Goal: Information Seeking & Learning: Find contact information

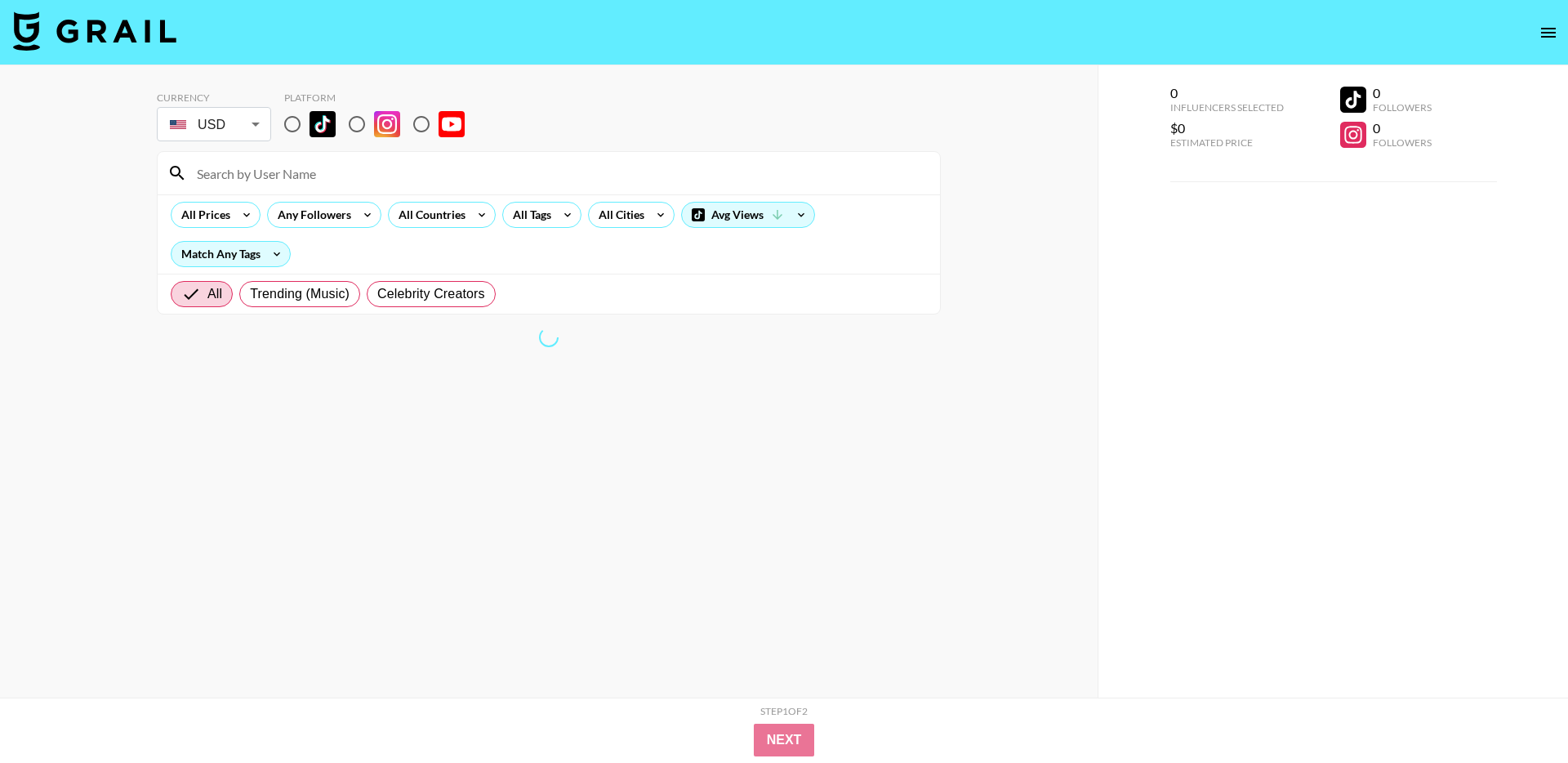
click at [280, 115] on input "radio" at bounding box center [292, 123] width 34 height 34
radio input "true"
click at [295, 125] on input "radio" at bounding box center [292, 123] width 34 height 34
click at [223, 219] on div "All Prices" at bounding box center [202, 214] width 62 height 24
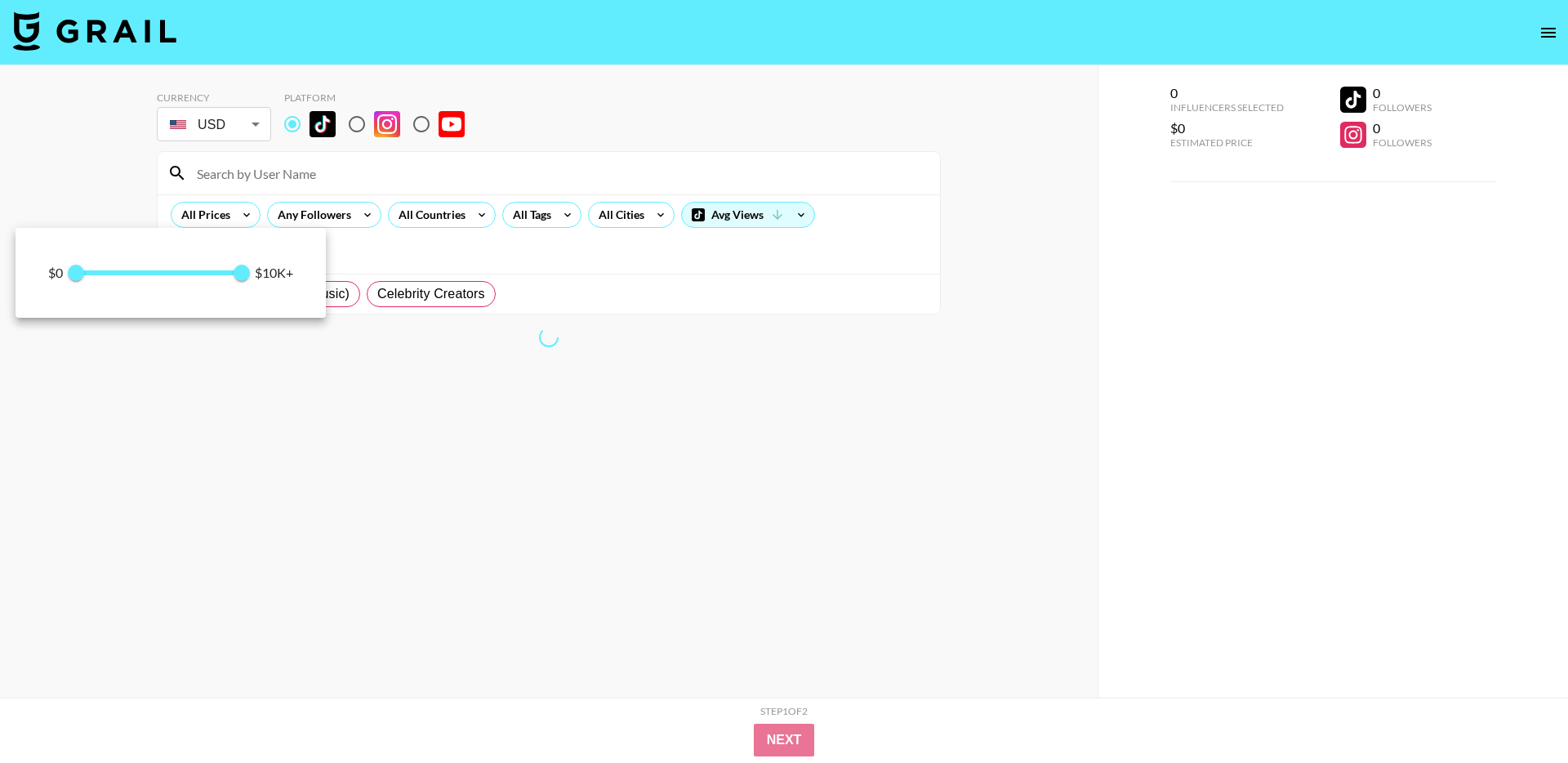
click at [124, 273] on span "0 10,000" at bounding box center [159, 273] width 166 height 24
click at [223, 274] on span "0 10,000" at bounding box center [159, 273] width 166 height 24
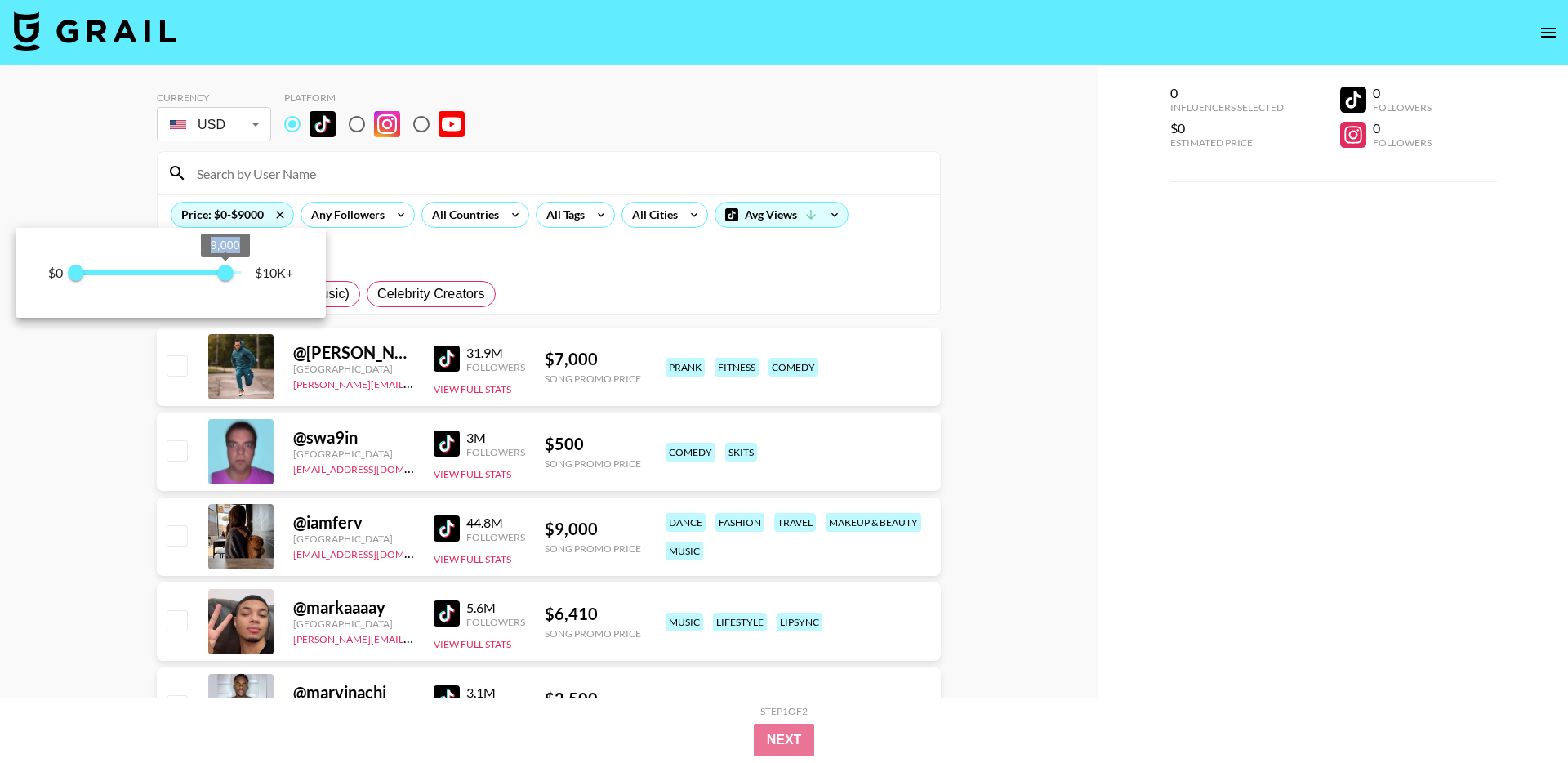
drag, startPoint x: 242, startPoint y: 274, endPoint x: 216, endPoint y: 275, distance: 26.0
click at [216, 275] on div "$0 0 9,000 $10K+" at bounding box center [171, 273] width 245 height 24
click at [221, 273] on span "9,000" at bounding box center [226, 273] width 17 height 17
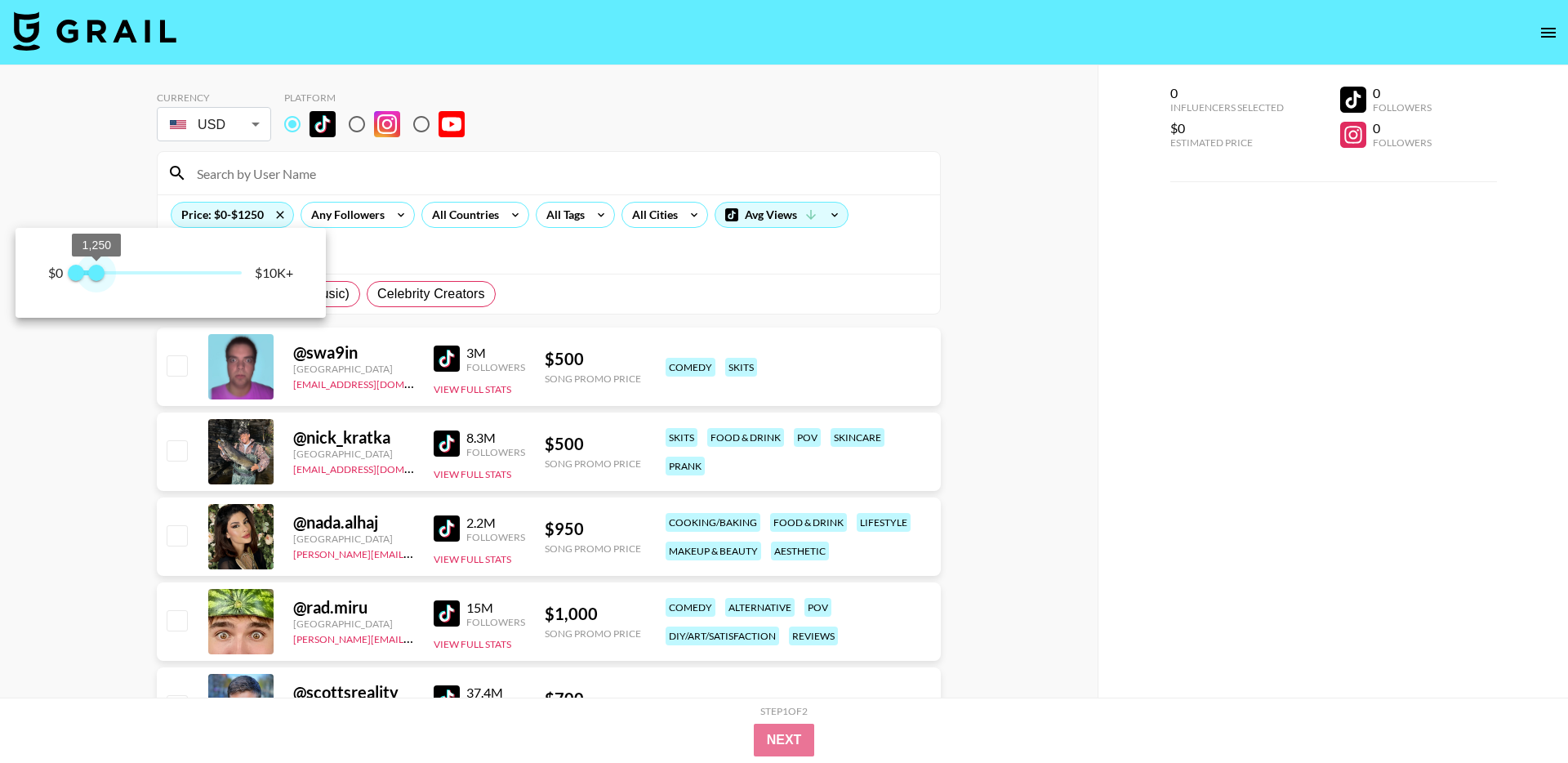
type input "1000"
drag, startPoint x: 222, startPoint y: 273, endPoint x: 93, endPoint y: 278, distance: 129.1
click at [93, 278] on span "1,000" at bounding box center [93, 273] width 17 height 17
click at [121, 148] on div at bounding box center [784, 382] width 1568 height 763
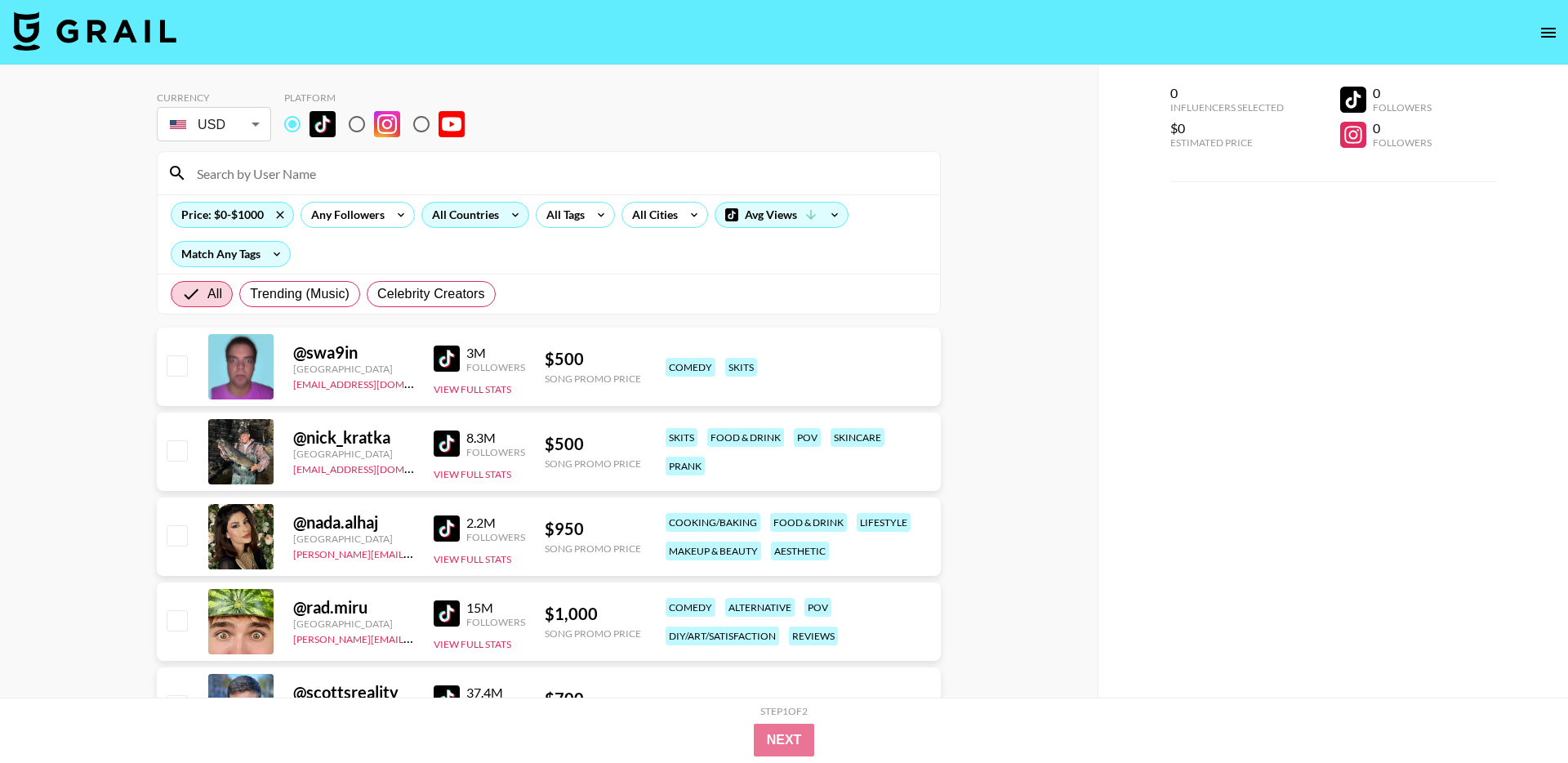
click at [472, 214] on div "All Countries" at bounding box center [462, 214] width 80 height 24
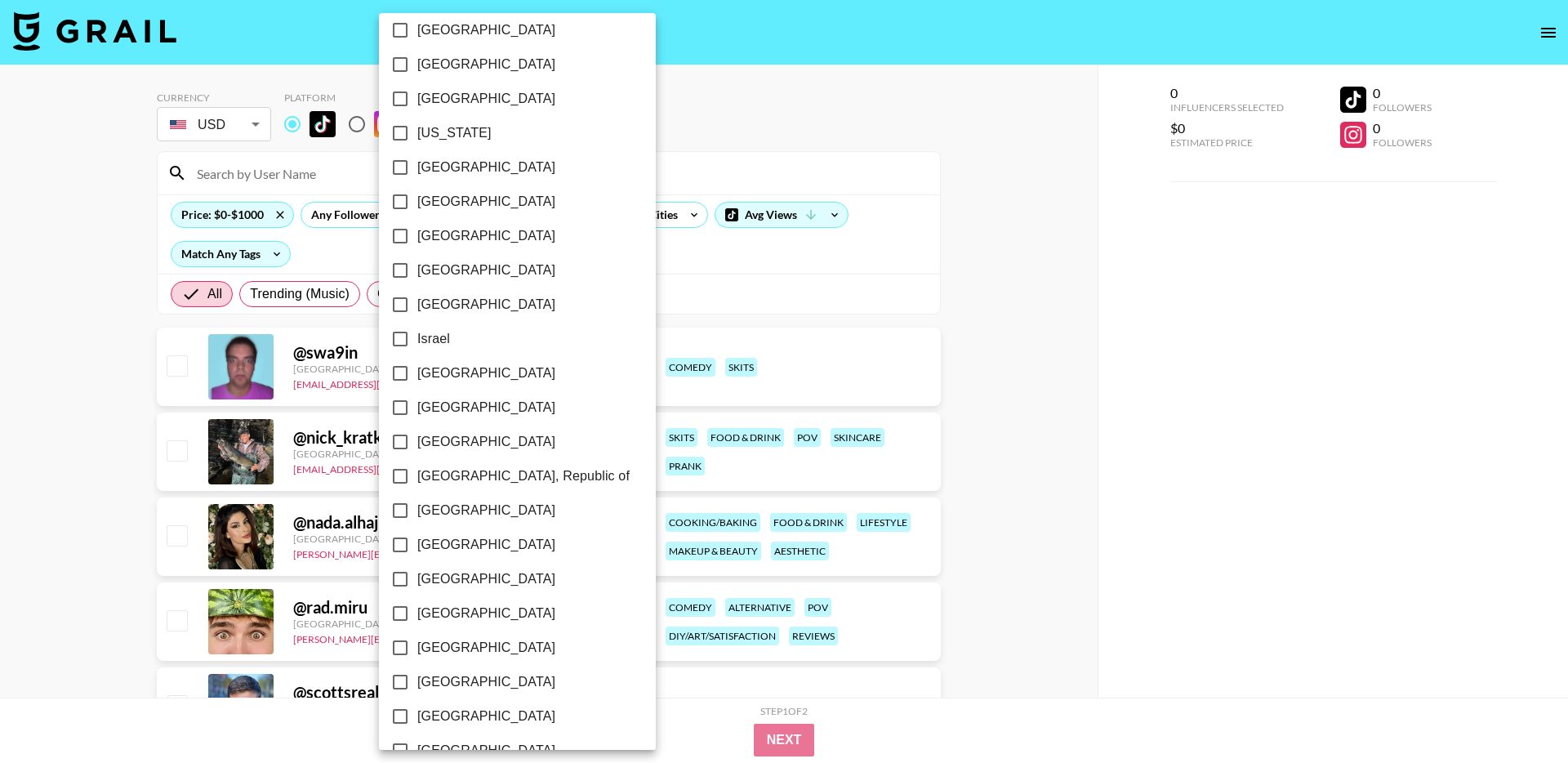
scroll to position [1142, 0]
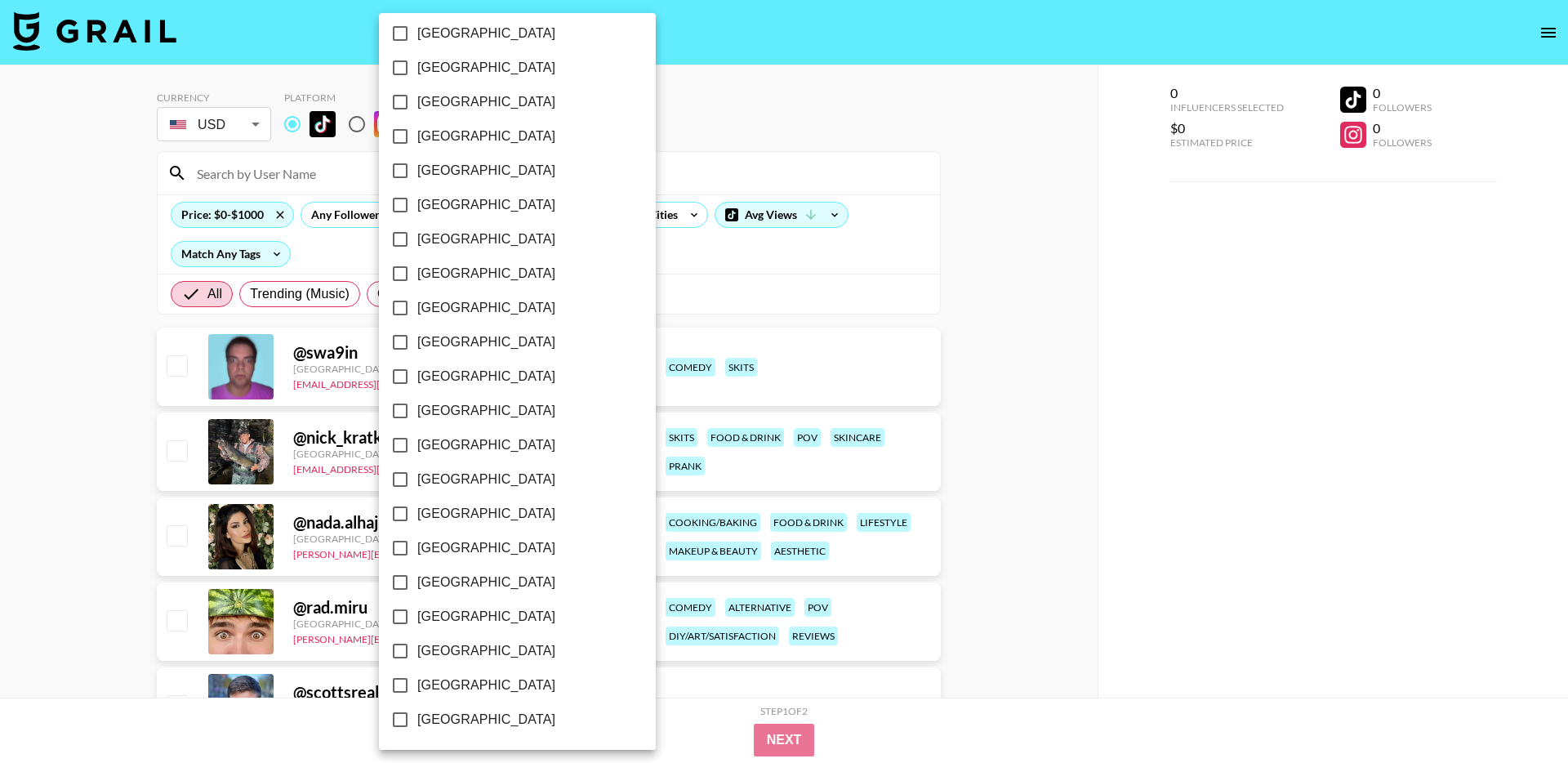
click at [459, 681] on span "[GEOGRAPHIC_DATA]" at bounding box center [486, 685] width 138 height 19
click at [418, 681] on input "[GEOGRAPHIC_DATA]" at bounding box center [400, 685] width 34 height 34
checkbox input "true"
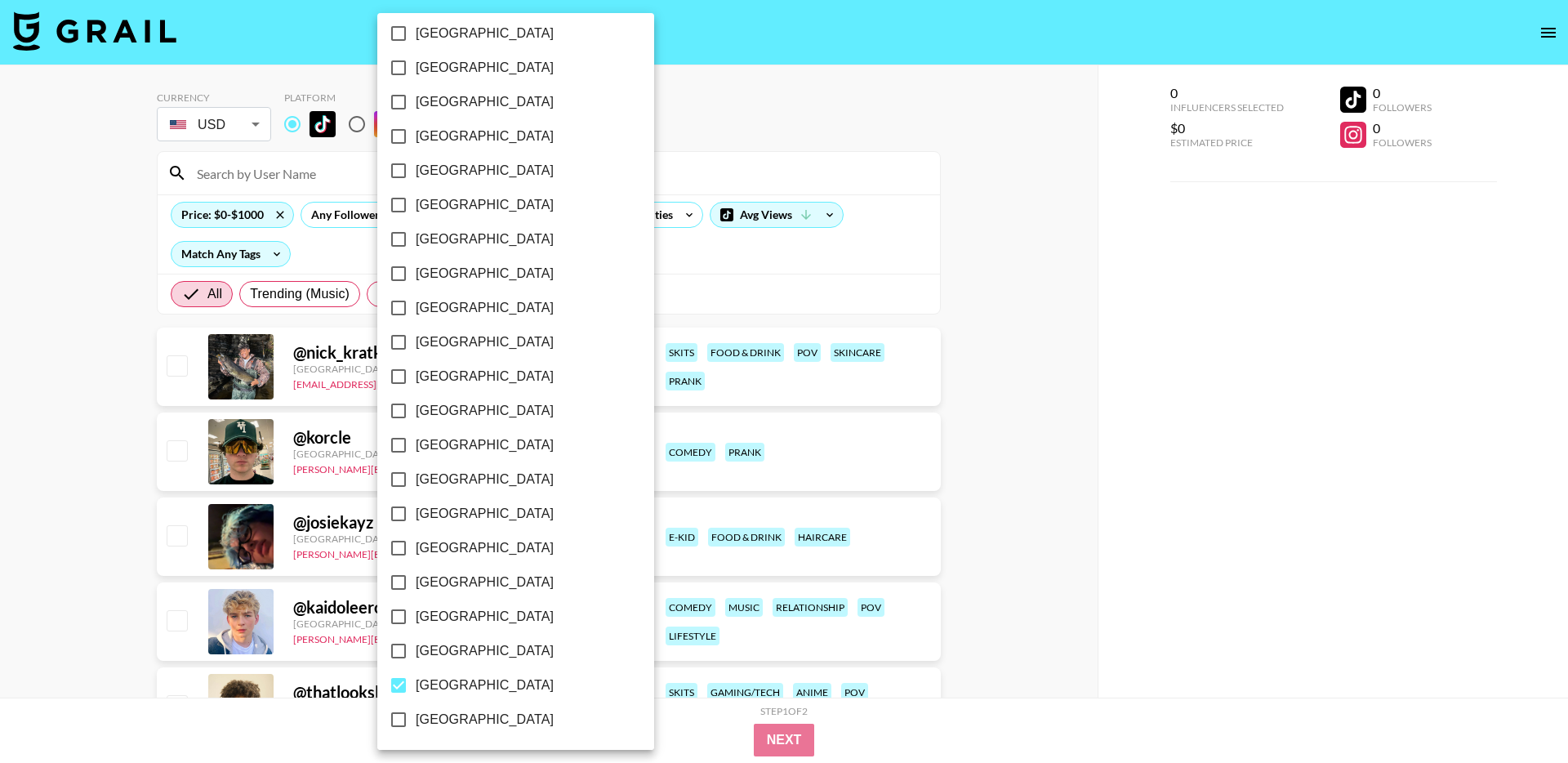
click at [638, 153] on div at bounding box center [784, 382] width 1568 height 763
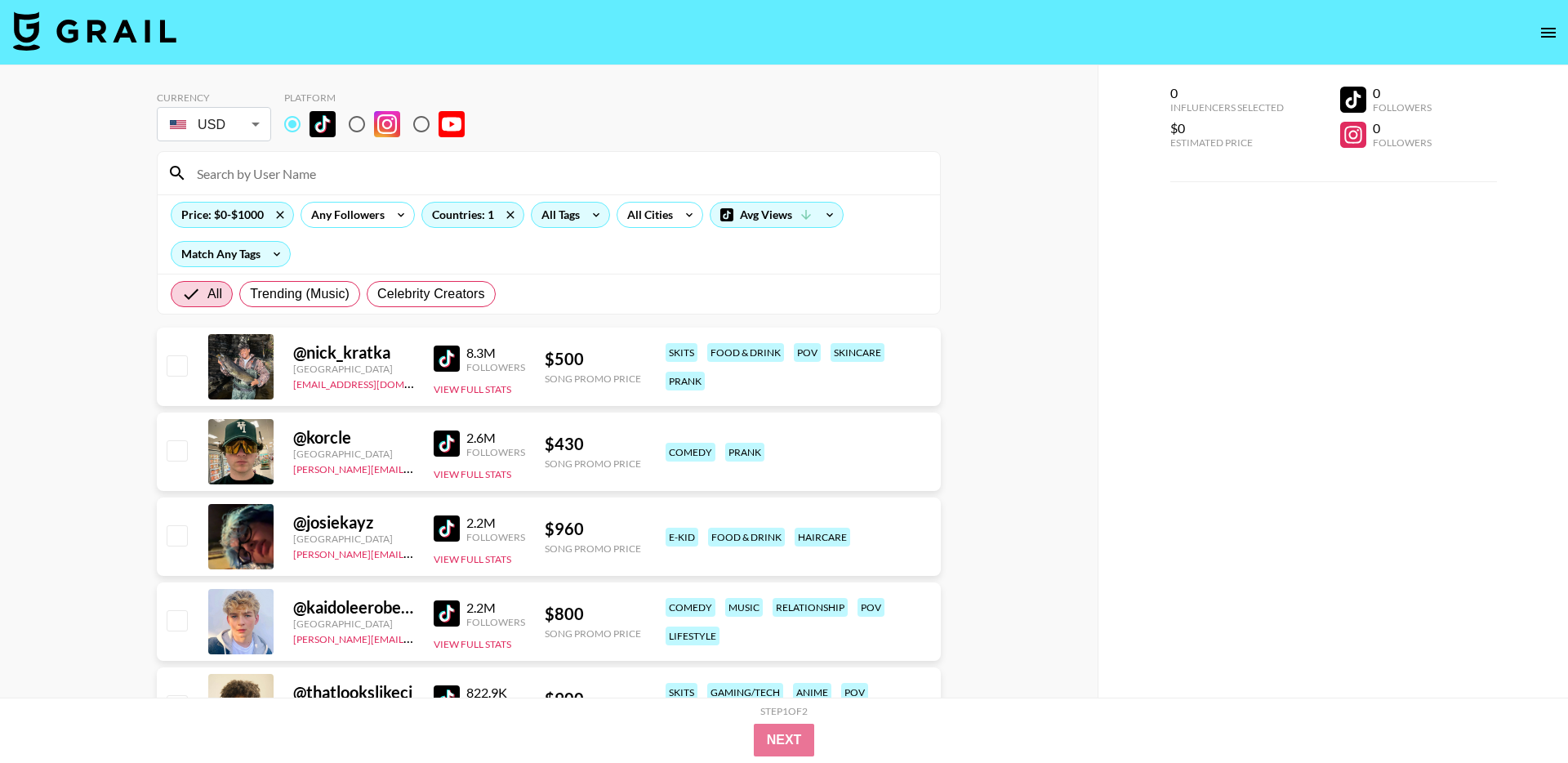
click at [554, 209] on div "All Tags" at bounding box center [557, 214] width 51 height 24
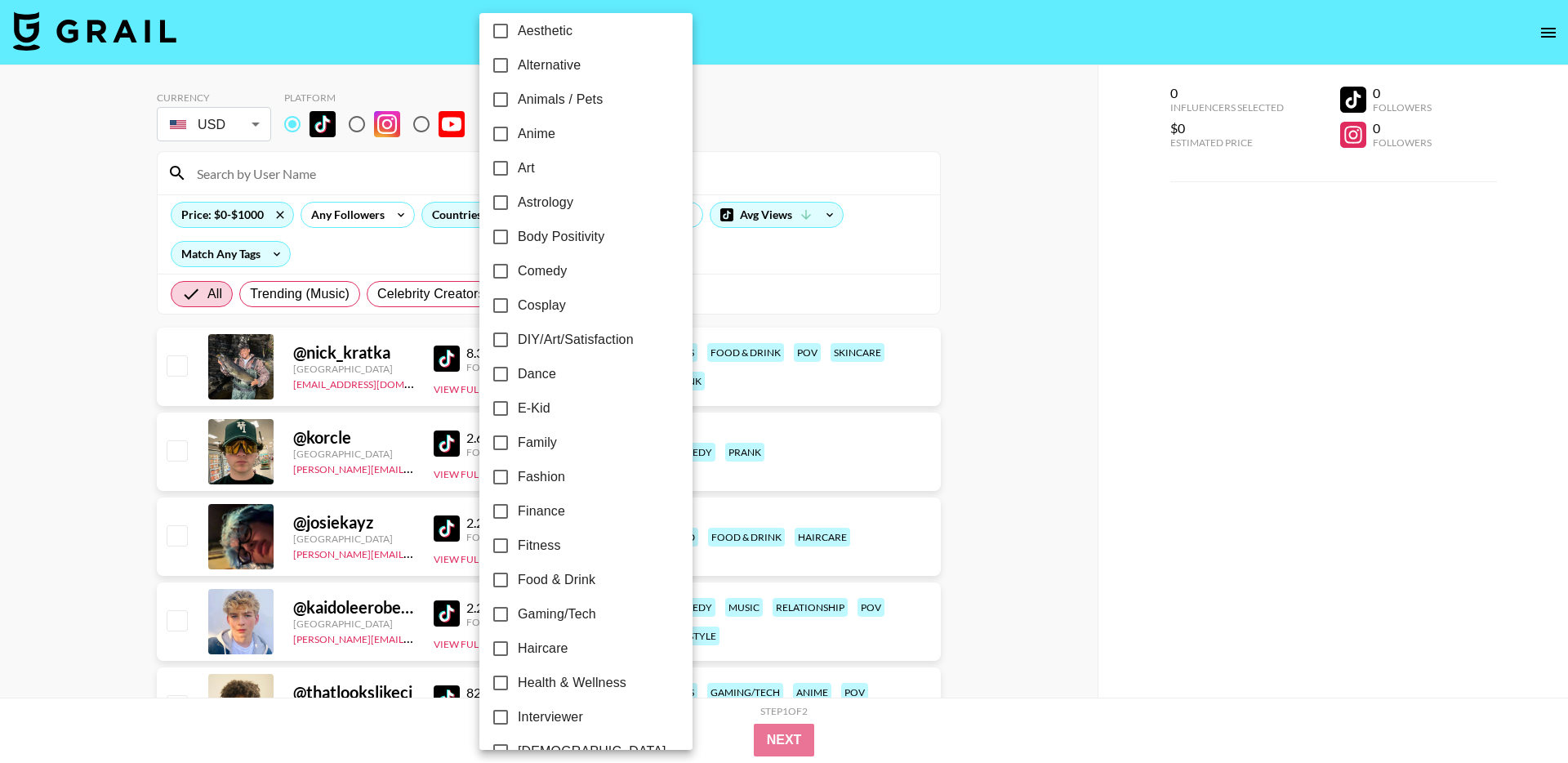
scroll to position [84, 0]
click at [556, 263] on span "Comedy" at bounding box center [542, 268] width 49 height 19
click at [518, 263] on input "Comedy" at bounding box center [500, 268] width 34 height 34
checkbox input "true"
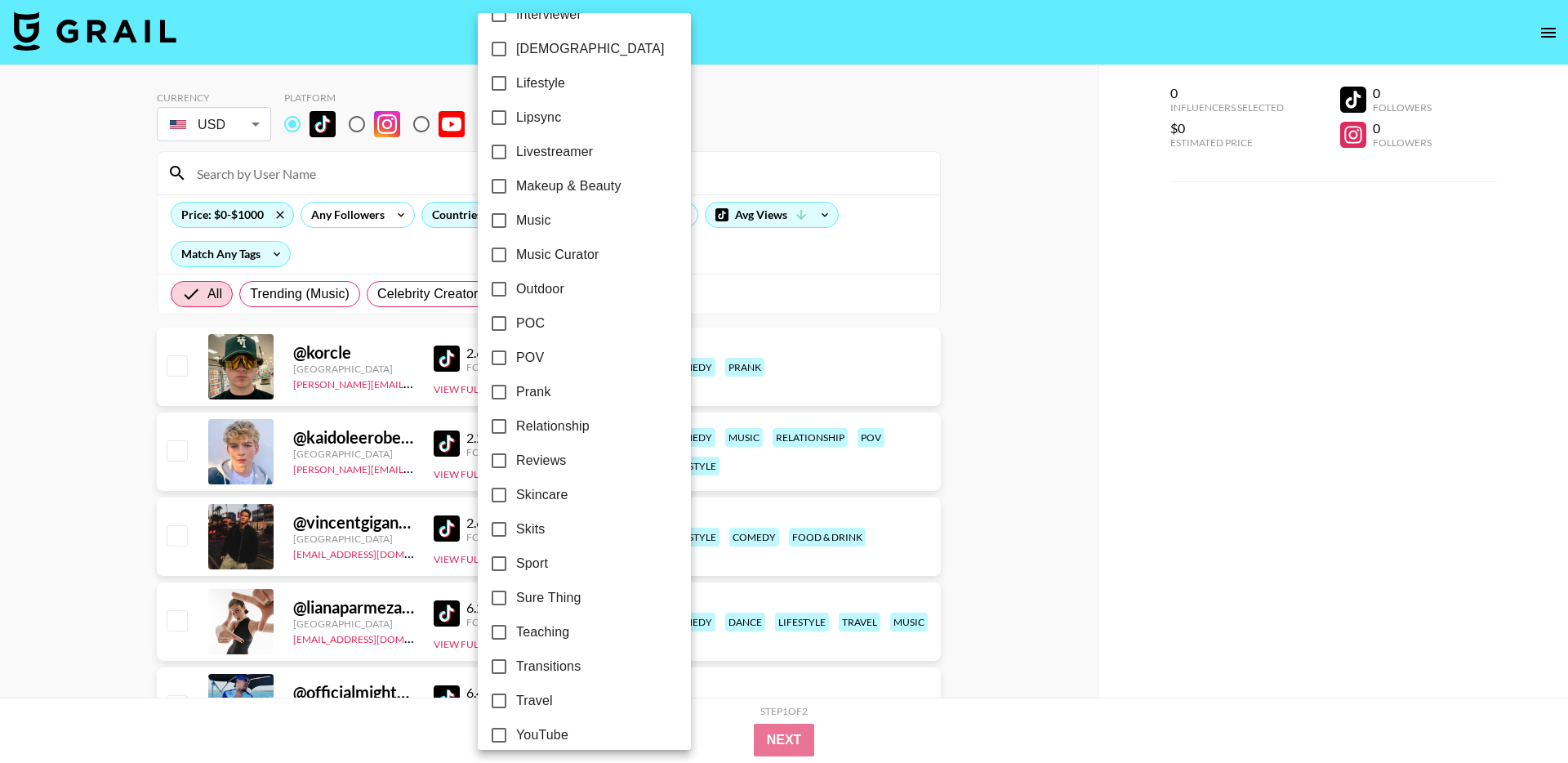
scroll to position [798, 0]
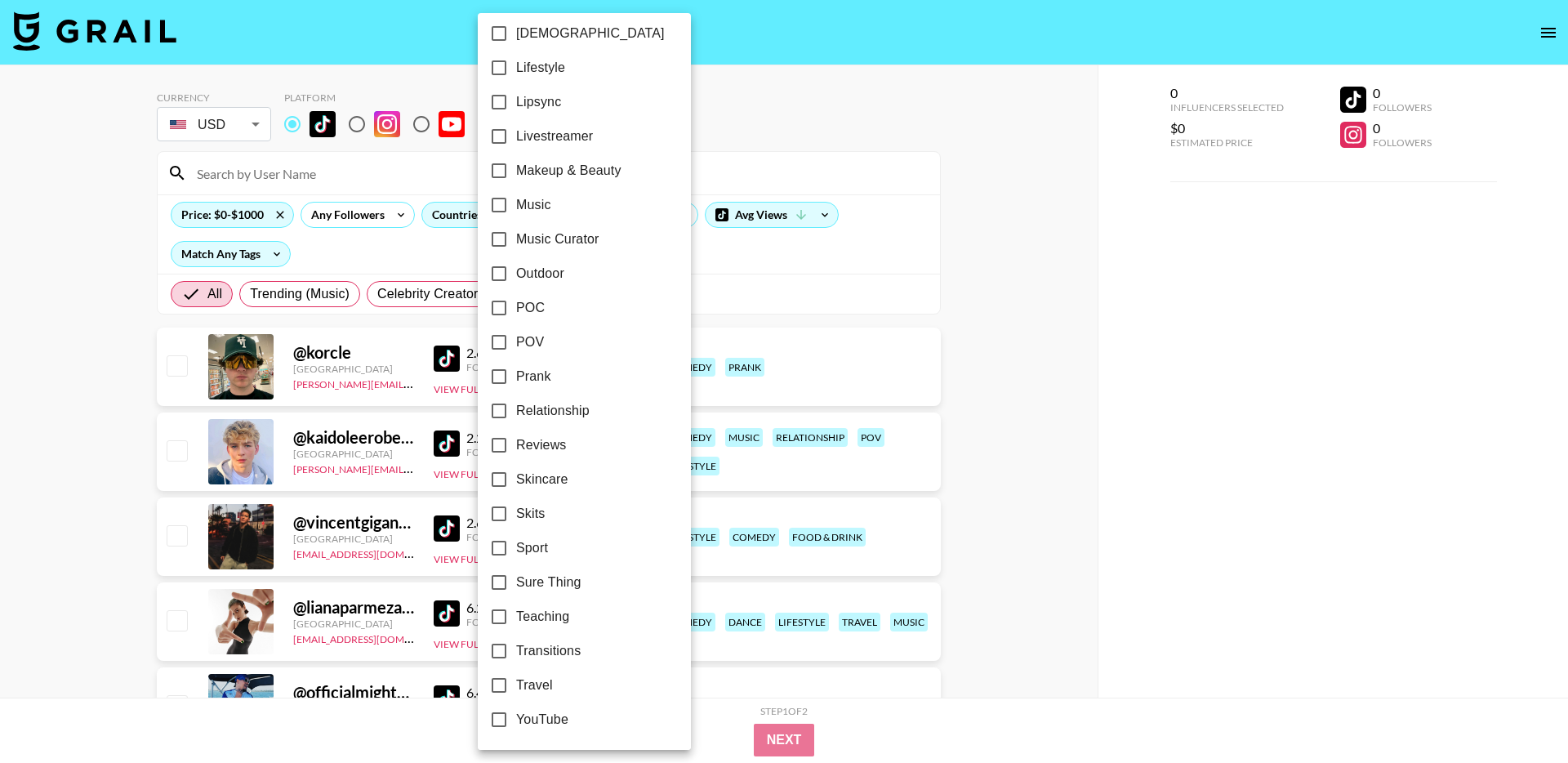
click at [772, 309] on div at bounding box center [784, 382] width 1568 height 763
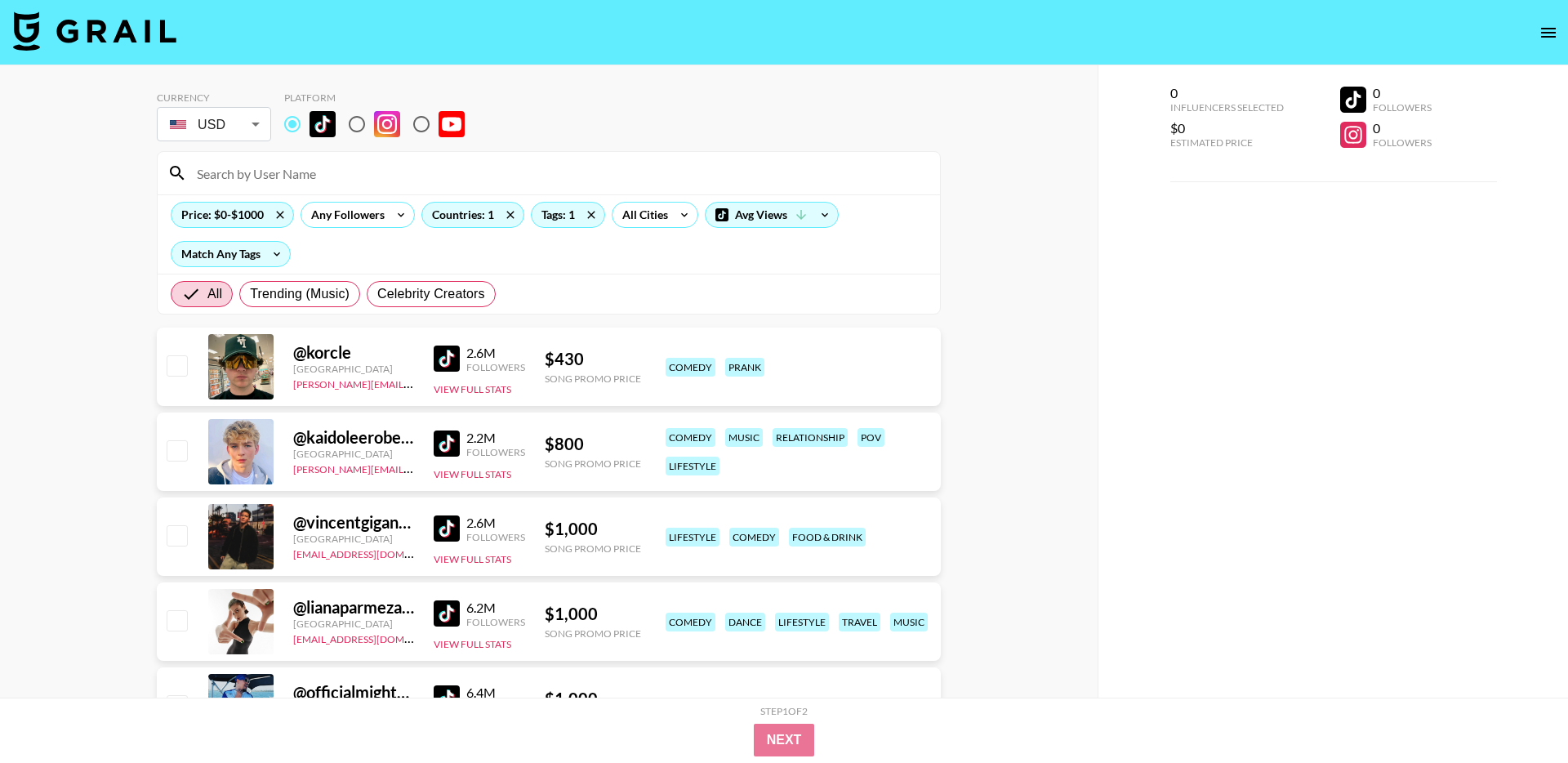
click at [455, 358] on img at bounding box center [447, 358] width 26 height 26
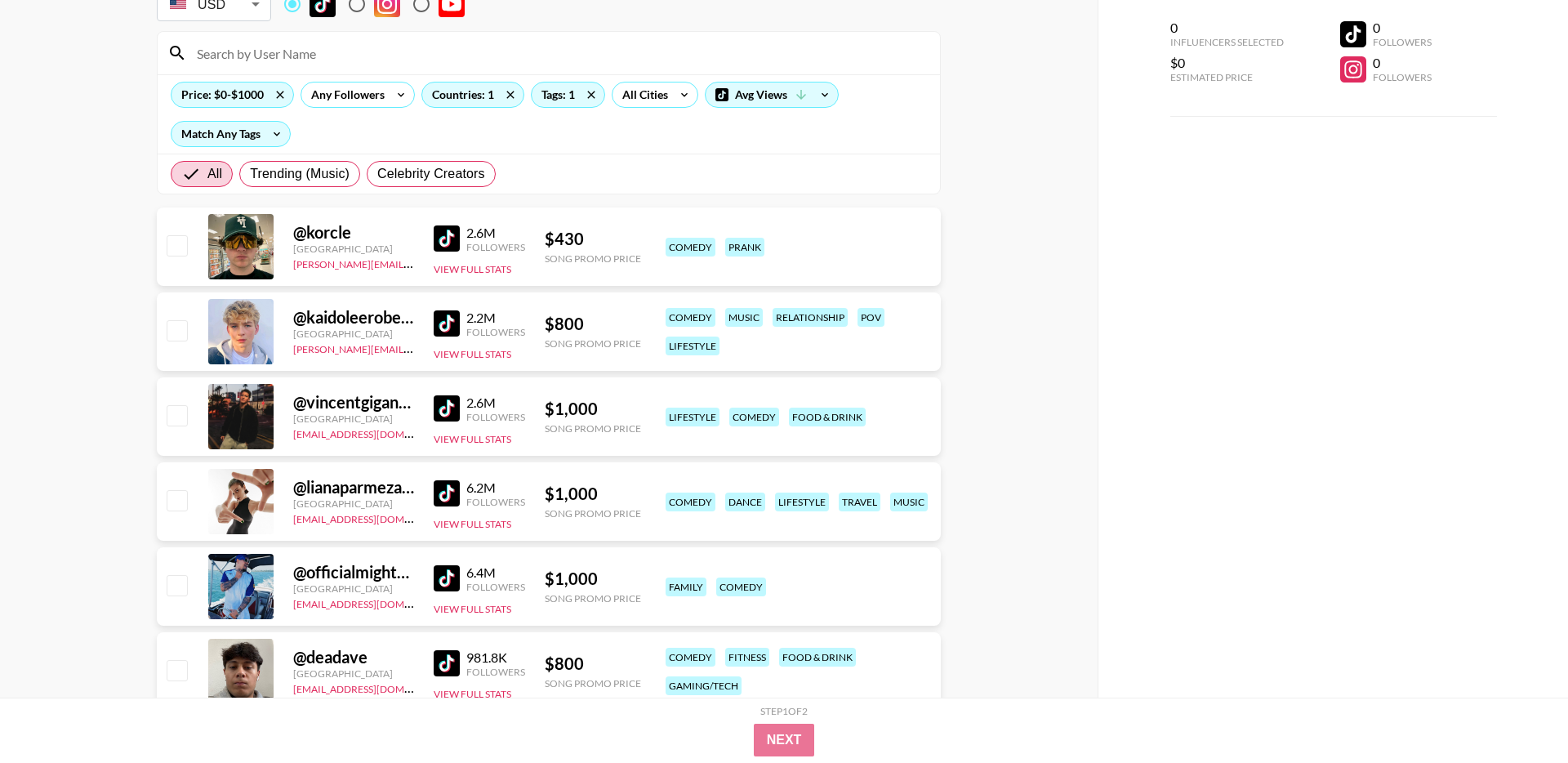
scroll to position [123, 0]
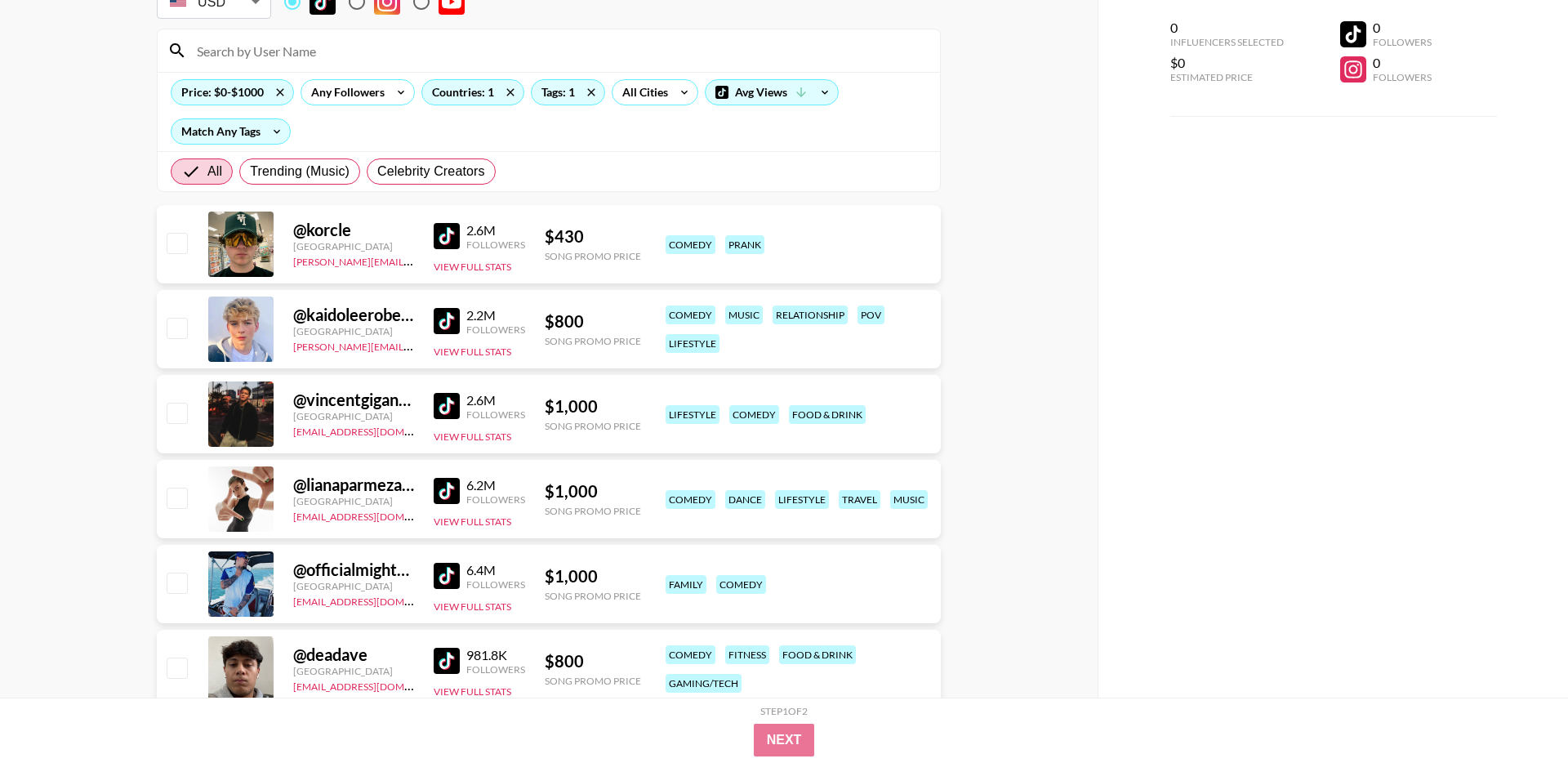
click at [447, 315] on img at bounding box center [447, 321] width 26 height 26
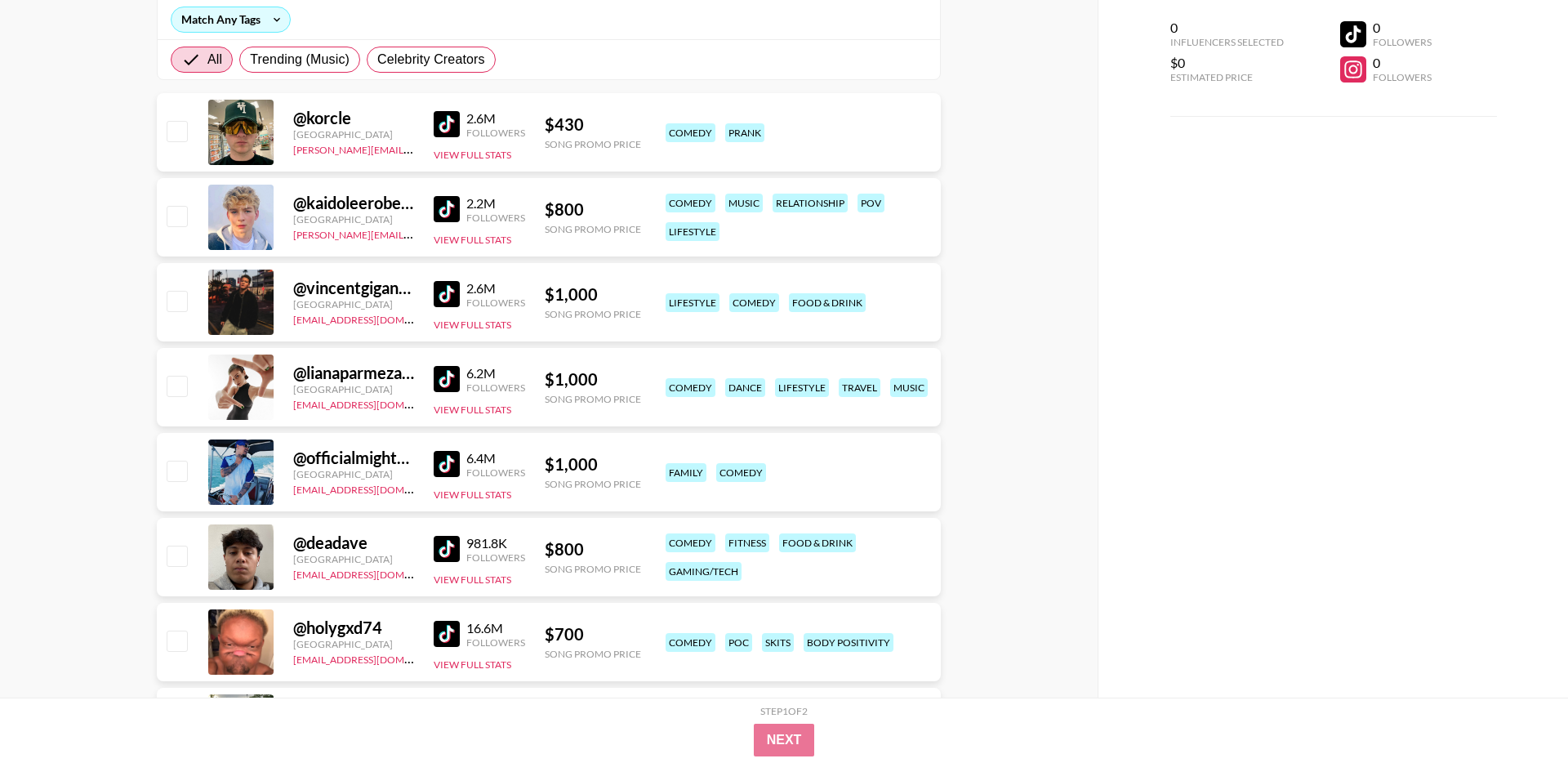
scroll to position [232, 0]
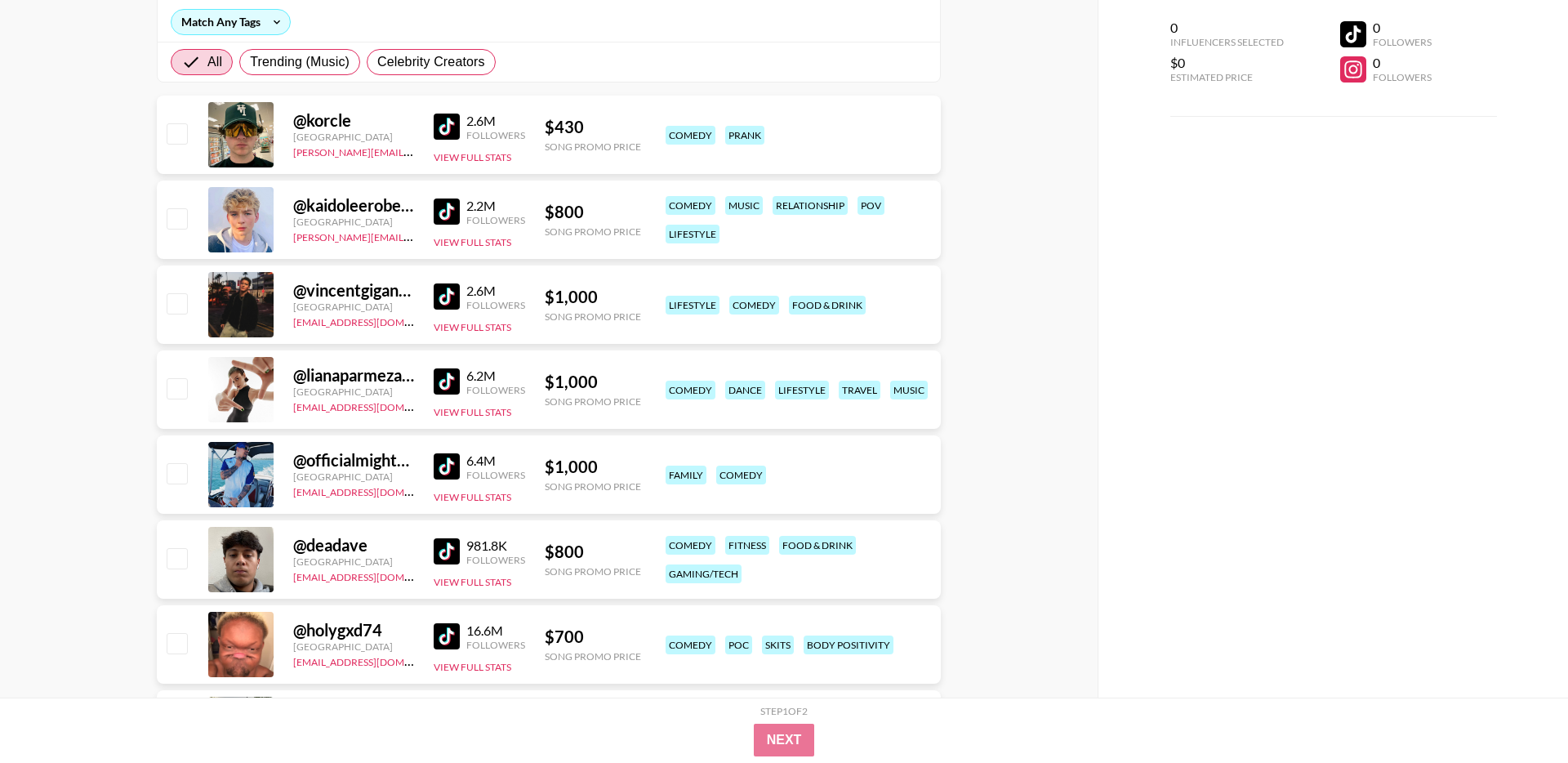
click at [446, 210] on img at bounding box center [447, 212] width 26 height 26
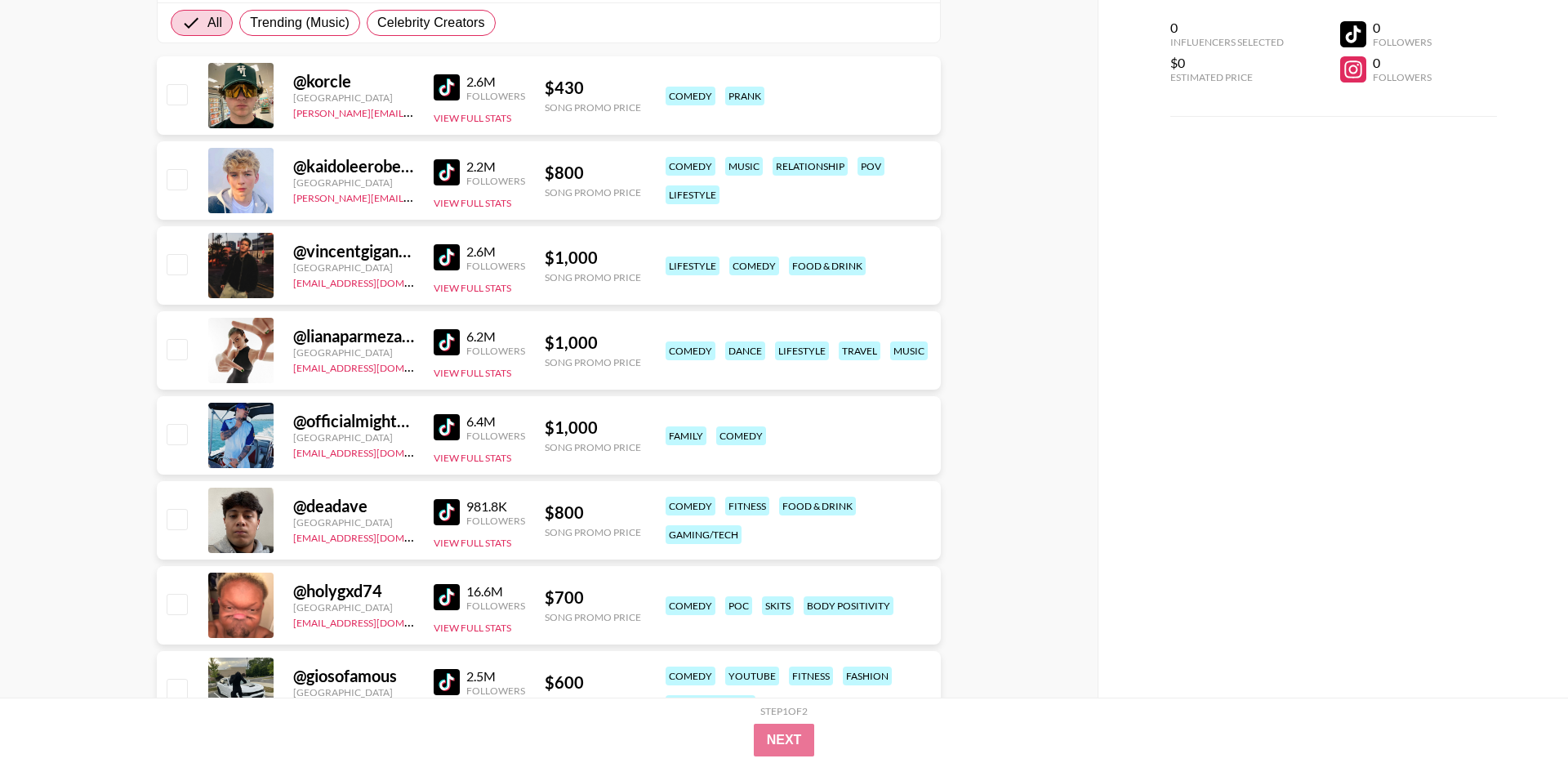
scroll to position [207, 0]
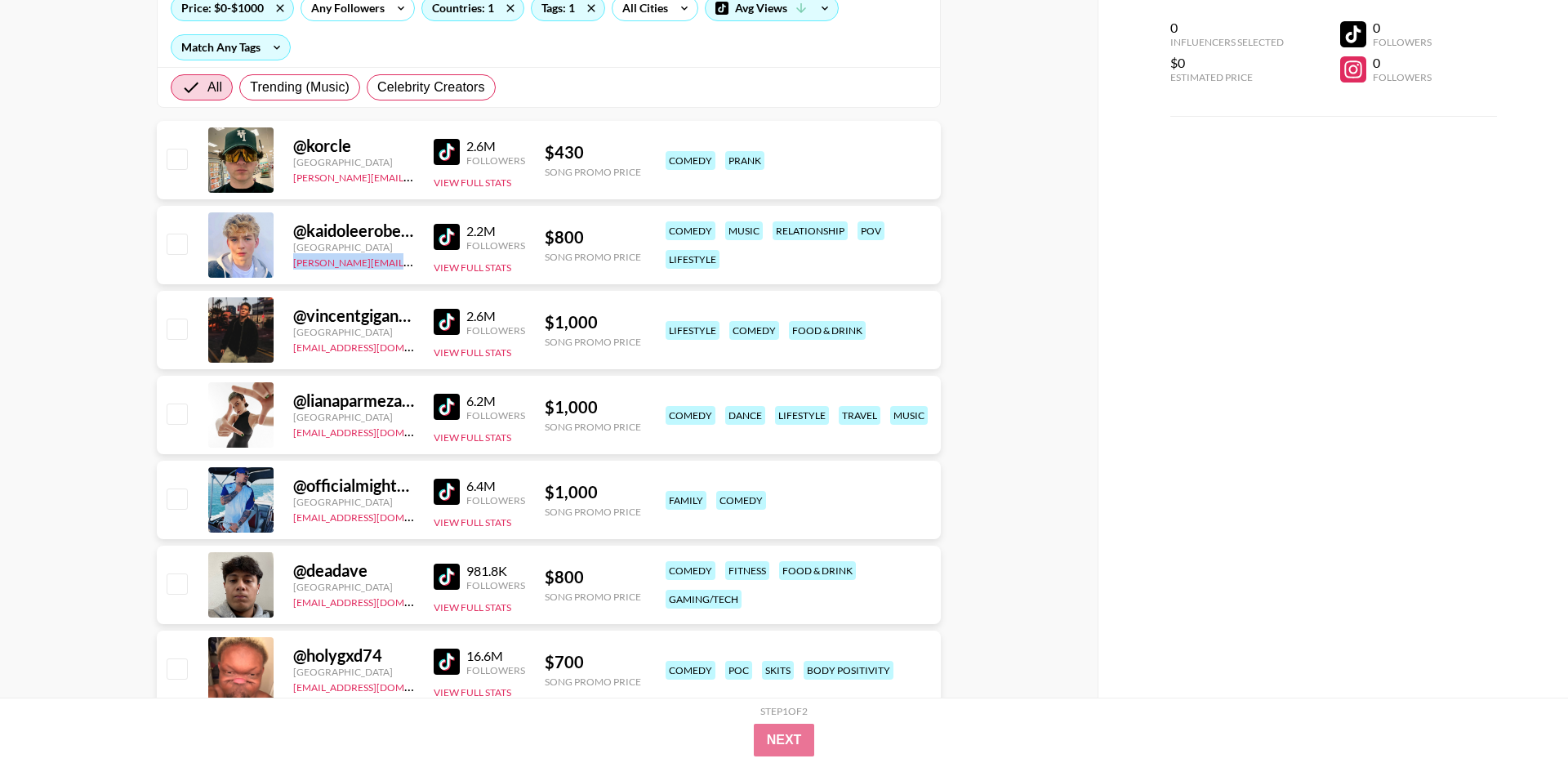
drag, startPoint x: 408, startPoint y: 265, endPoint x: 283, endPoint y: 266, distance: 125.0
click at [283, 266] on div "@ kaidoleerobertslife [GEOGRAPHIC_DATA] [PERSON_NAME][EMAIL_ADDRESS][DOMAIN_NAM…" at bounding box center [549, 245] width 784 height 78
copy link "[PERSON_NAME][EMAIL_ADDRESS][DOMAIN_NAME]"
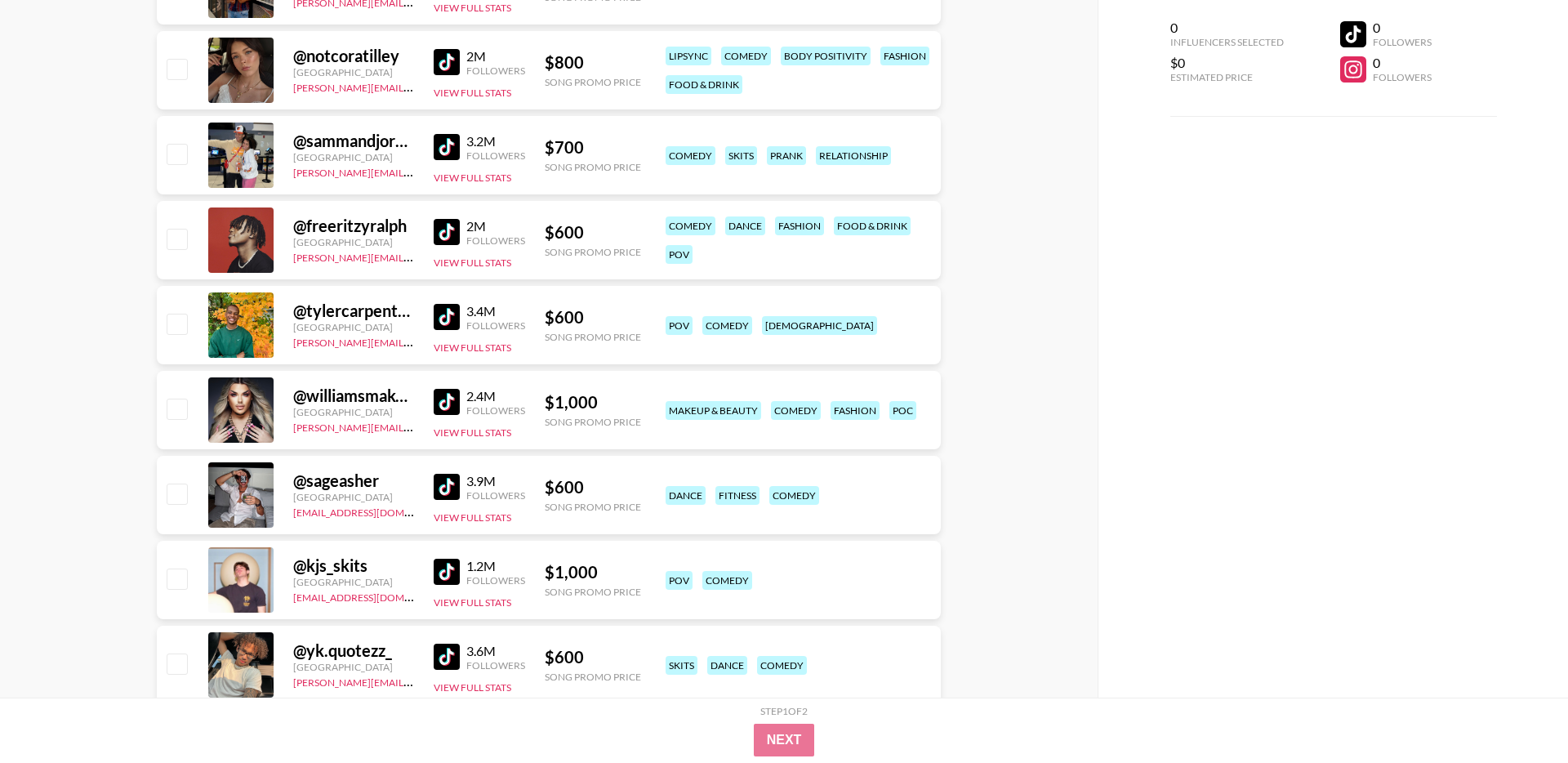
scroll to position [1403, 0]
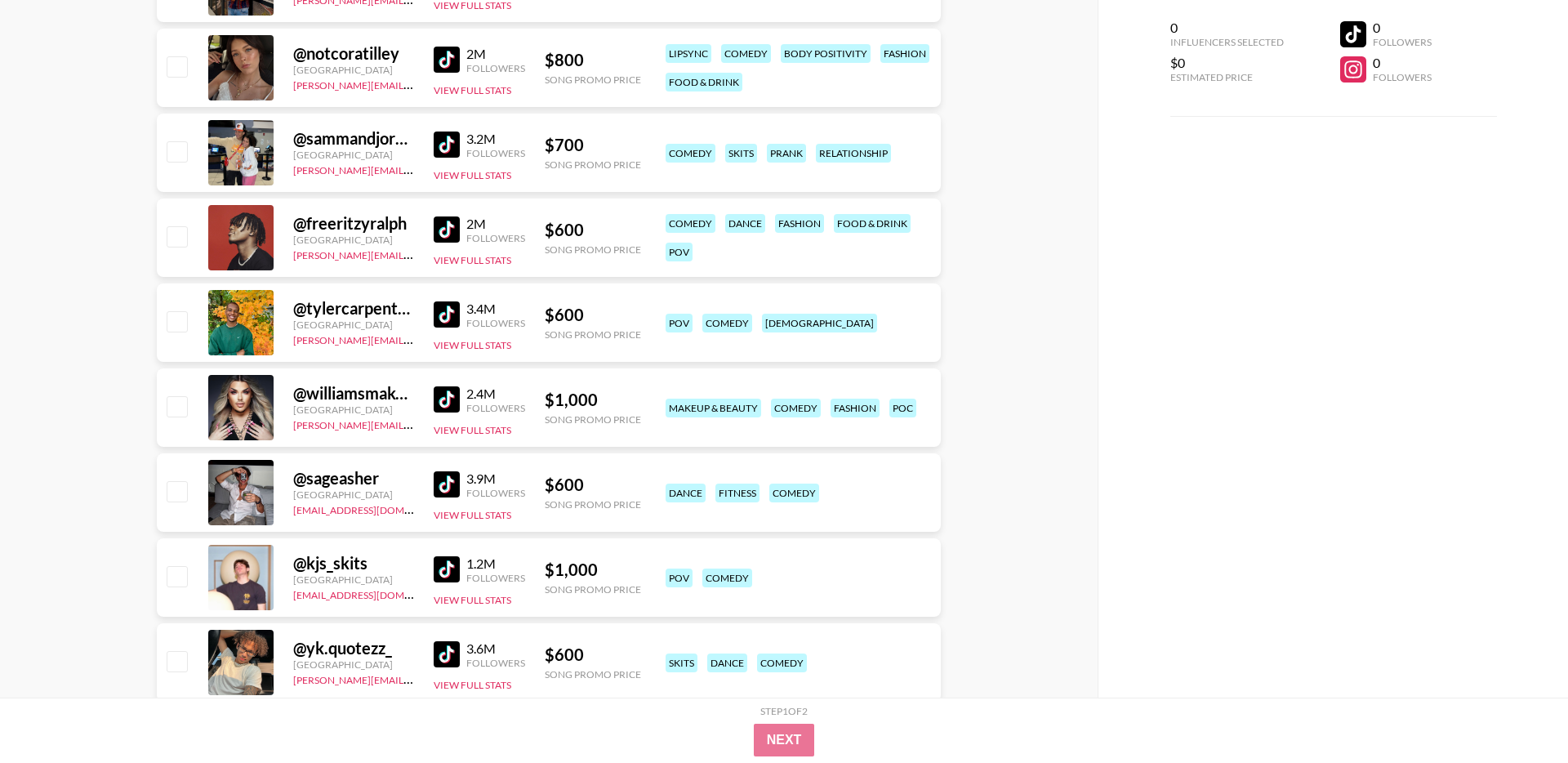
click at [449, 311] on img at bounding box center [447, 315] width 26 height 26
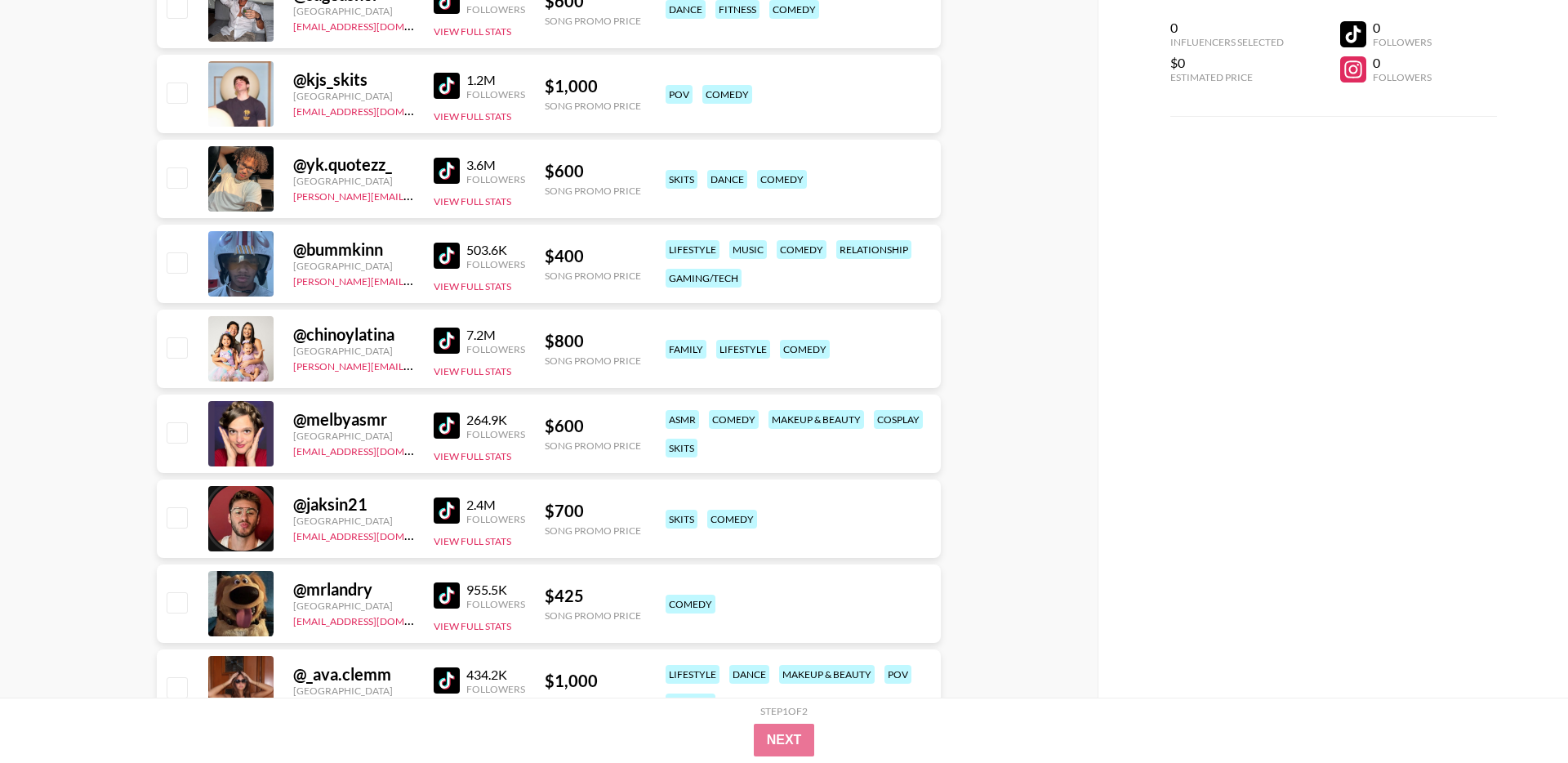
scroll to position [1893, 0]
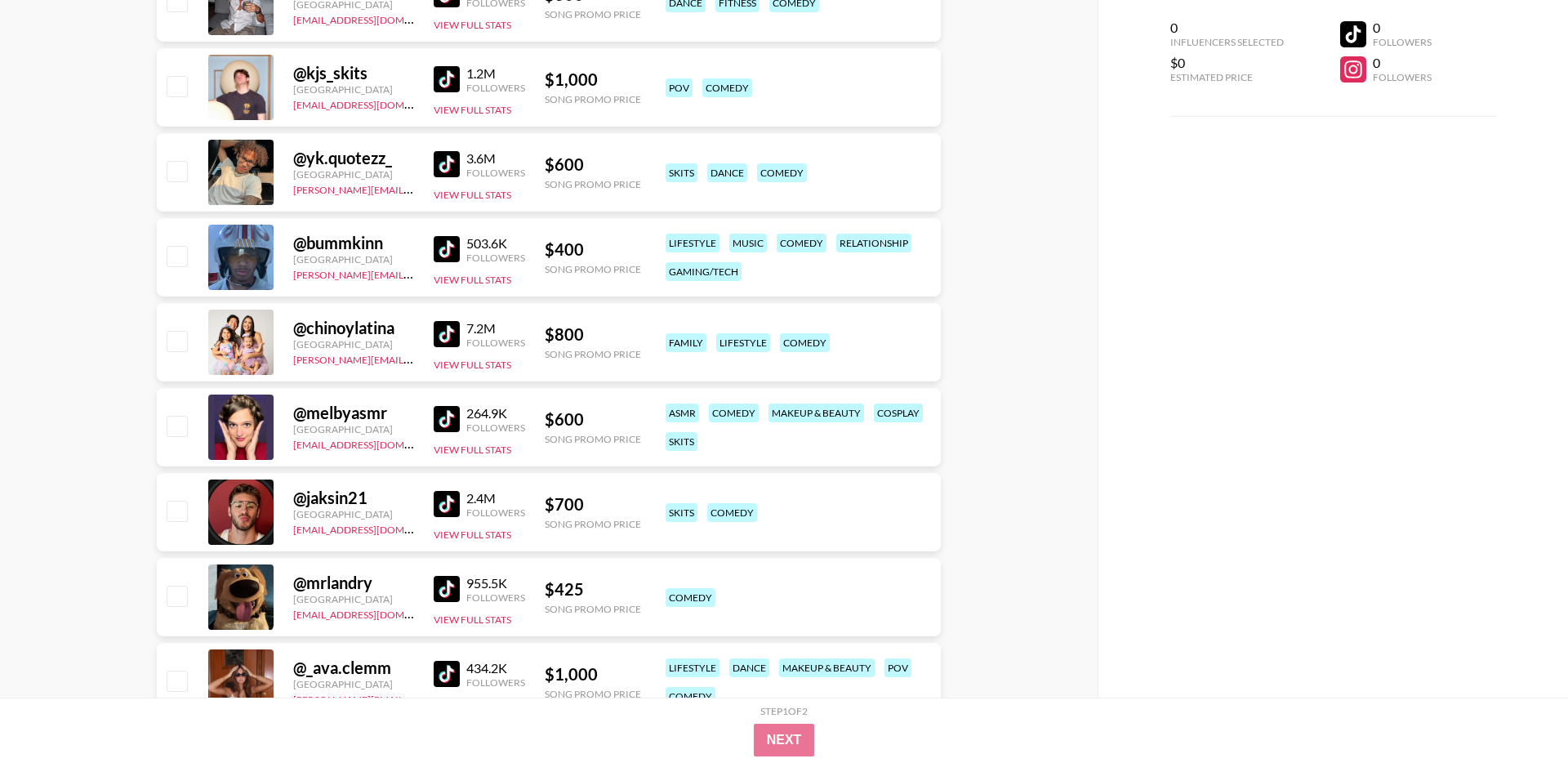
click at [443, 337] on img at bounding box center [447, 334] width 26 height 26
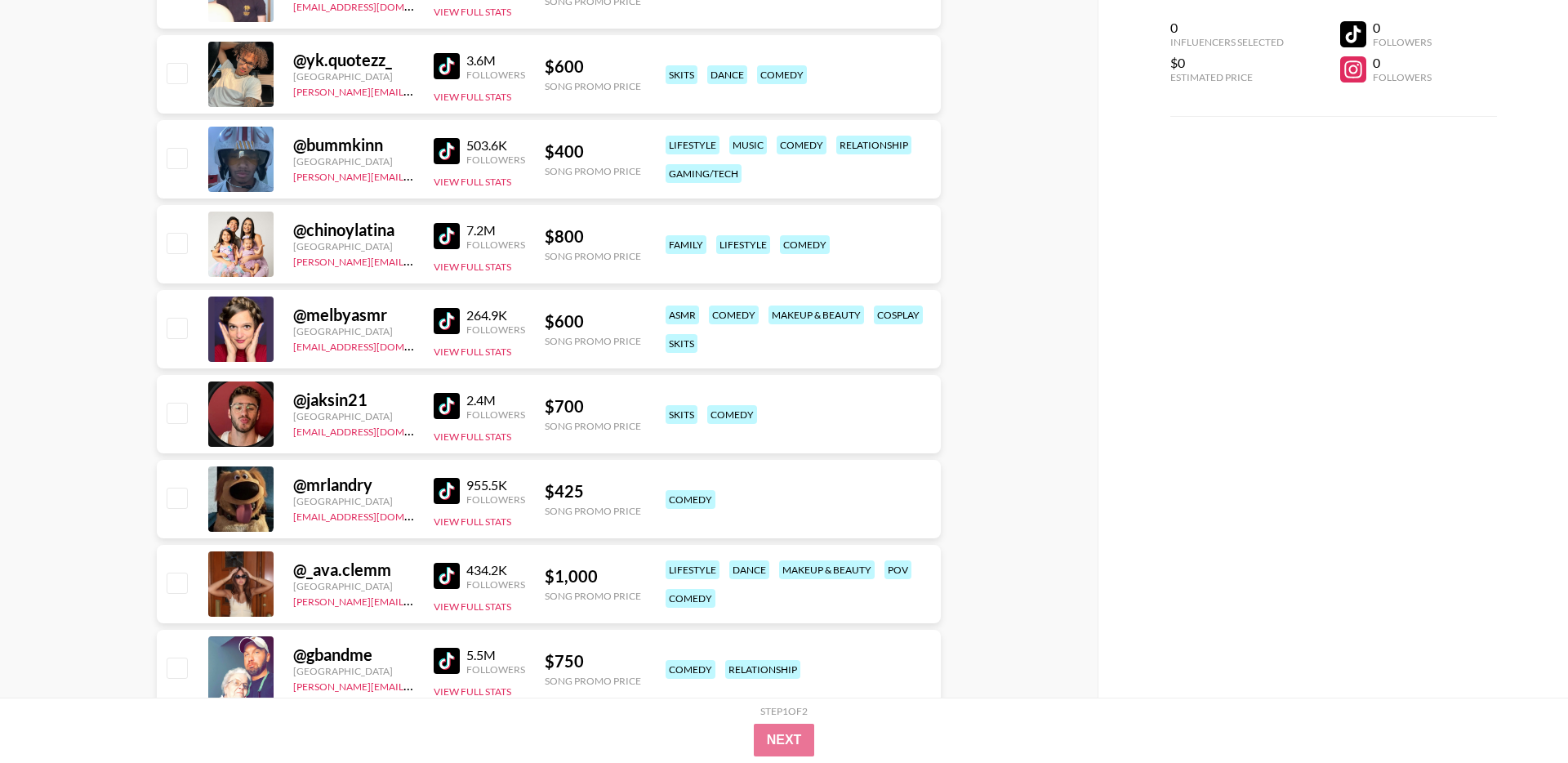
scroll to position [1993, 0]
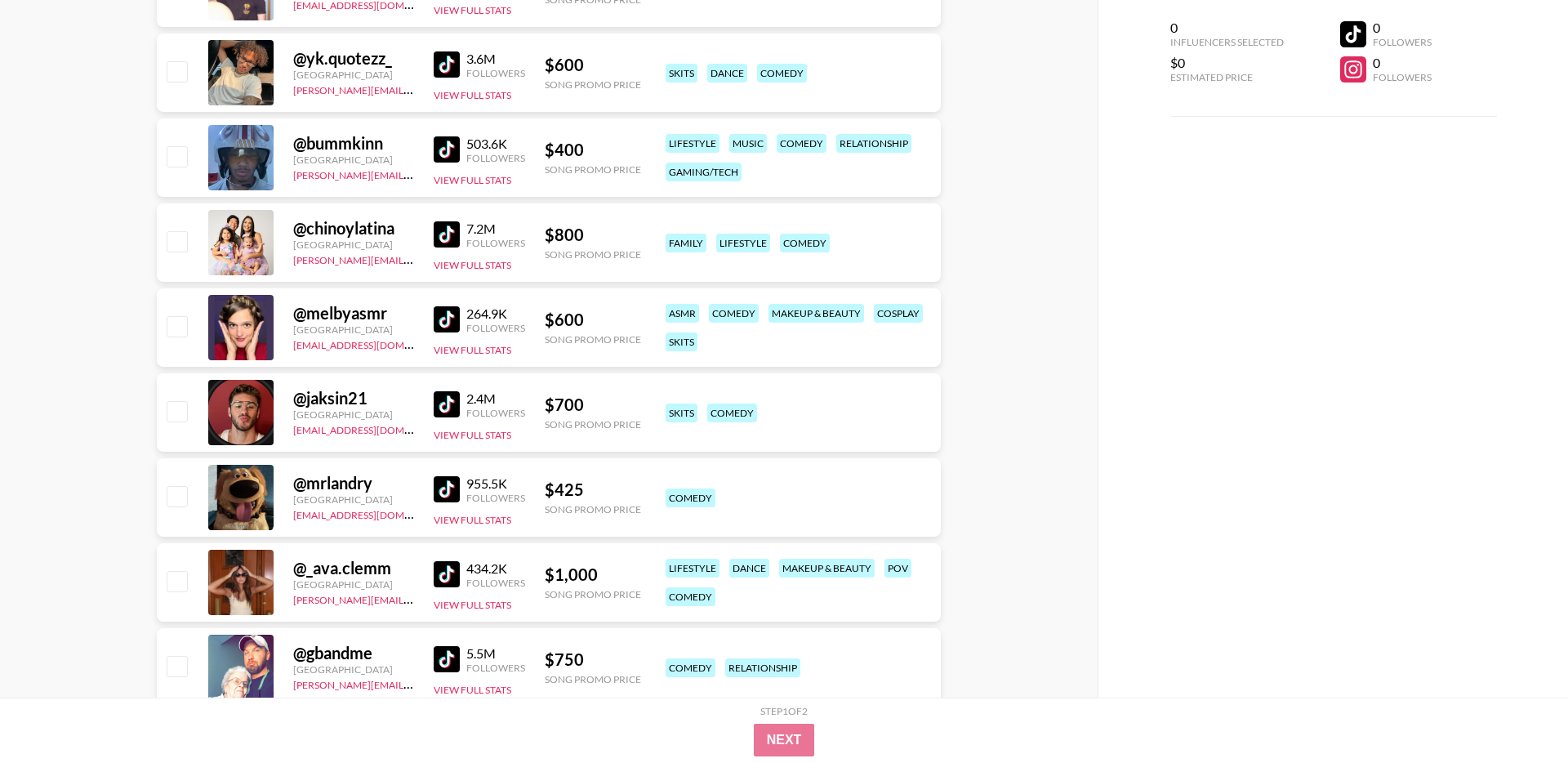
click at [444, 237] on img at bounding box center [447, 234] width 26 height 26
drag, startPoint x: 411, startPoint y: 261, endPoint x: 293, endPoint y: 264, distance: 118.0
click at [293, 264] on div "[PERSON_NAME][EMAIL_ADDRESS][DOMAIN_NAME]" at bounding box center [354, 259] width 121 height 17
copy link "[PERSON_NAME][EMAIL_ADDRESS][DOMAIN_NAME]"
click at [434, 488] on img at bounding box center [447, 489] width 26 height 26
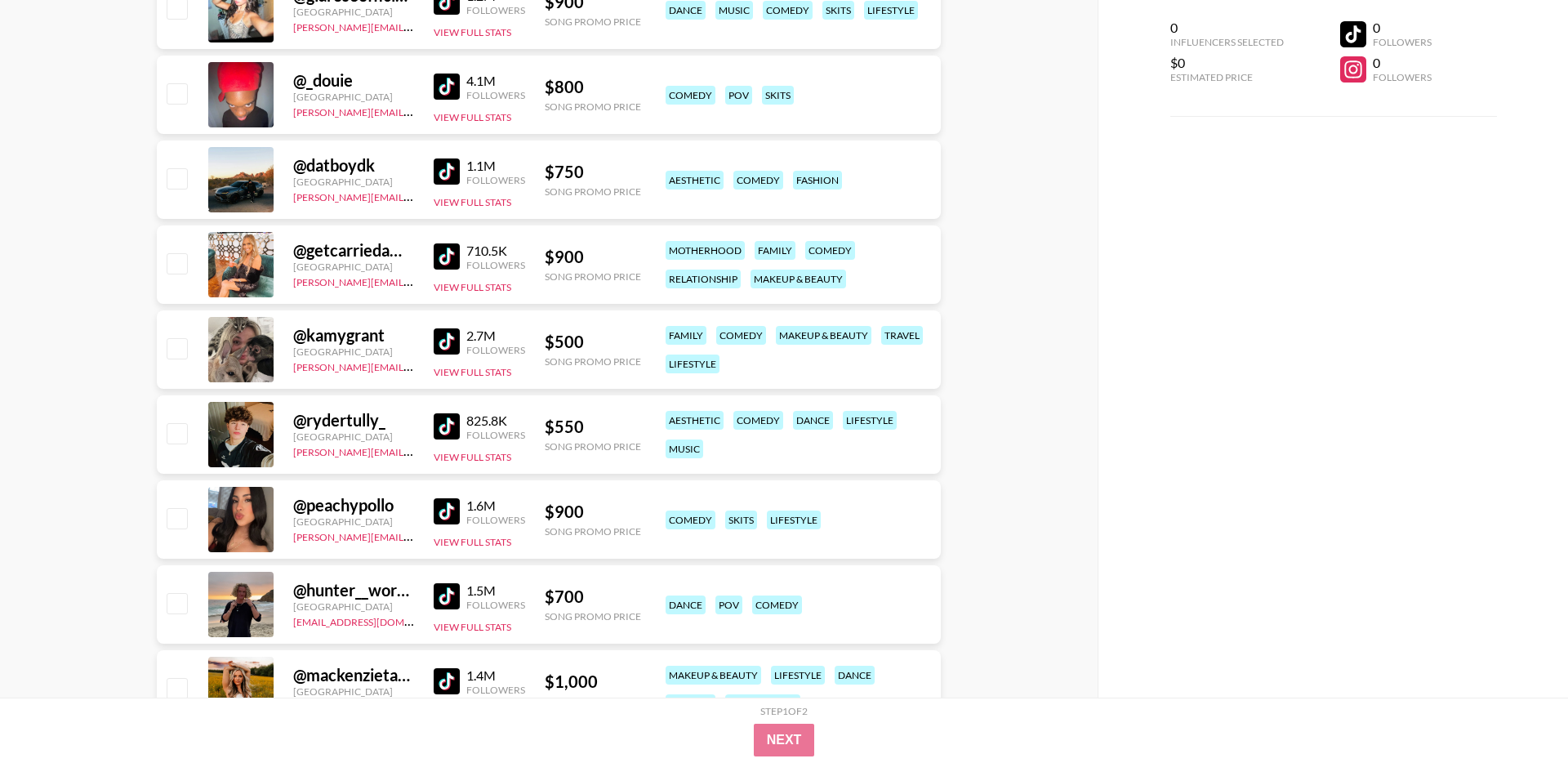
scroll to position [2846, 0]
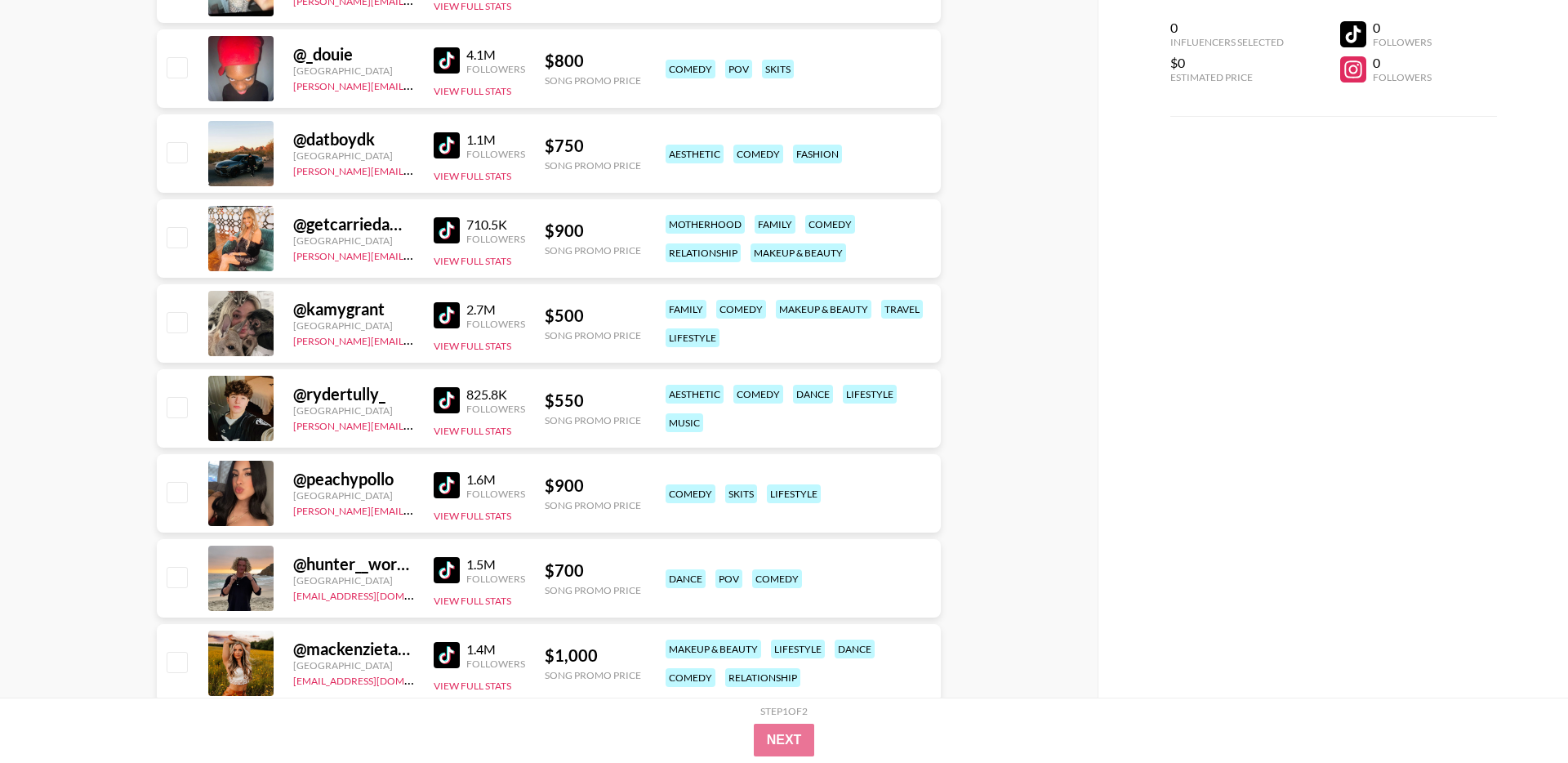
click at [443, 316] on img at bounding box center [447, 315] width 26 height 26
click at [440, 233] on img at bounding box center [447, 230] width 26 height 26
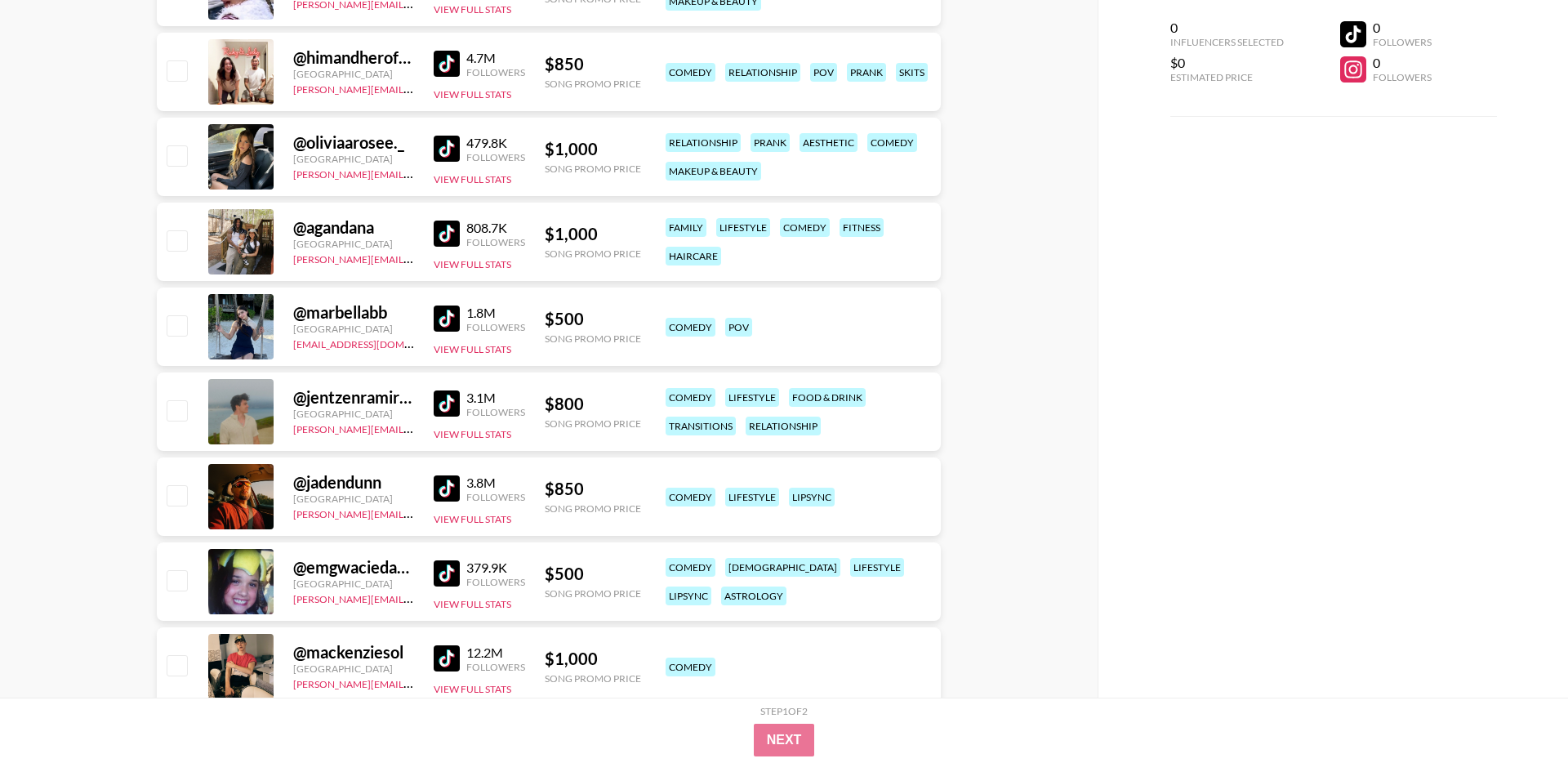
scroll to position [3948, 0]
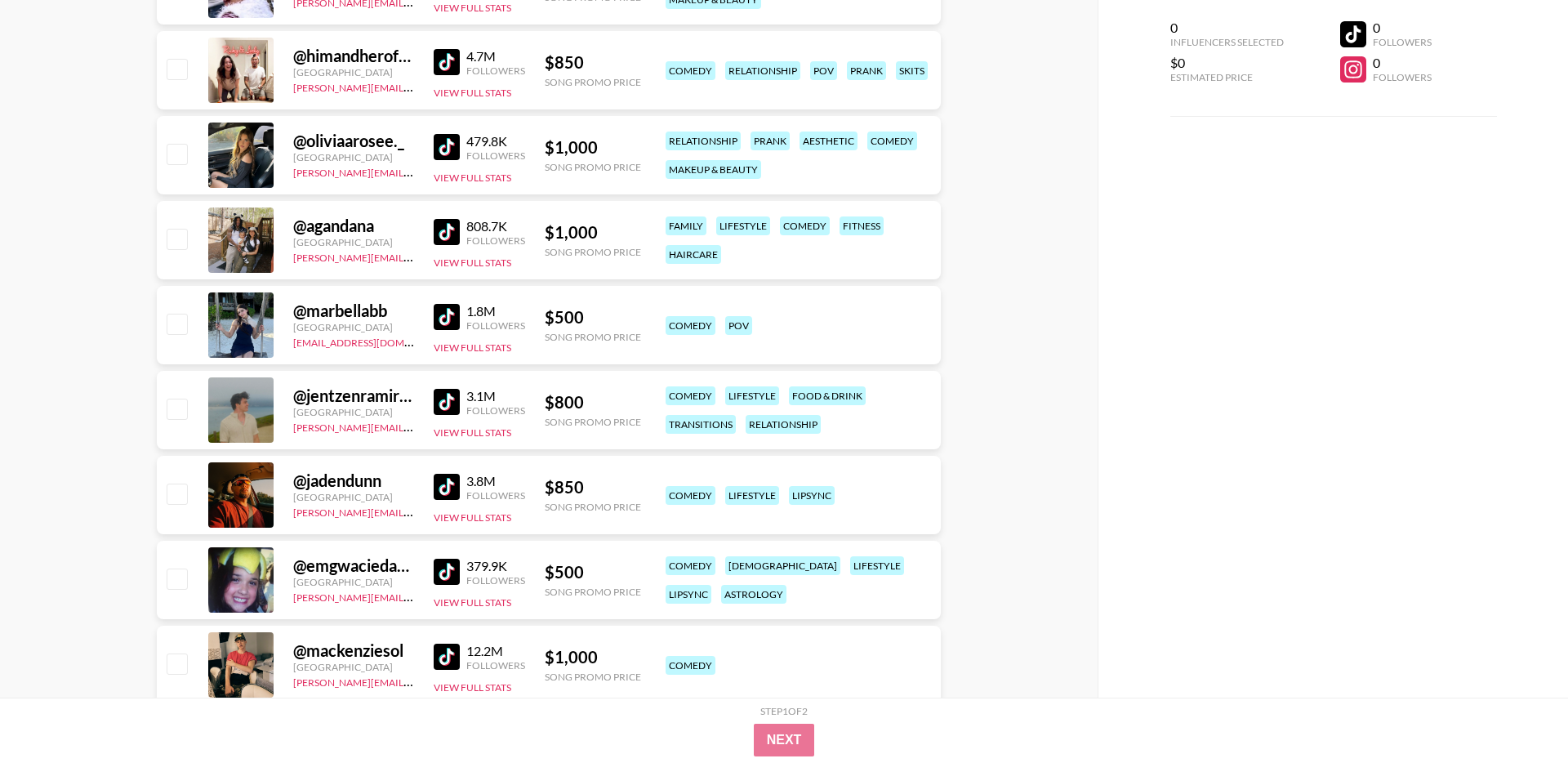
click at [449, 405] on img at bounding box center [447, 402] width 26 height 26
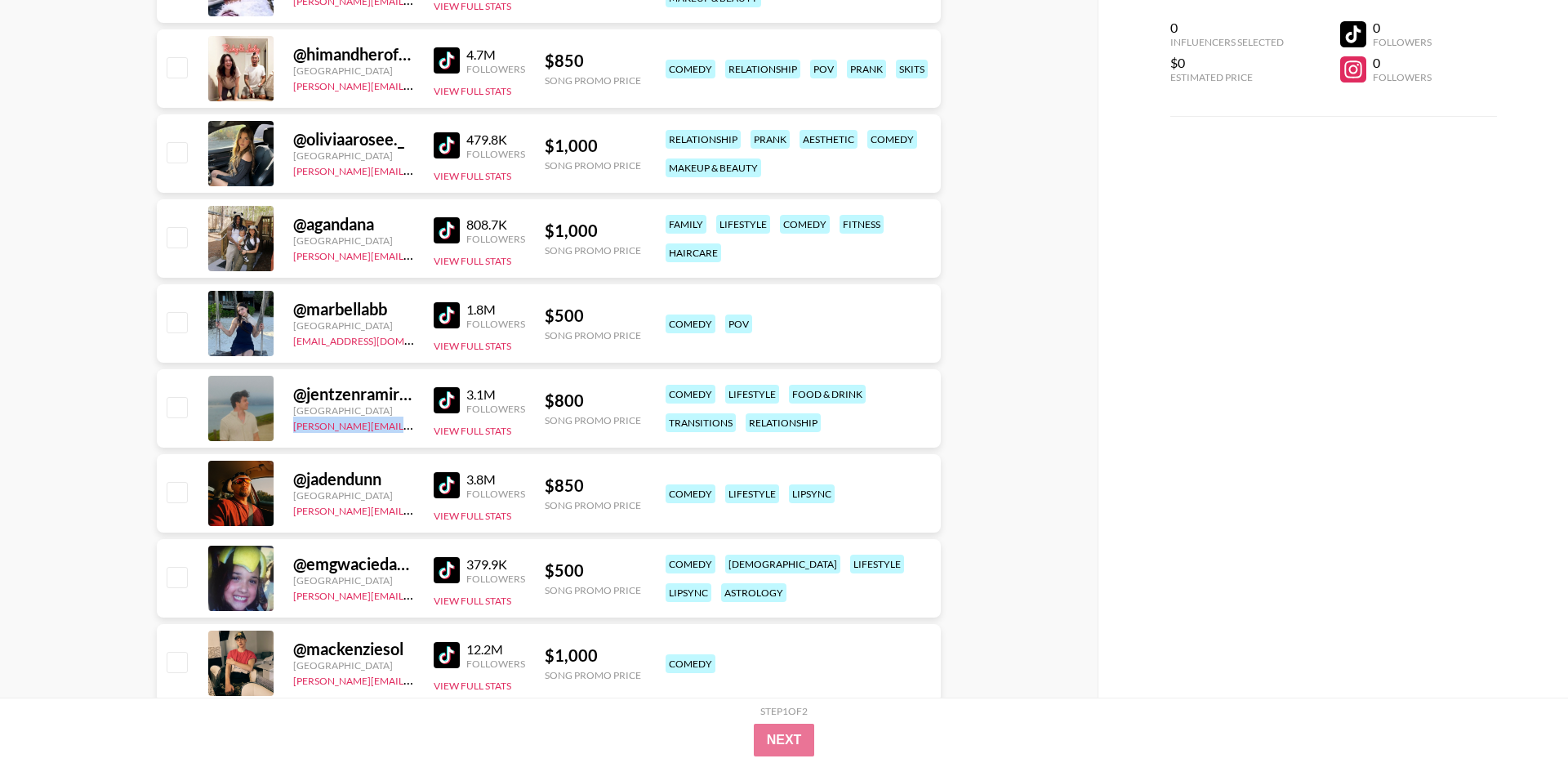
drag, startPoint x: 405, startPoint y: 426, endPoint x: 292, endPoint y: 430, distance: 113.1
click at [292, 430] on div "@ jentzenramirez [GEOGRAPHIC_DATA] [PERSON_NAME][EMAIL_ADDRESS][DOMAIN_NAME] 3.…" at bounding box center [549, 408] width 784 height 78
copy link "[PERSON_NAME][EMAIL_ADDRESS][DOMAIN_NAME]"
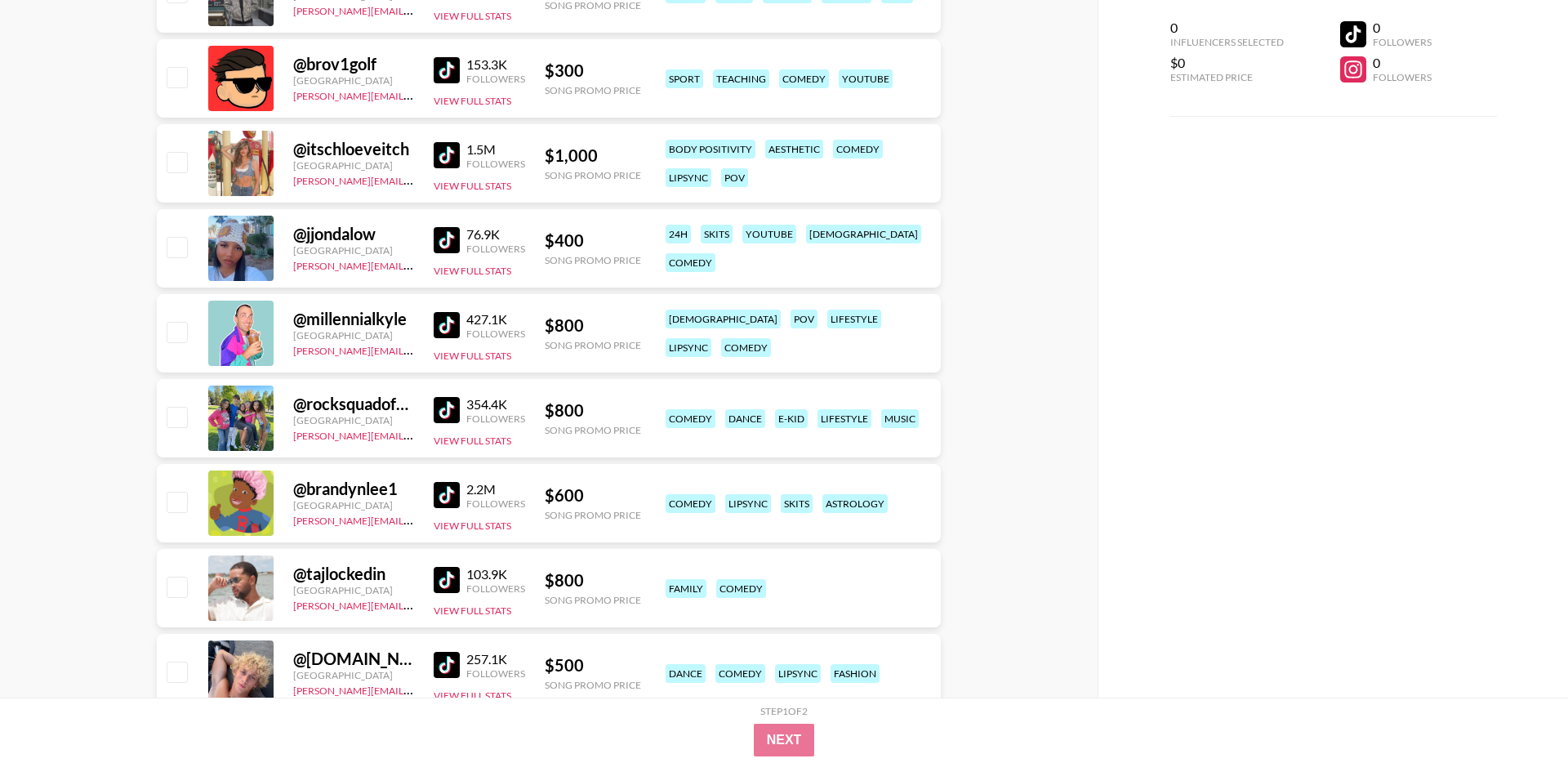
scroll to position [6575, 0]
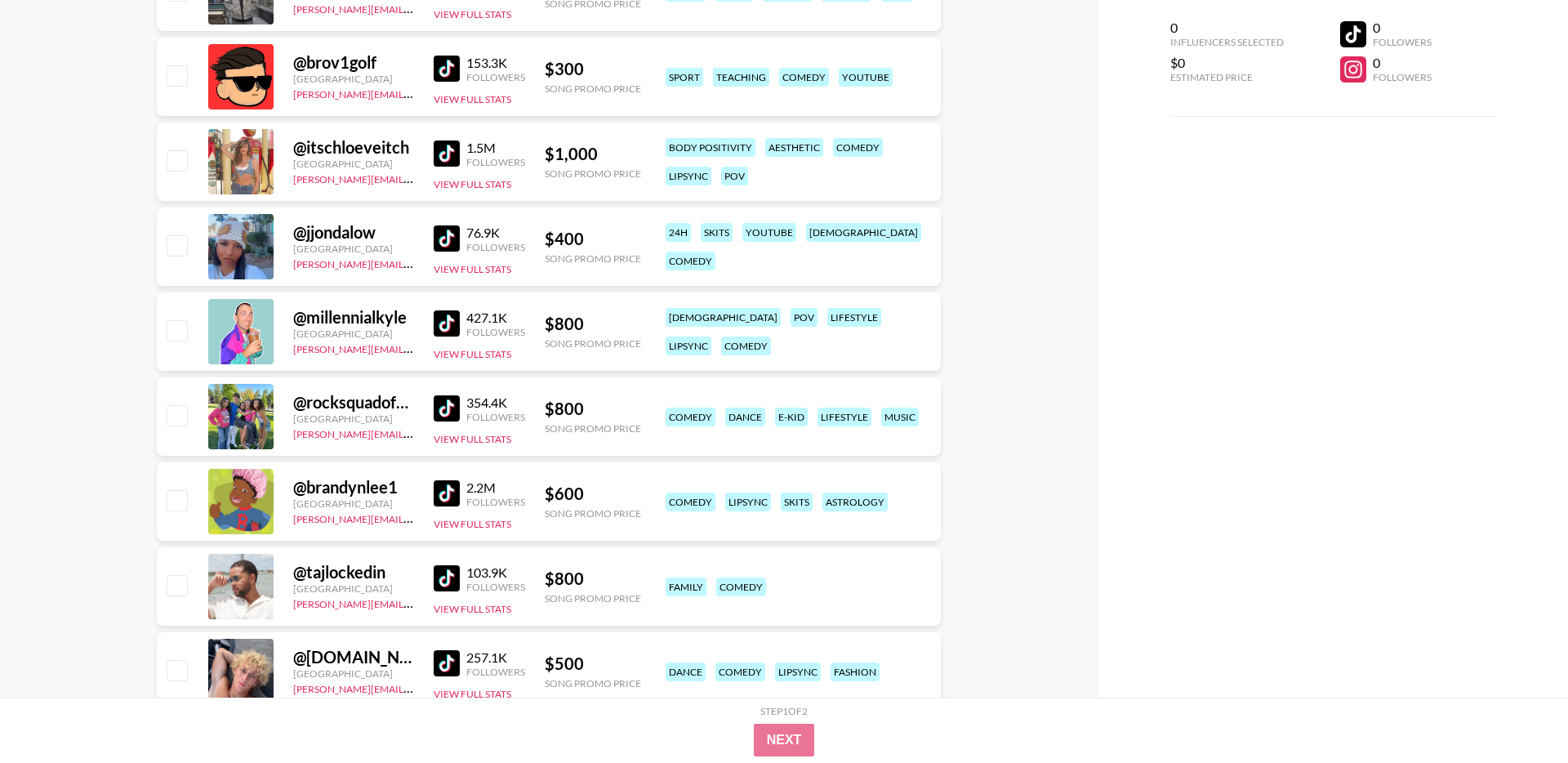
click at [449, 316] on img at bounding box center [447, 323] width 26 height 26
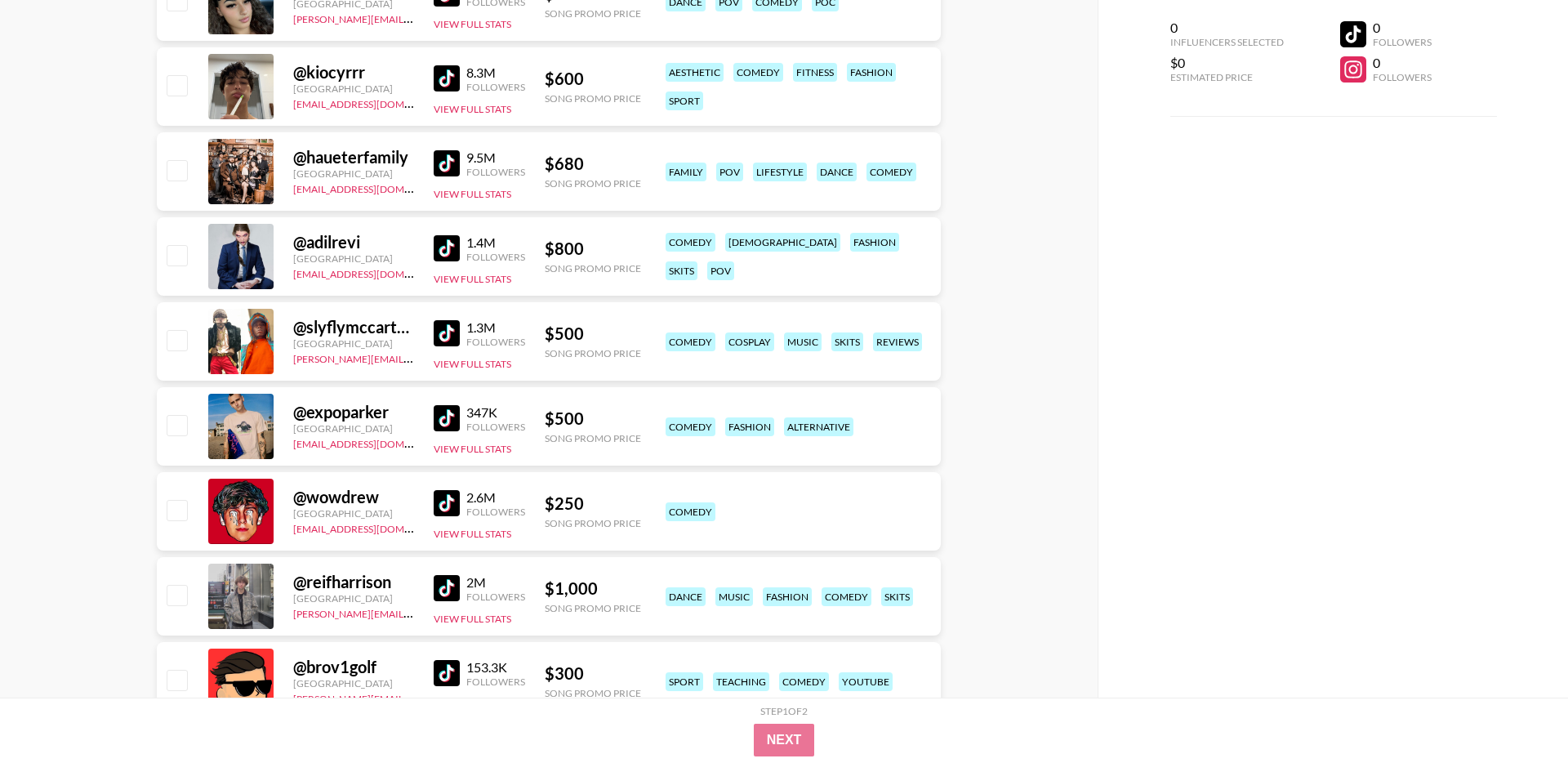
scroll to position [5919, 0]
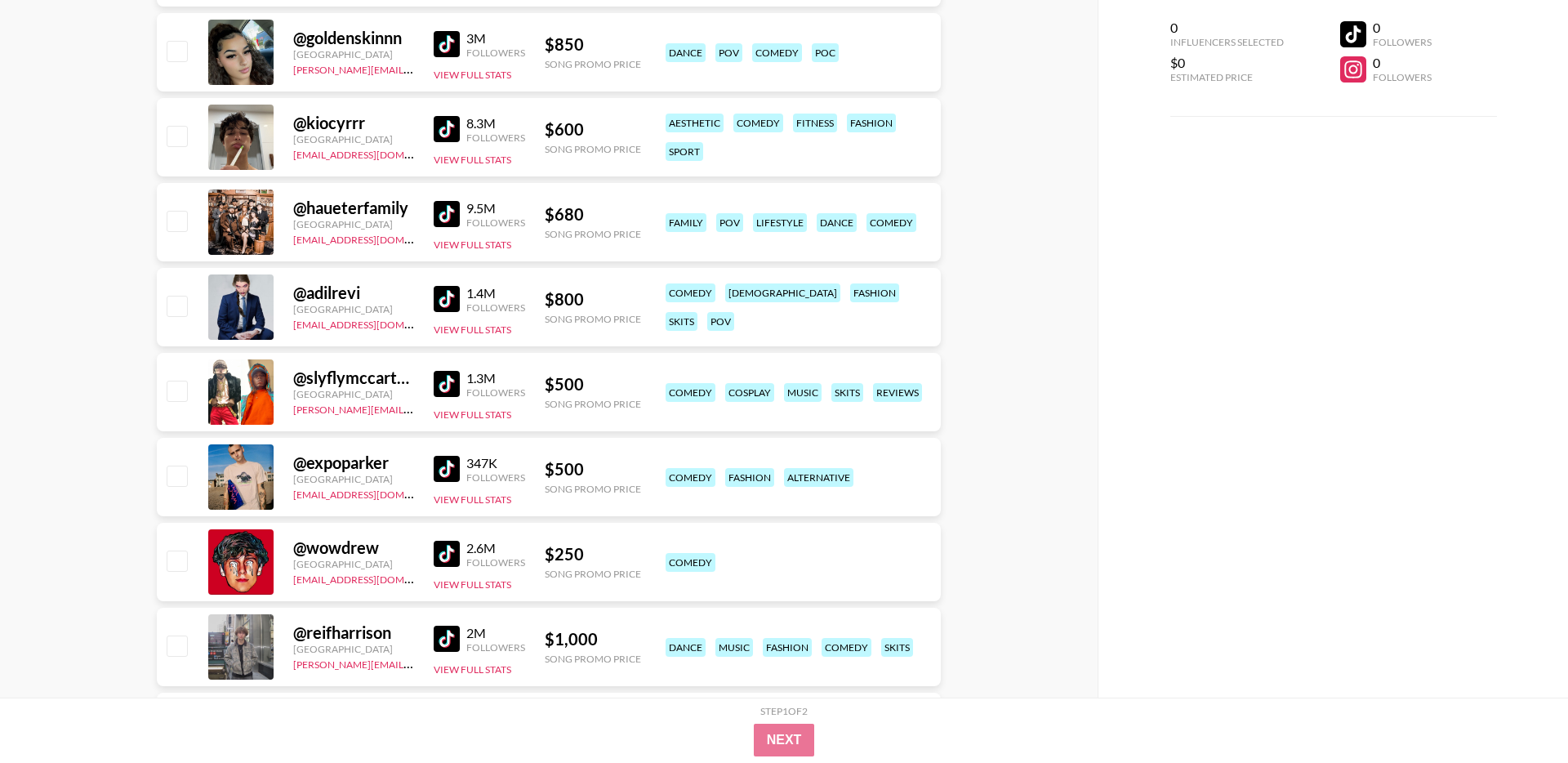
click at [438, 215] on img at bounding box center [447, 213] width 26 height 26
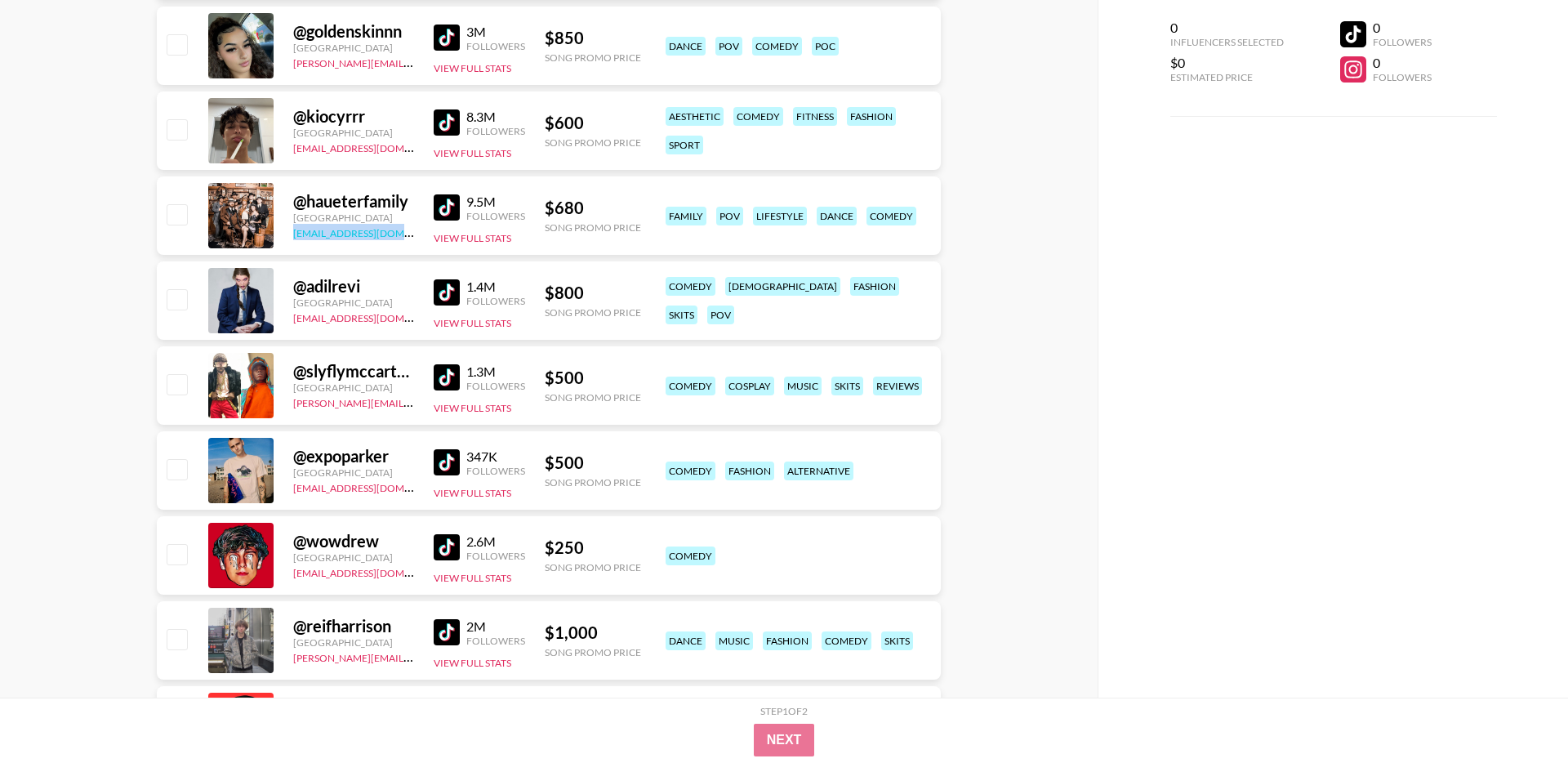
drag, startPoint x: 412, startPoint y: 239, endPoint x: 293, endPoint y: 234, distance: 119.1
click at [293, 234] on div "[EMAIL_ADDRESS][DOMAIN_NAME]" at bounding box center [354, 232] width 121 height 17
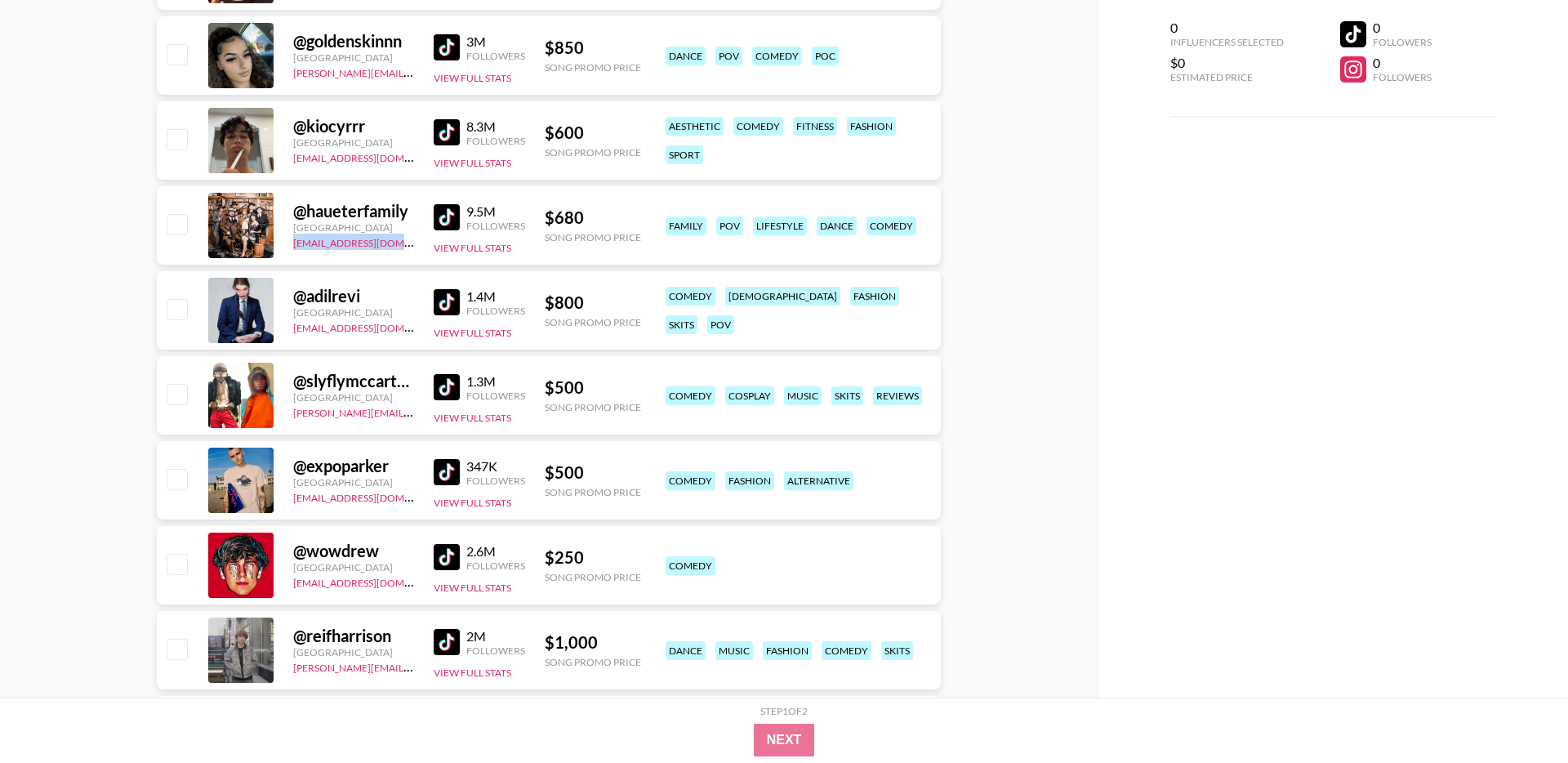
copy link "[EMAIL_ADDRESS][DOMAIN_NAME]"
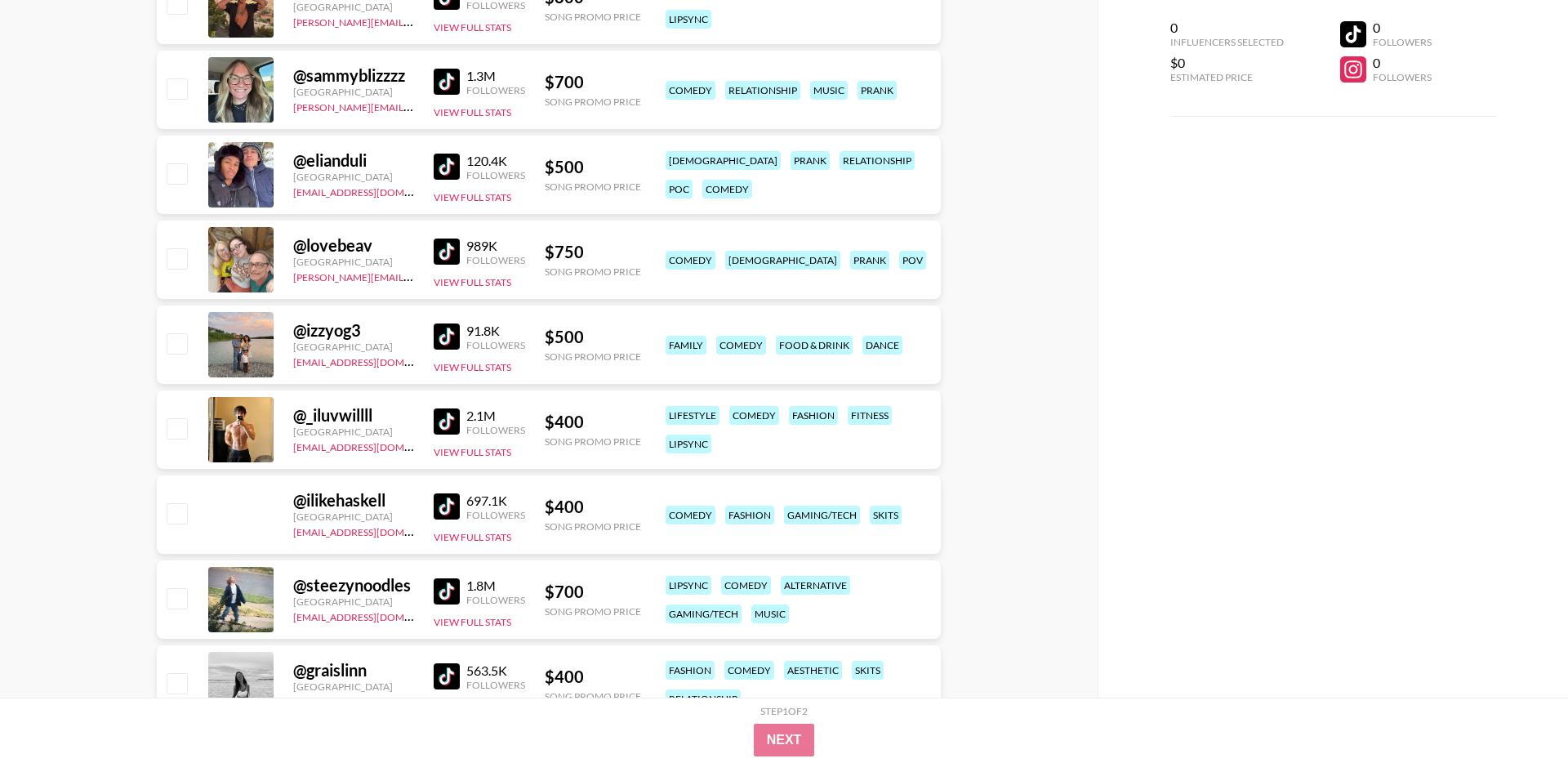
scroll to position [8338, 0]
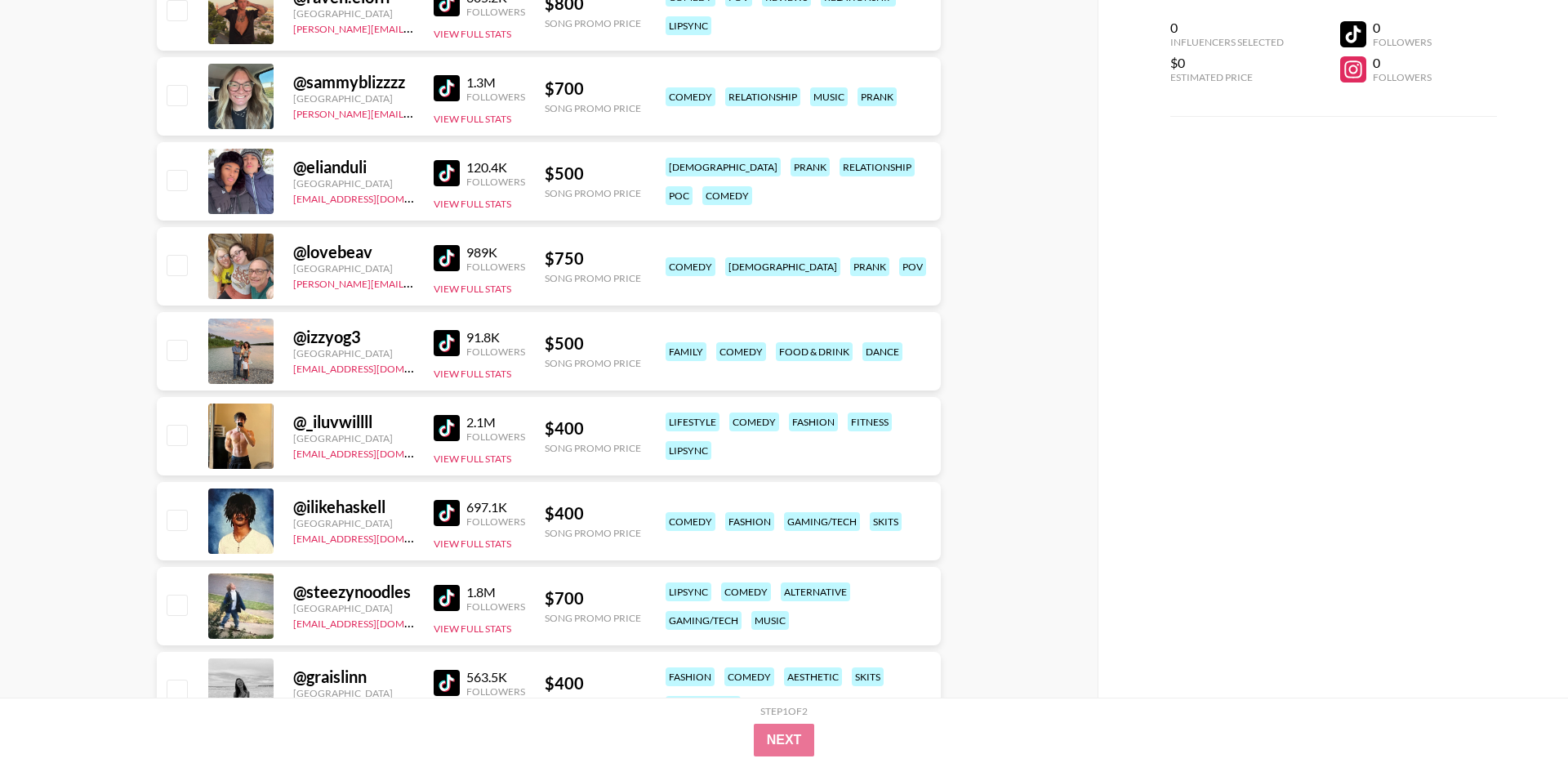
click at [445, 90] on img at bounding box center [447, 88] width 26 height 26
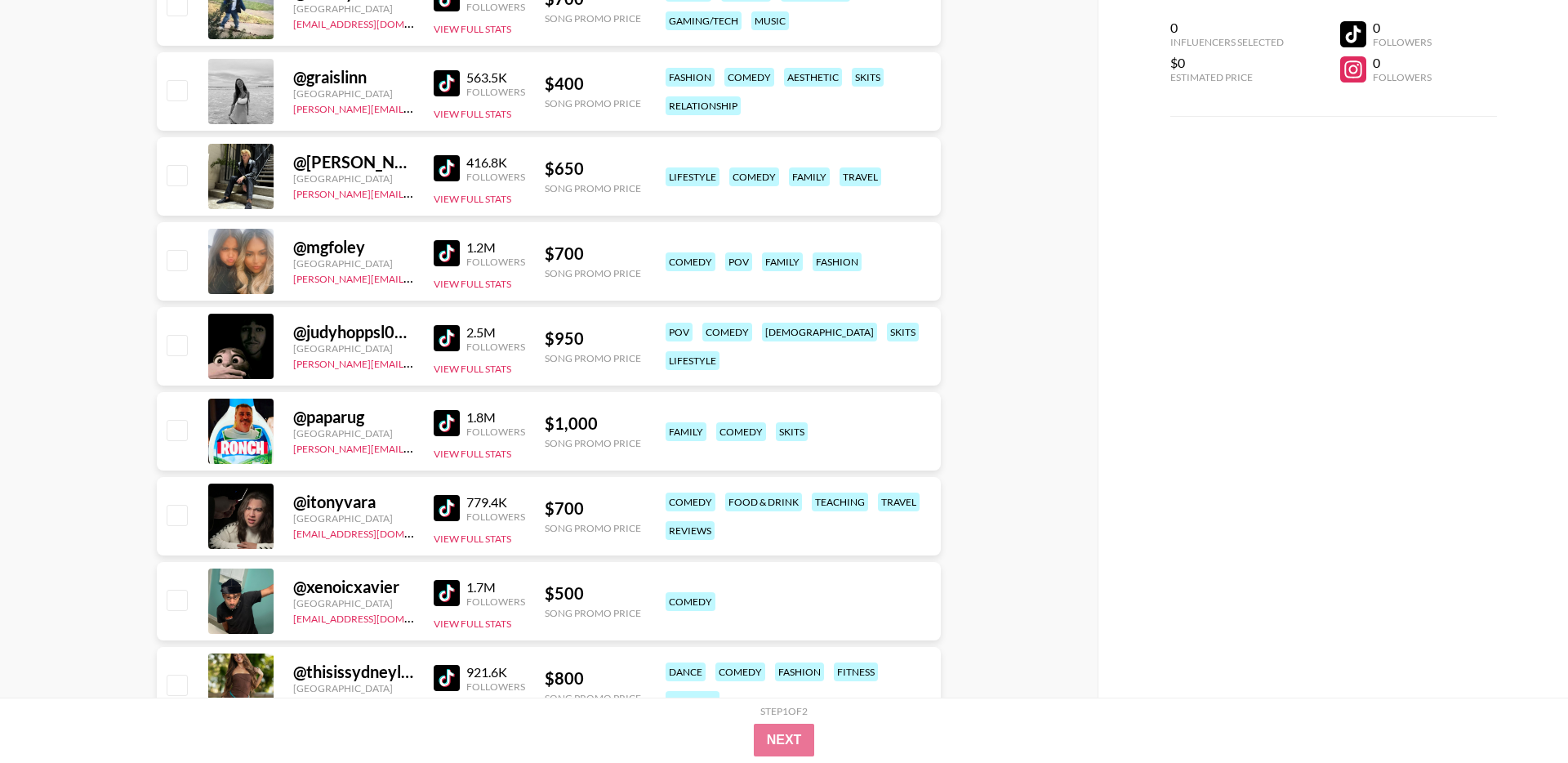
scroll to position [8951, 0]
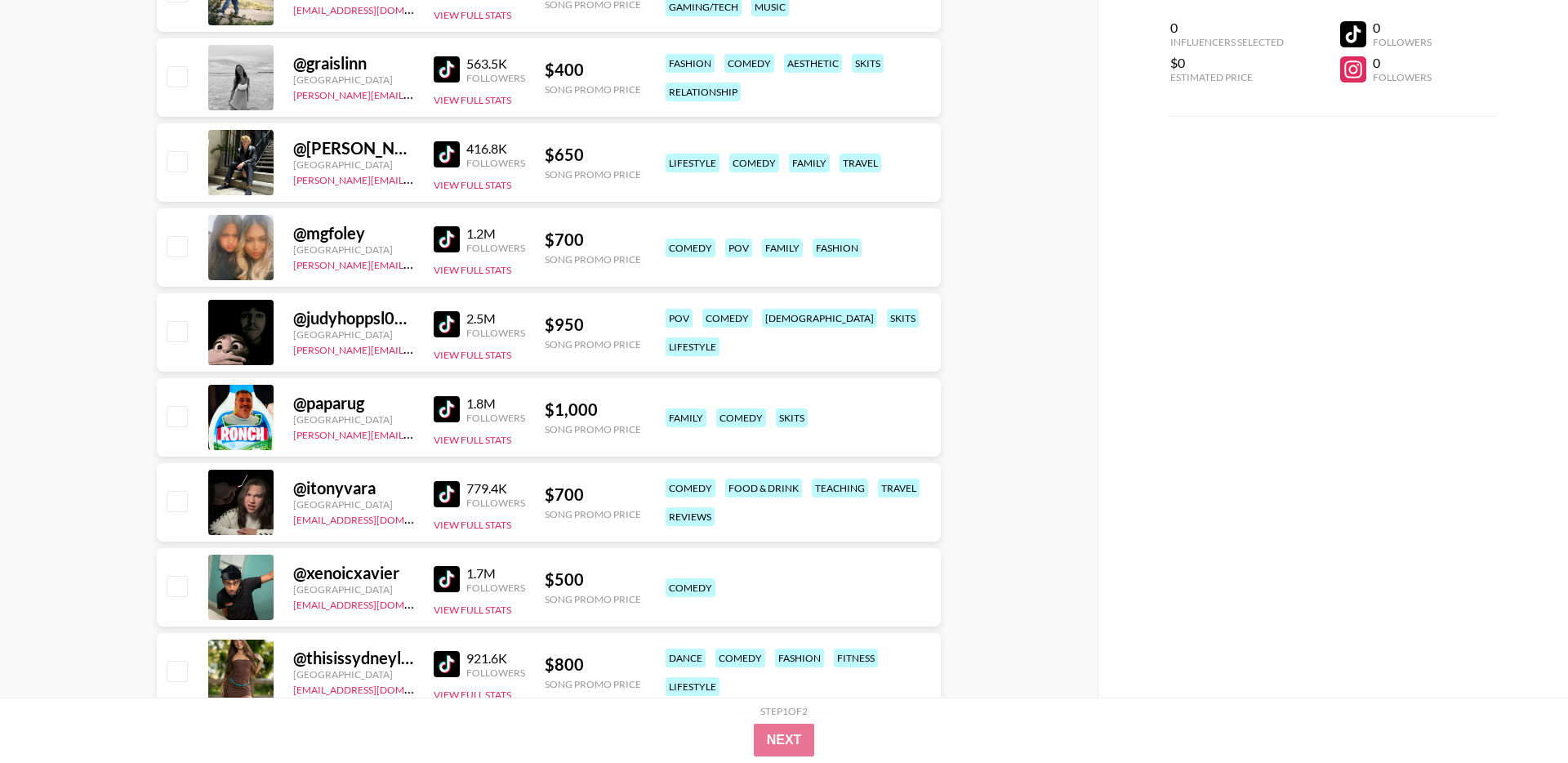
click at [452, 235] on img at bounding box center [447, 239] width 26 height 26
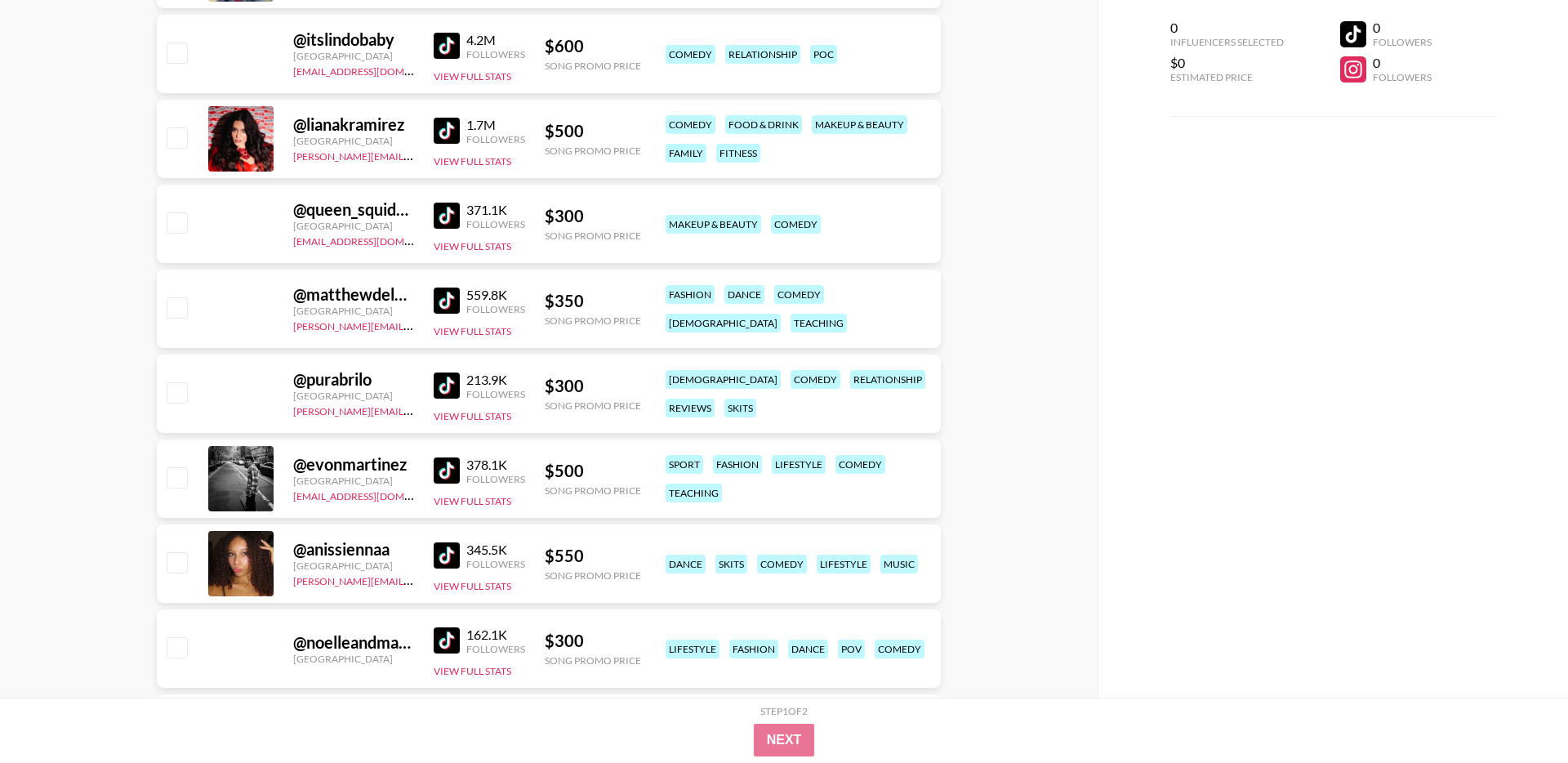
scroll to position [16586, 0]
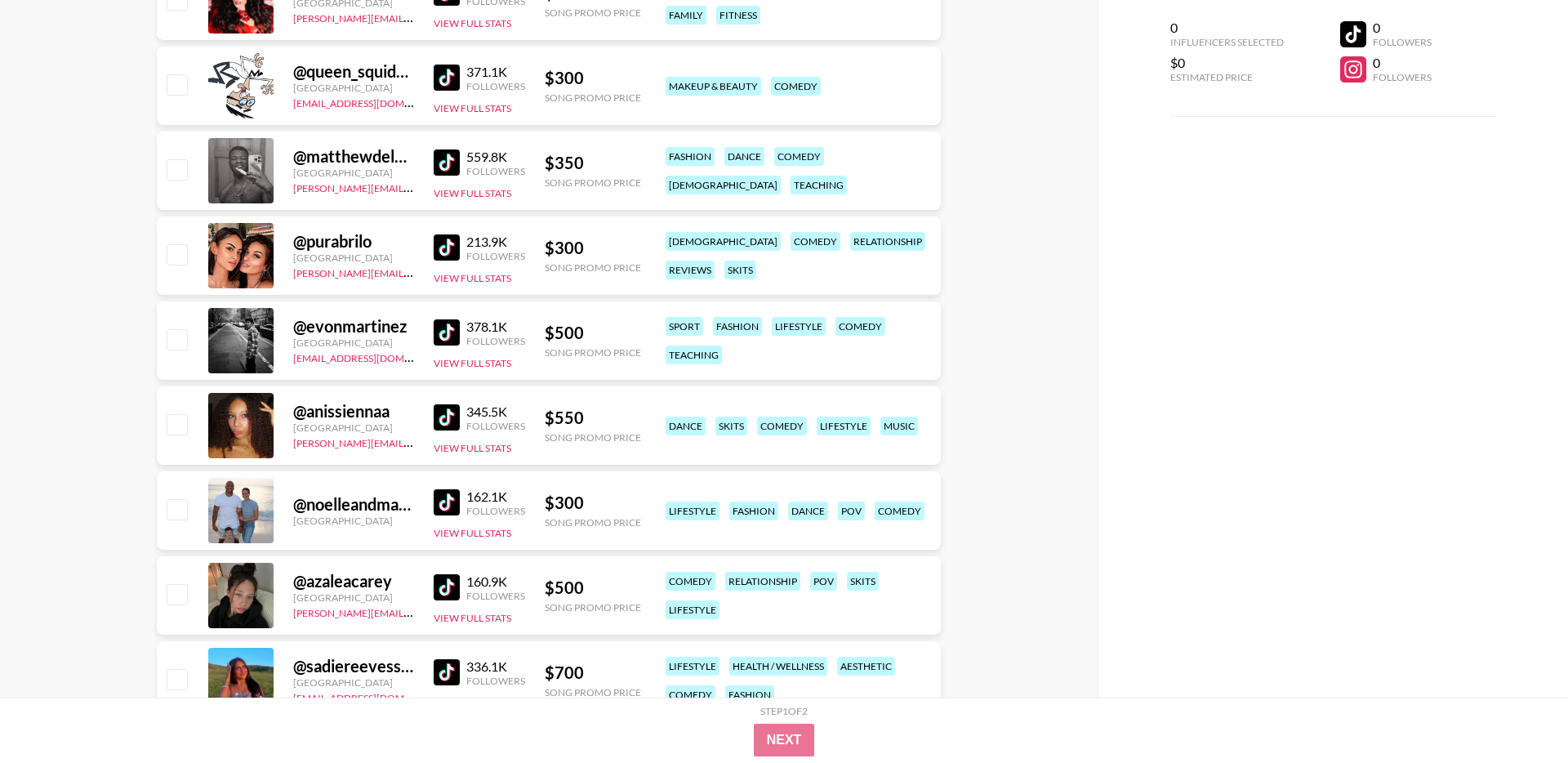
click at [445, 239] on img at bounding box center [447, 247] width 26 height 26
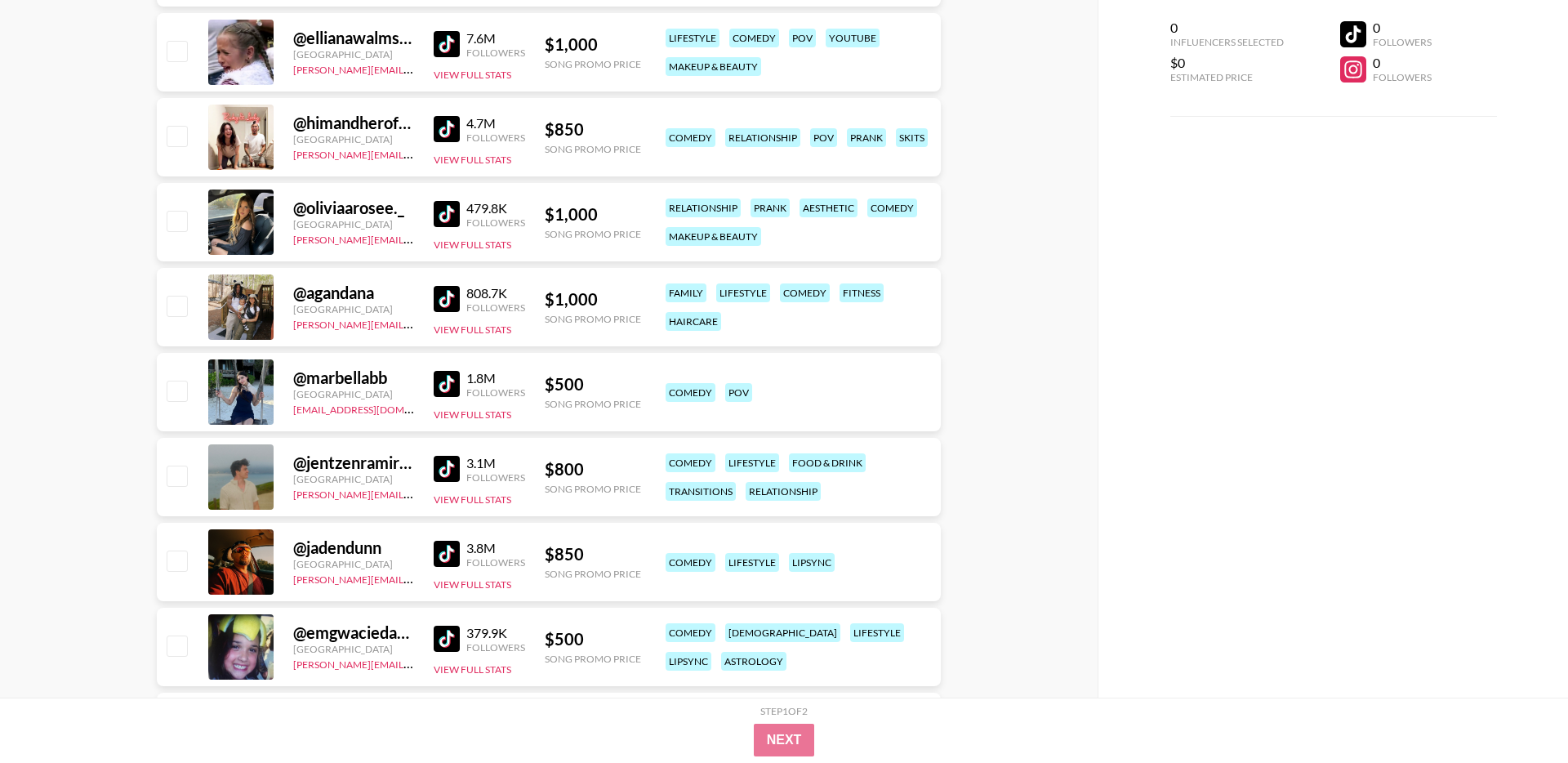
scroll to position [3952, 0]
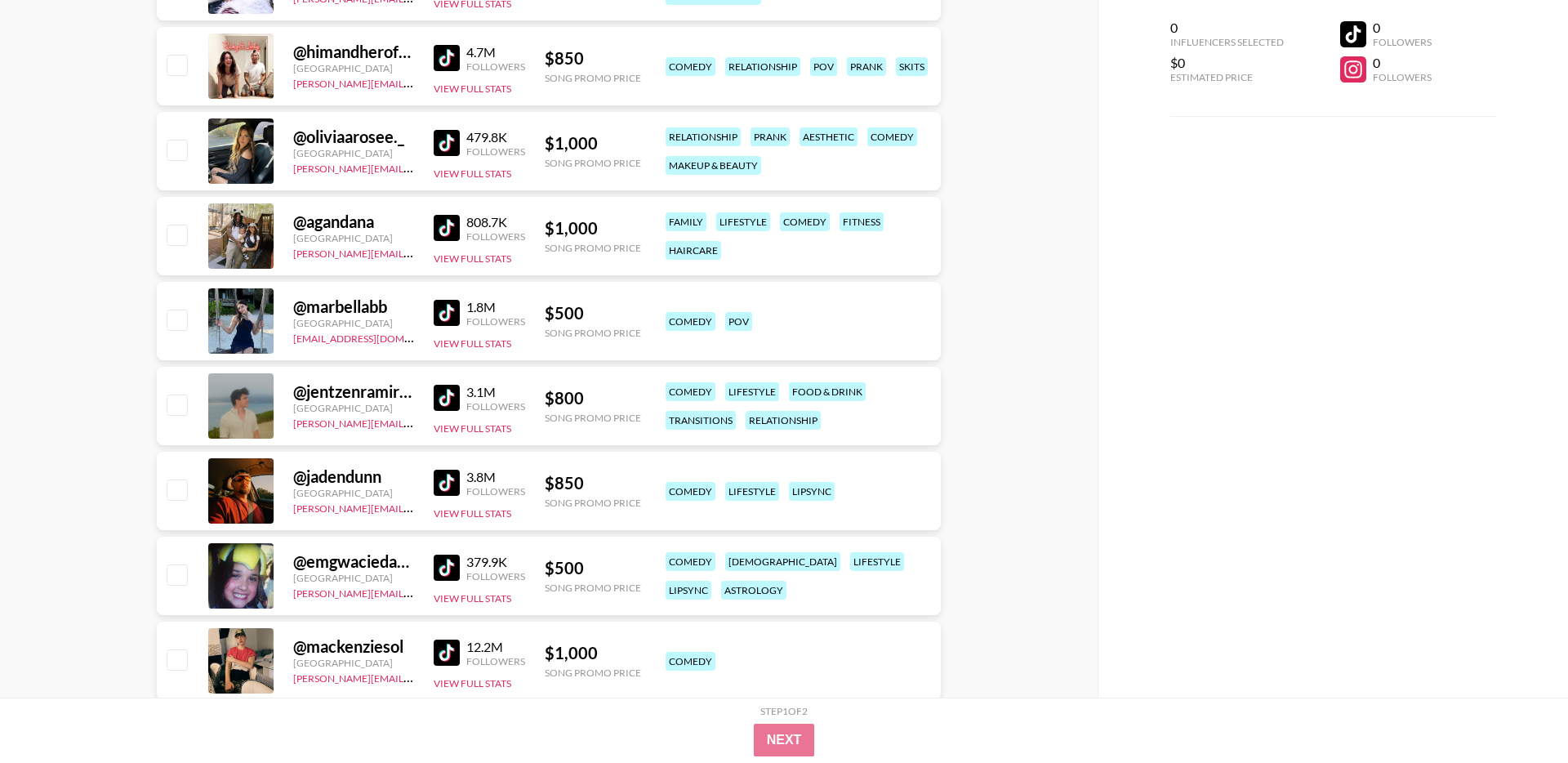
click at [454, 317] on img at bounding box center [447, 313] width 26 height 26
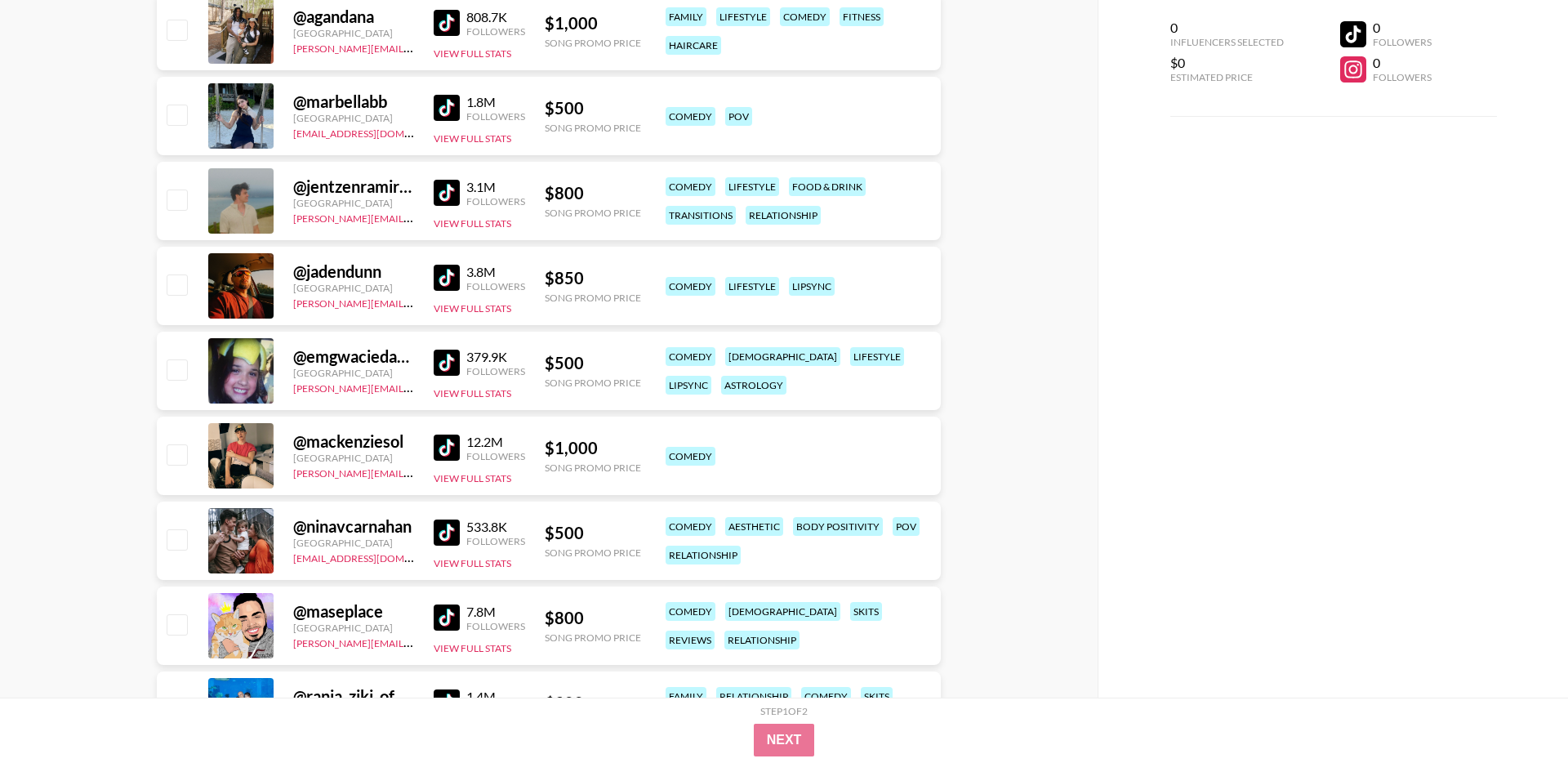
scroll to position [4163, 0]
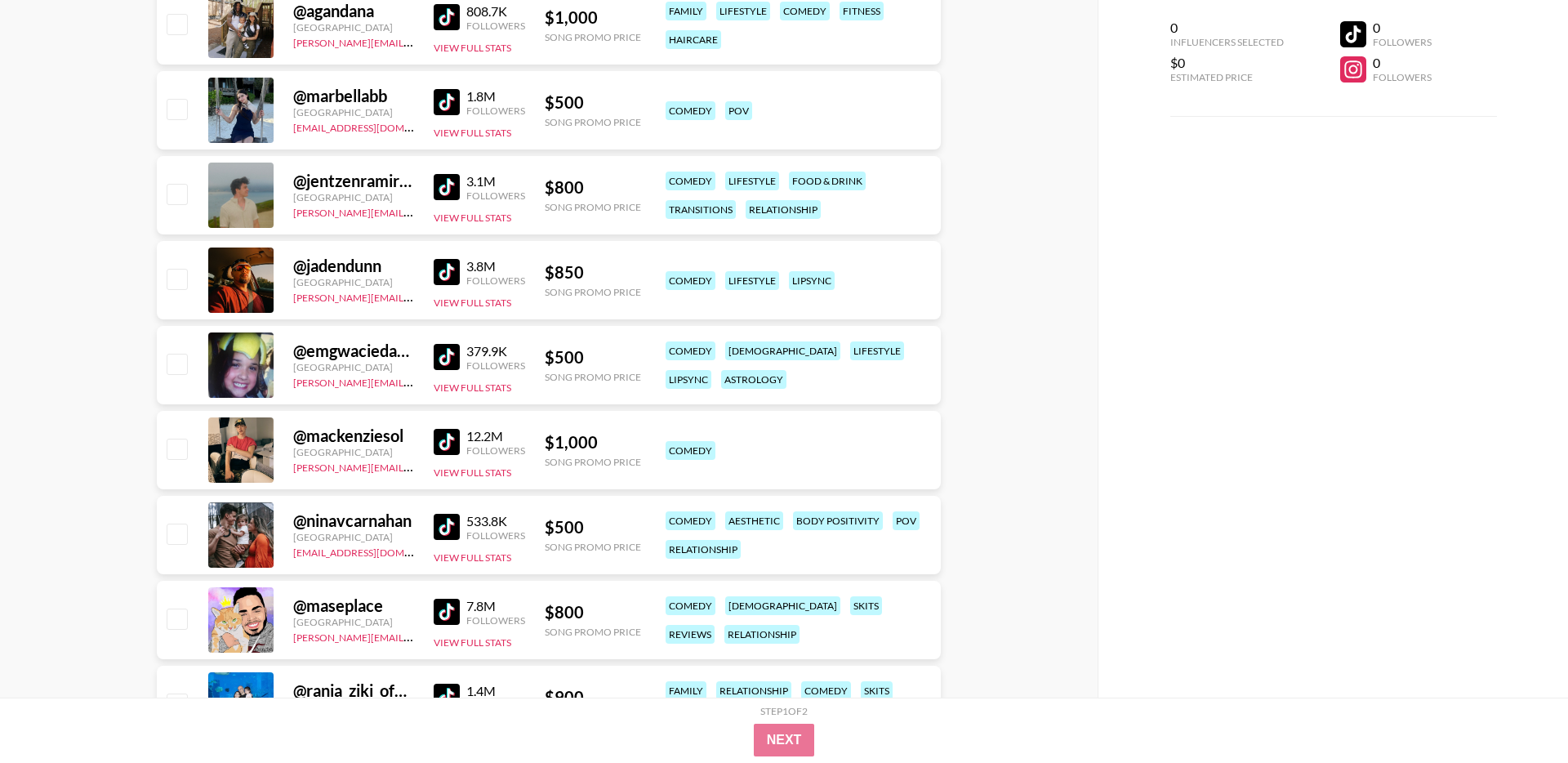
click at [446, 366] on img at bounding box center [447, 356] width 26 height 26
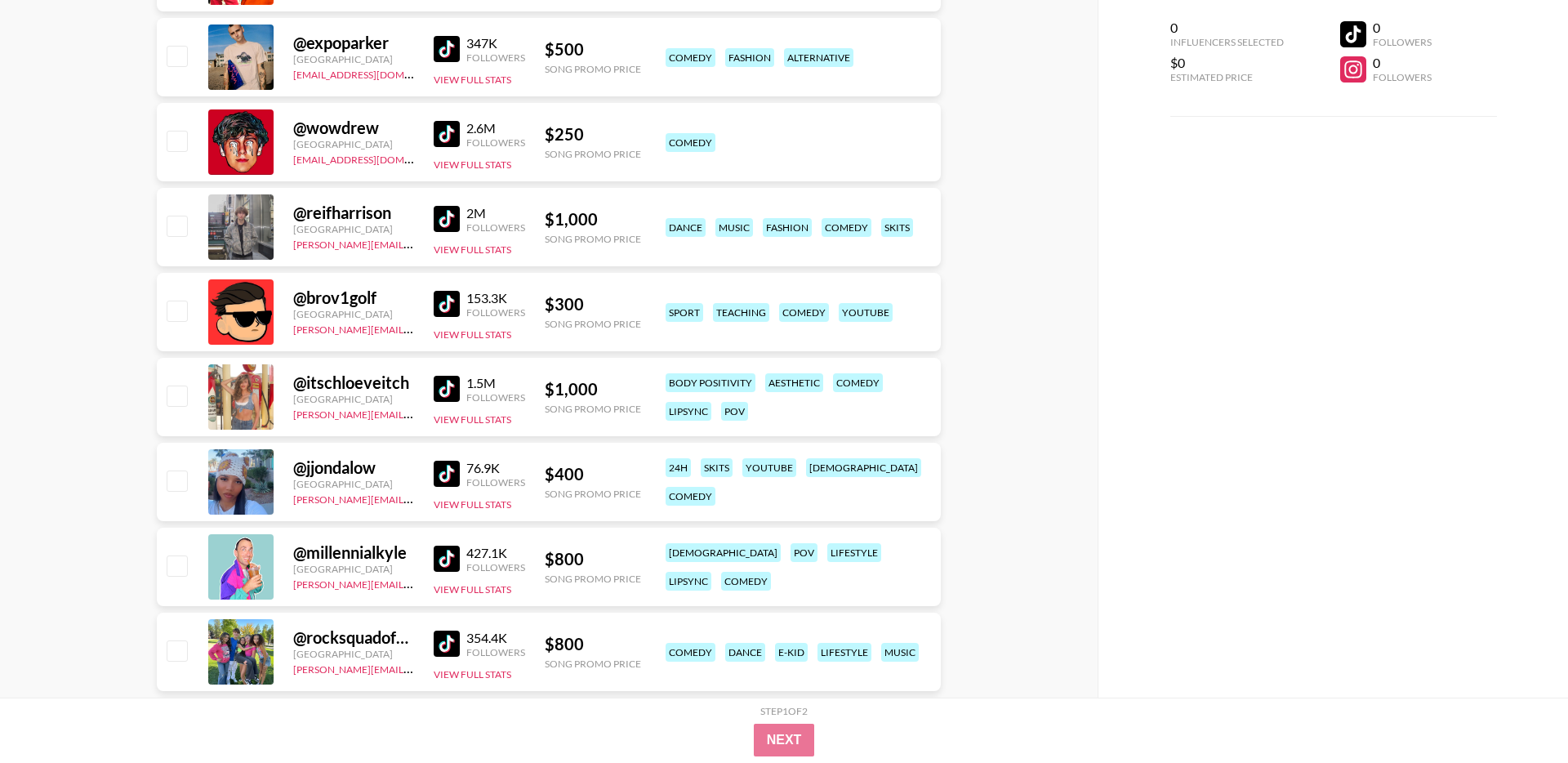
scroll to position [6342, 0]
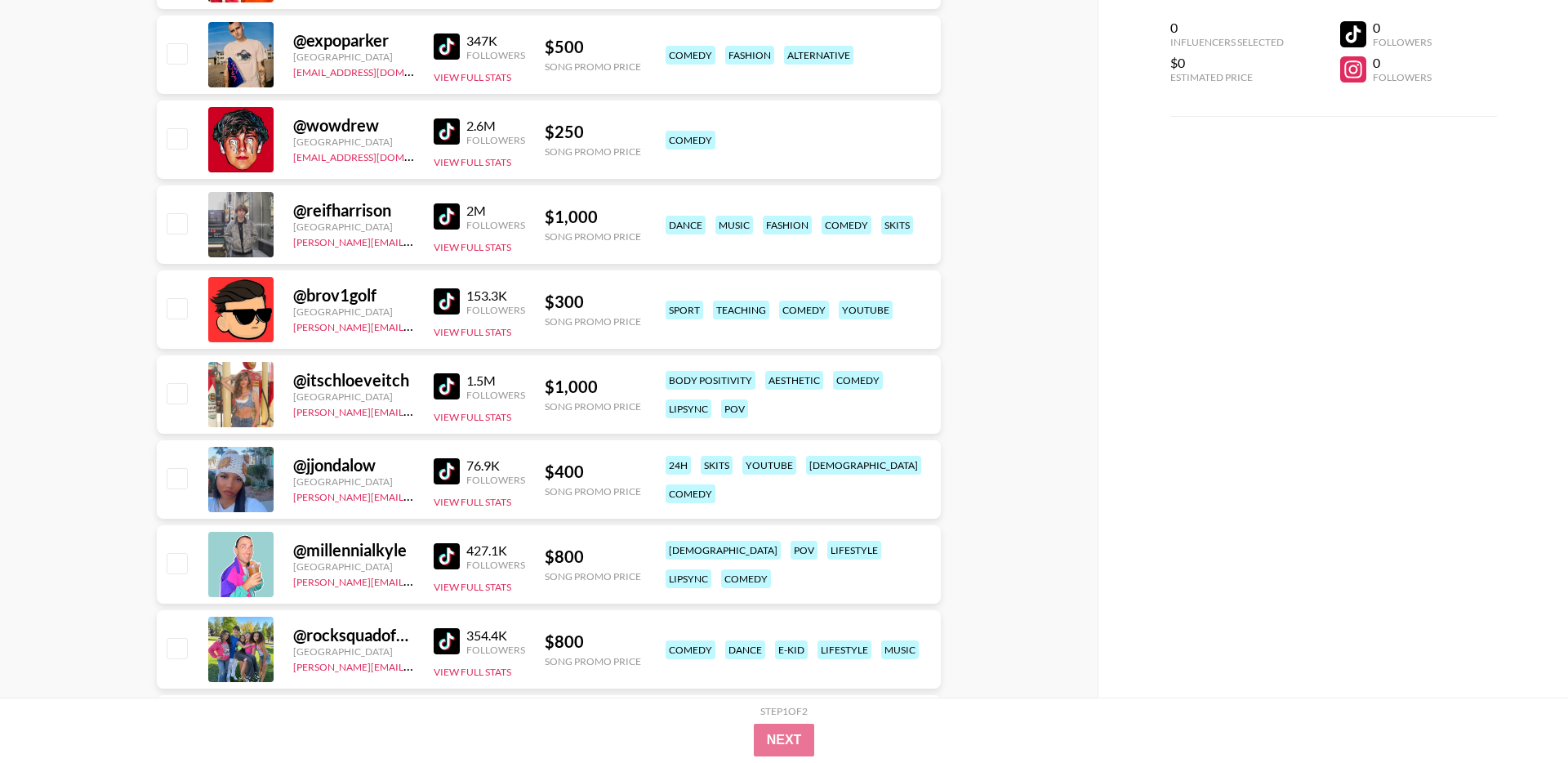
click at [443, 387] on img at bounding box center [447, 386] width 26 height 26
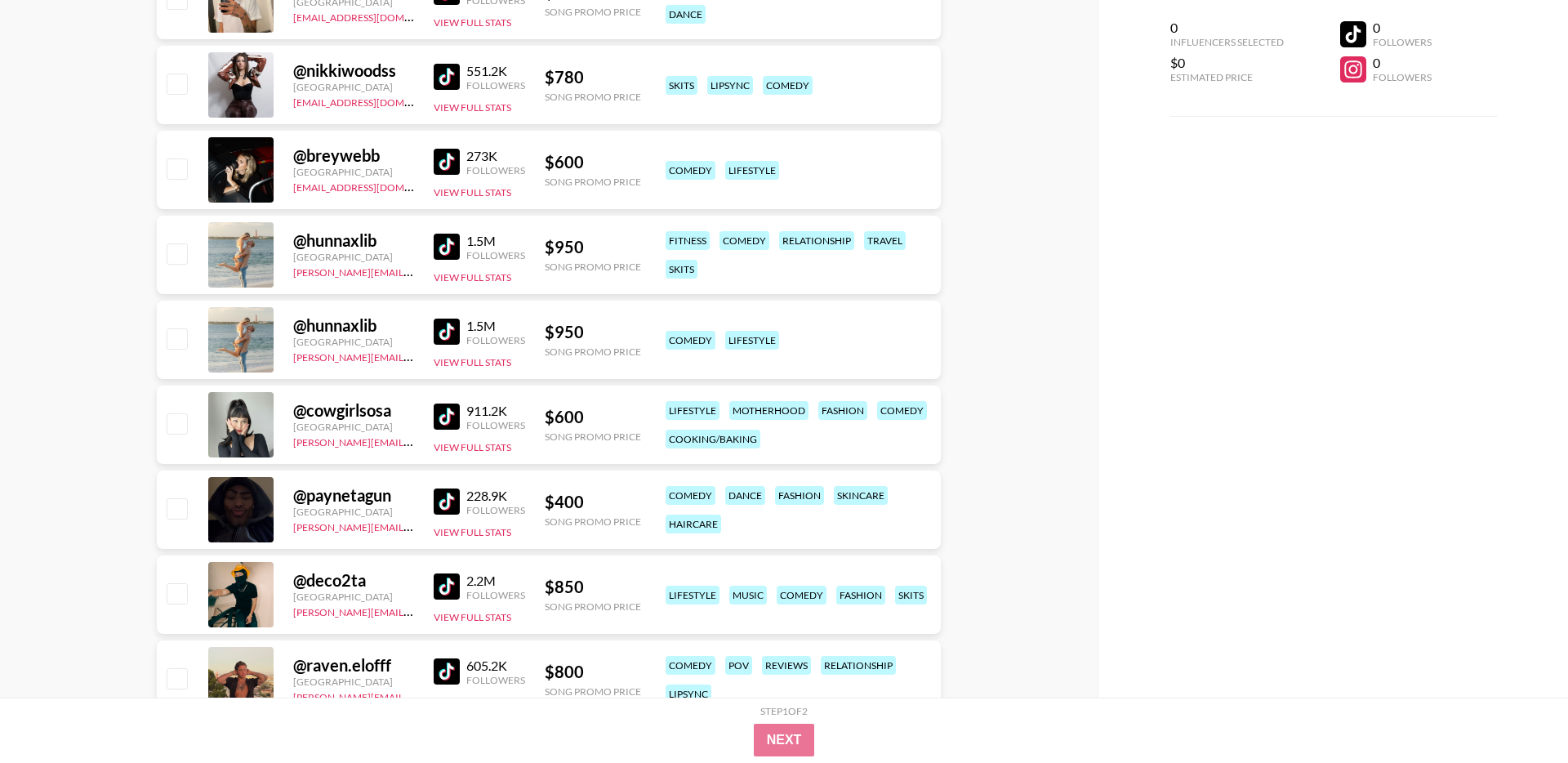
scroll to position [7669, 0]
click at [446, 246] on img at bounding box center [447, 247] width 26 height 26
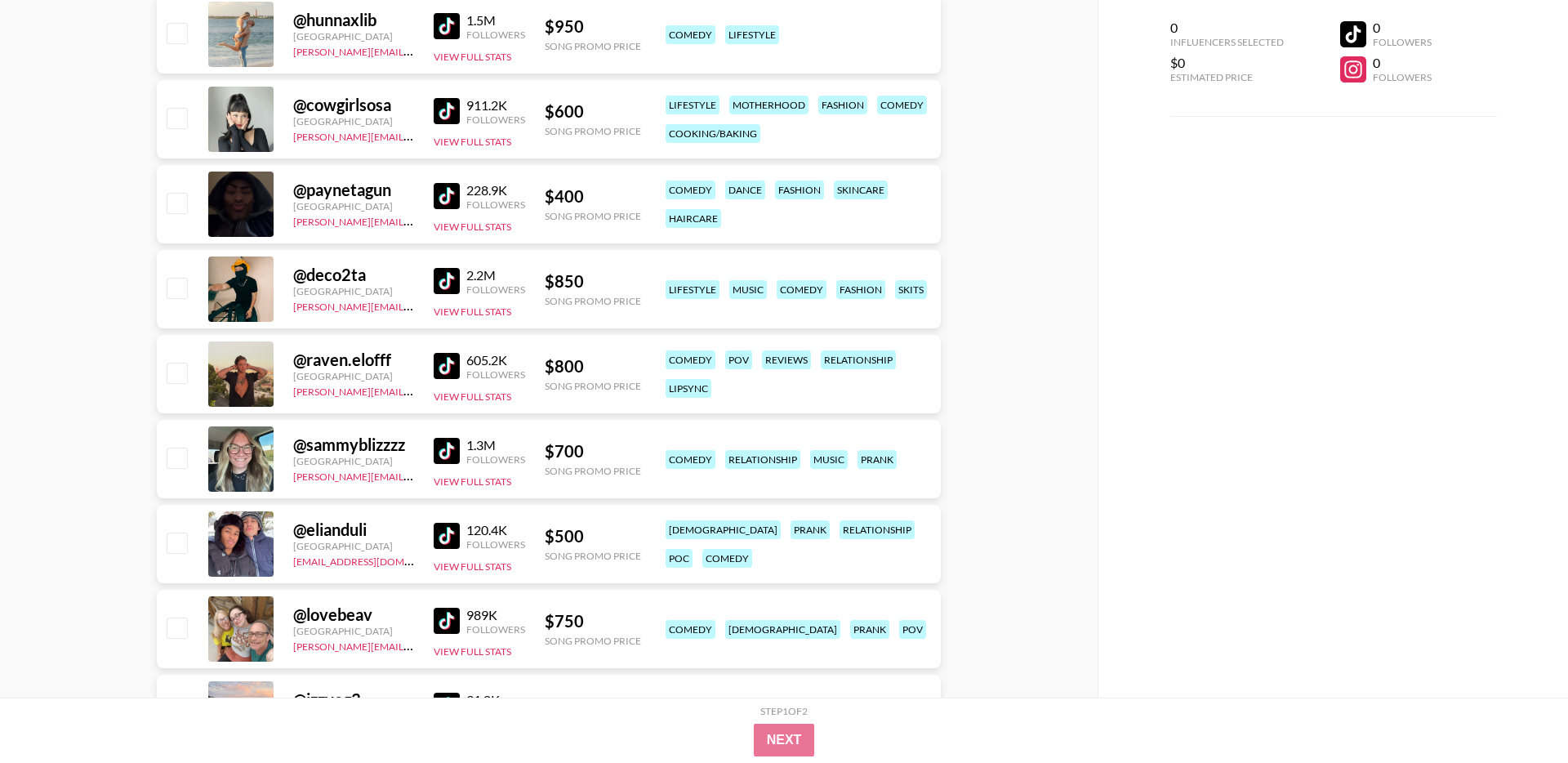
scroll to position [7780, 0]
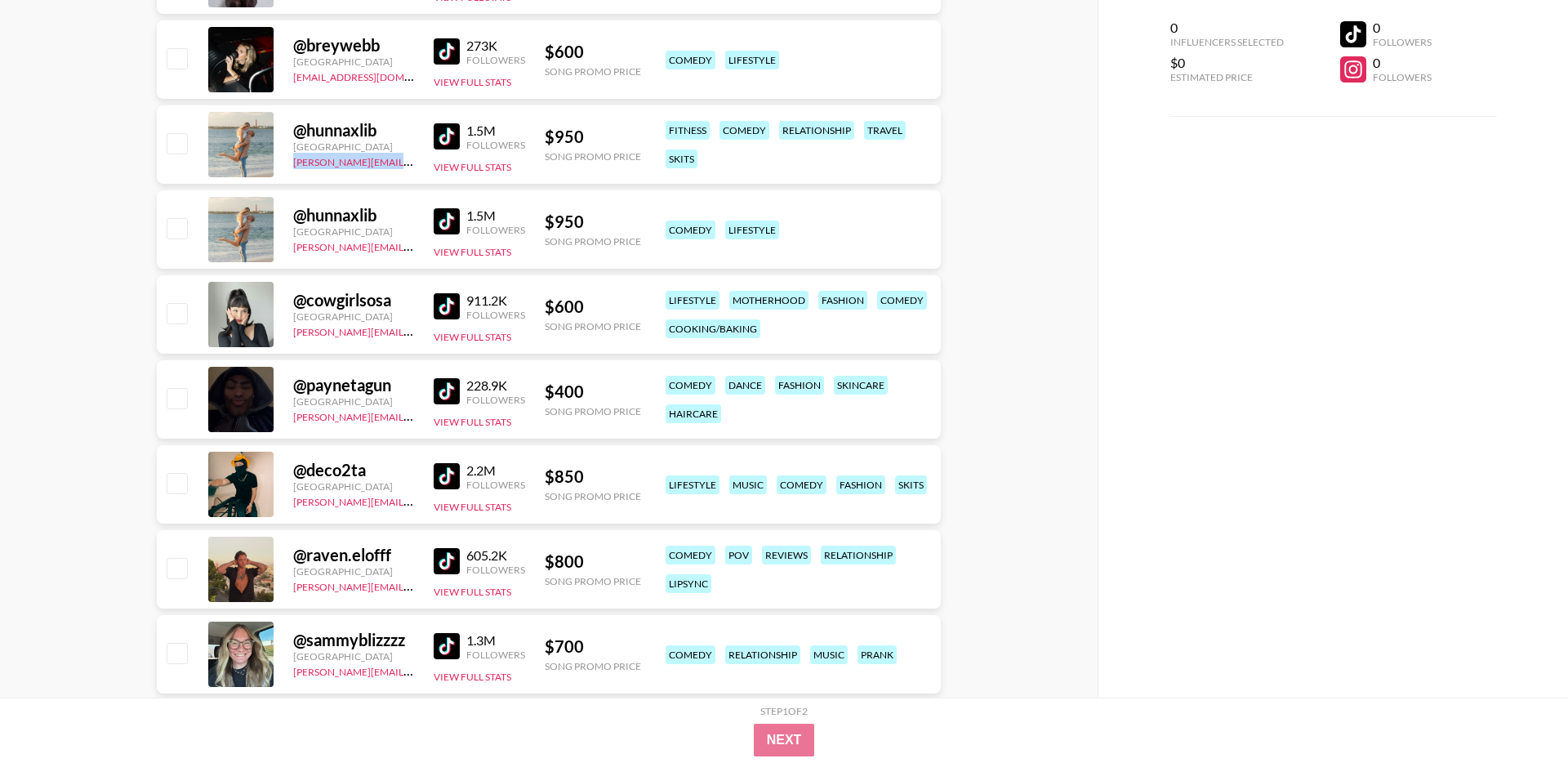
drag, startPoint x: 402, startPoint y: 163, endPoint x: 292, endPoint y: 166, distance: 110.0
click at [292, 166] on div "@ hunnaxlib [GEOGRAPHIC_DATA] [PERSON_NAME][EMAIL_ADDRESS][DOMAIN_NAME] 1.5M Fo…" at bounding box center [549, 144] width 784 height 78
copy link "[PERSON_NAME][EMAIL_ADDRESS][DOMAIN_NAME]"
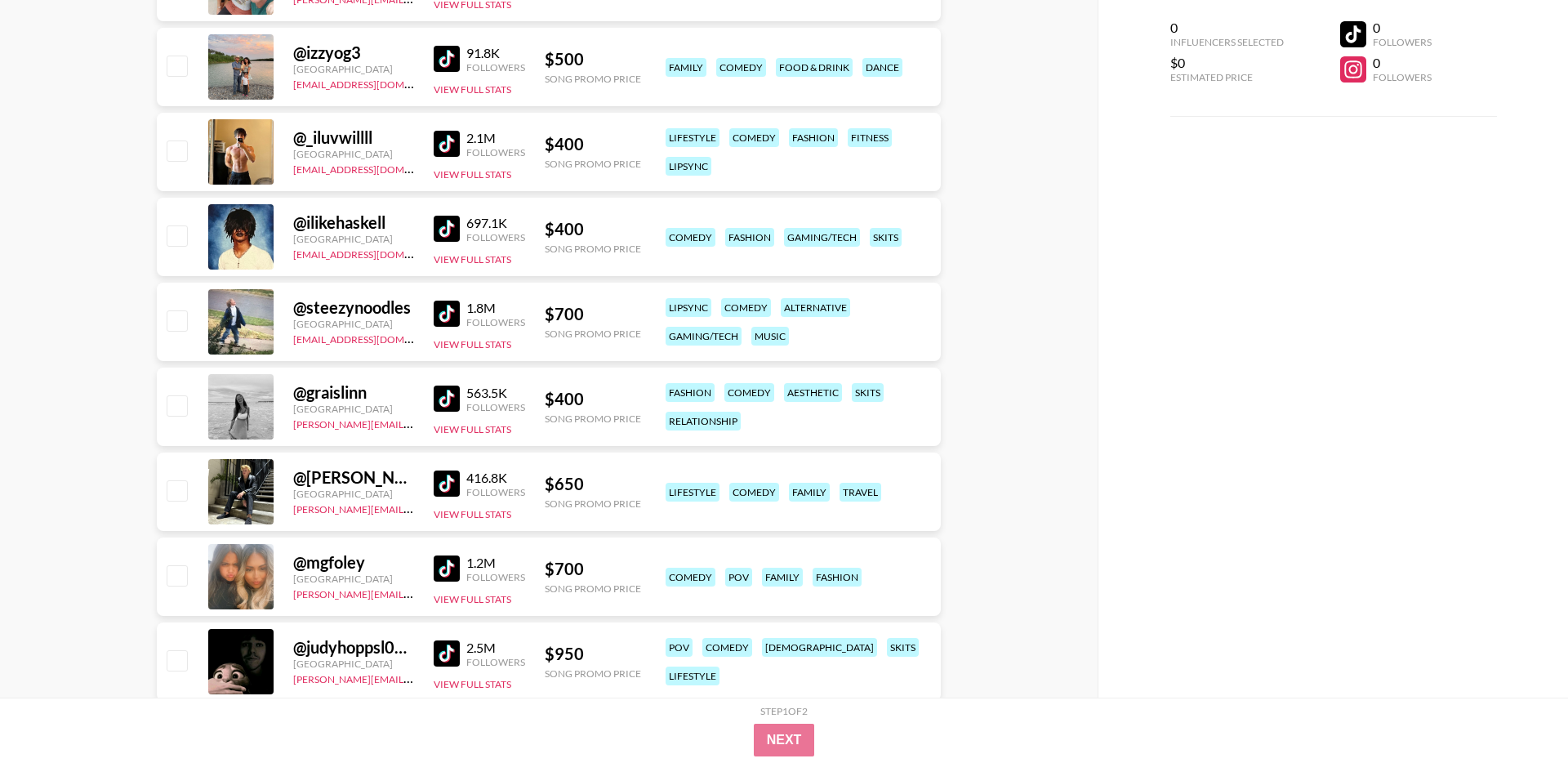
scroll to position [8625, 0]
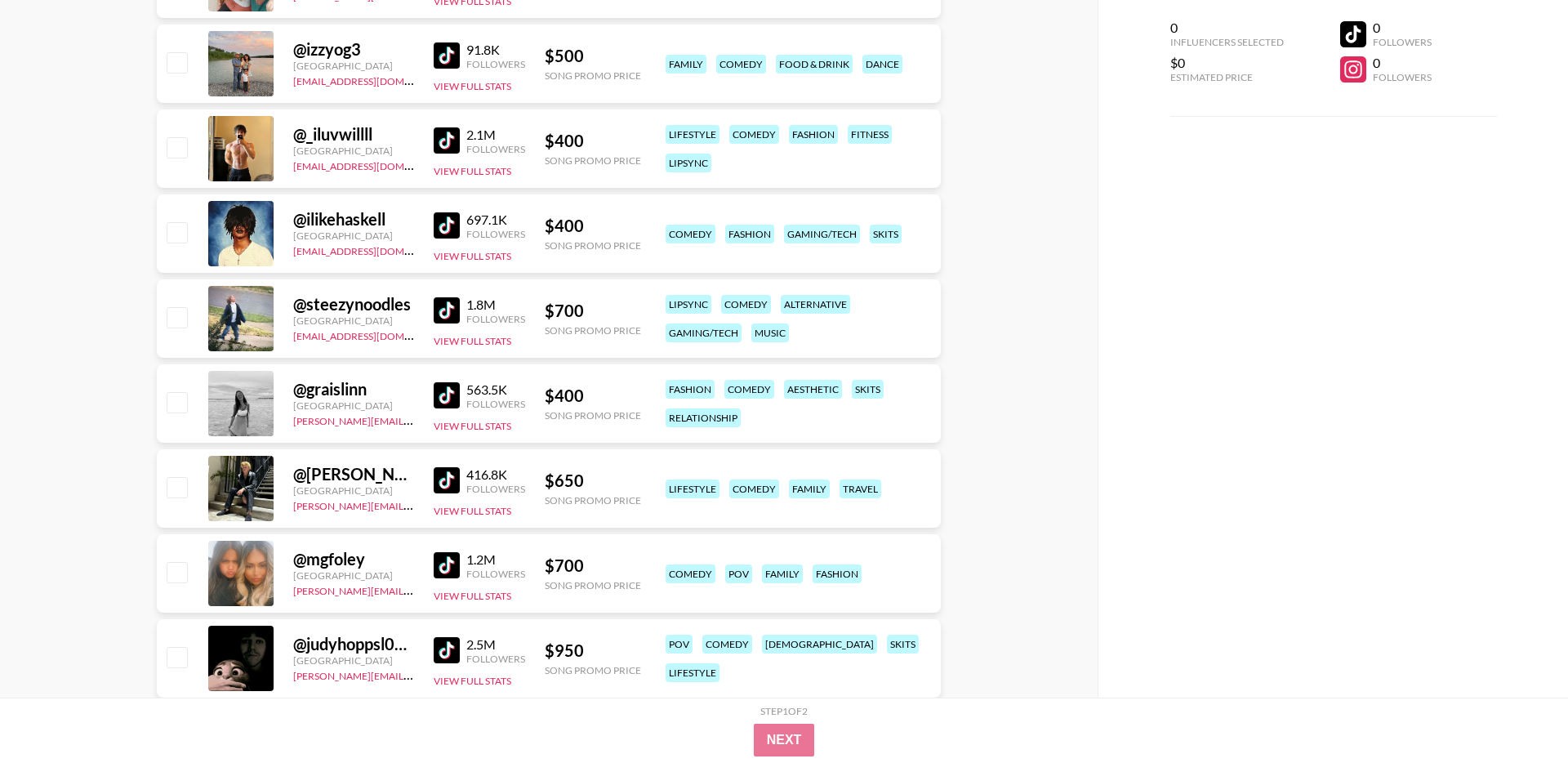
click at [445, 393] on img at bounding box center [447, 395] width 26 height 26
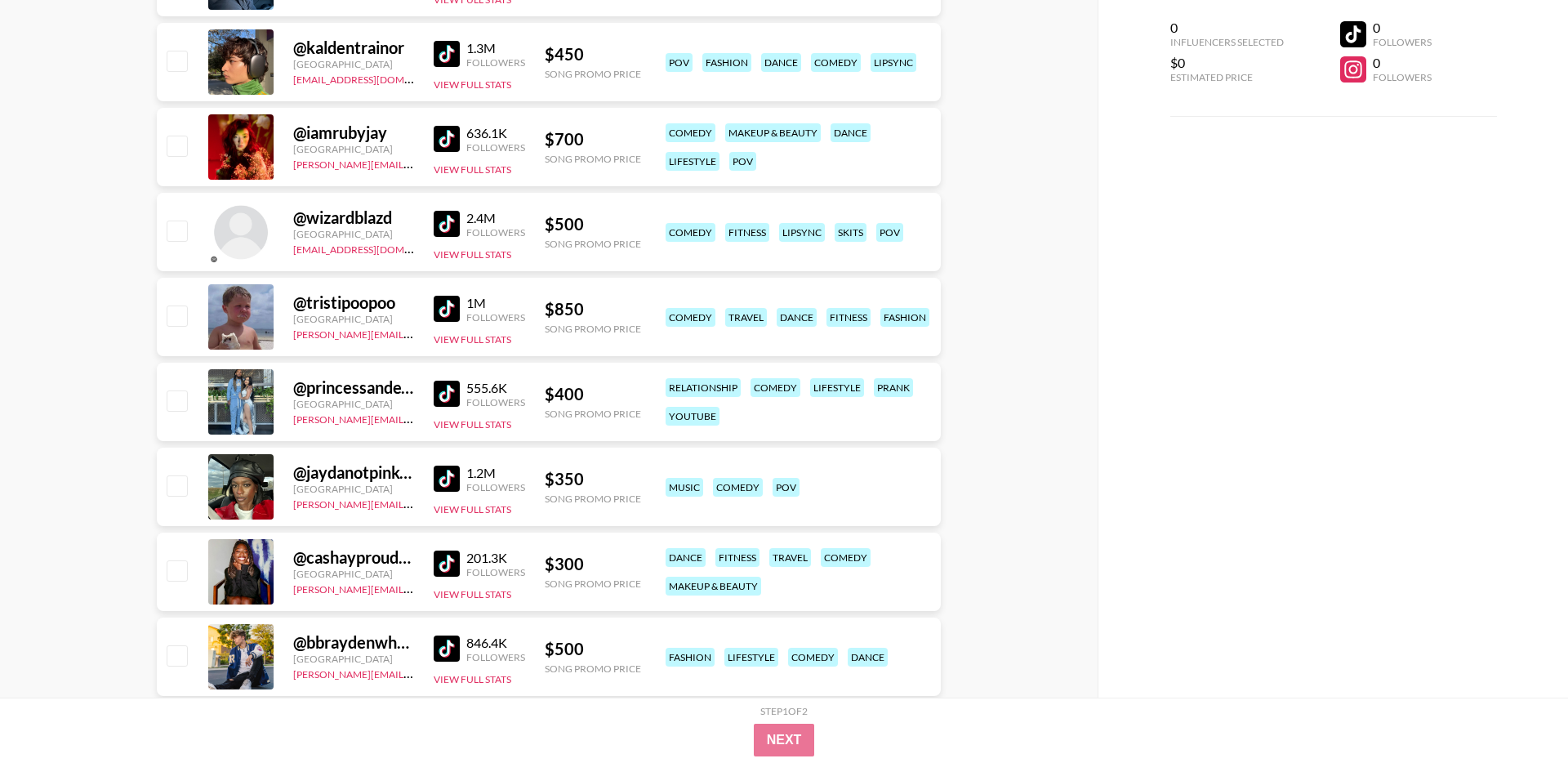
scroll to position [13638, 0]
click at [453, 298] on img at bounding box center [447, 308] width 26 height 26
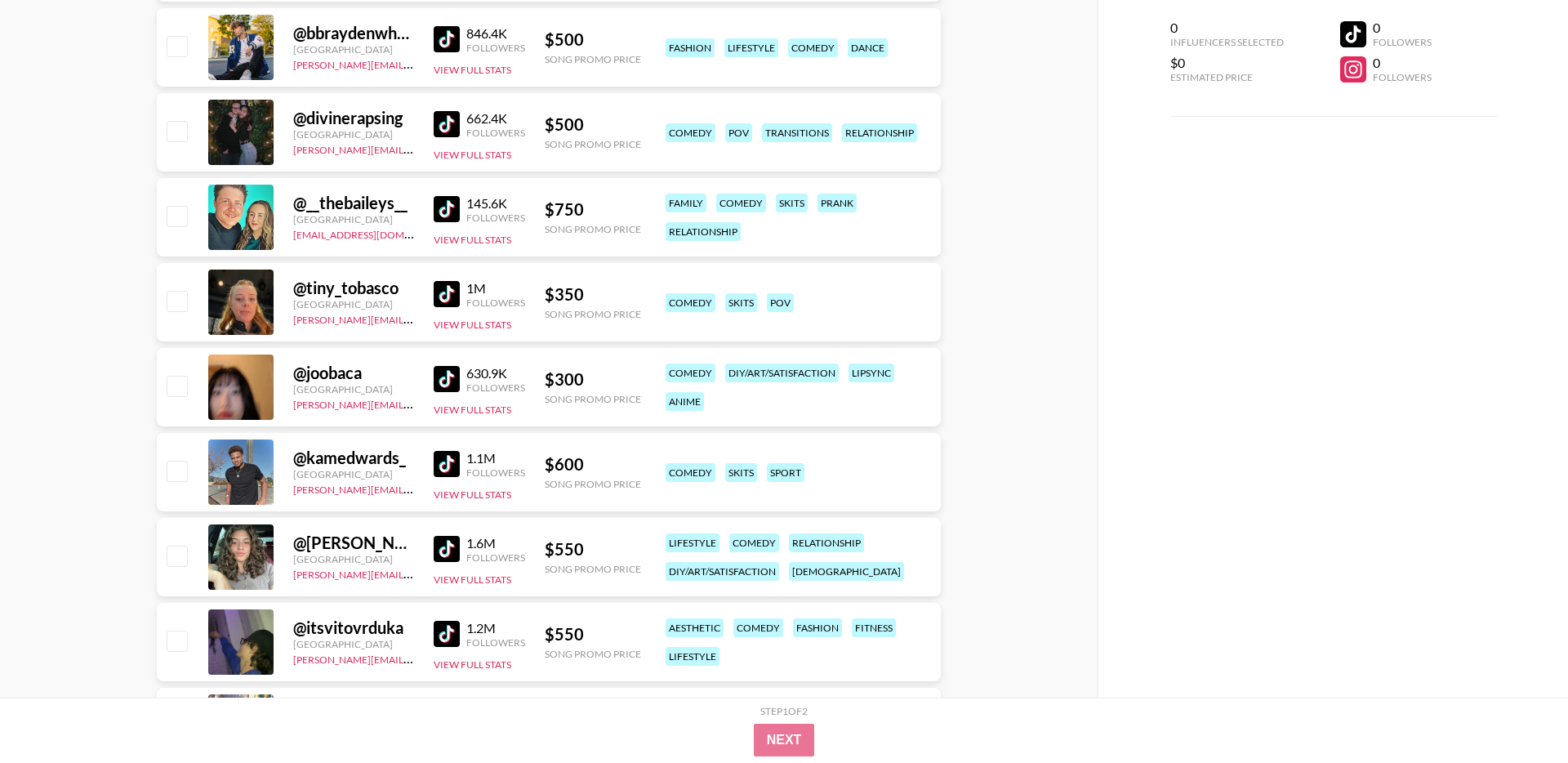
scroll to position [14260, 0]
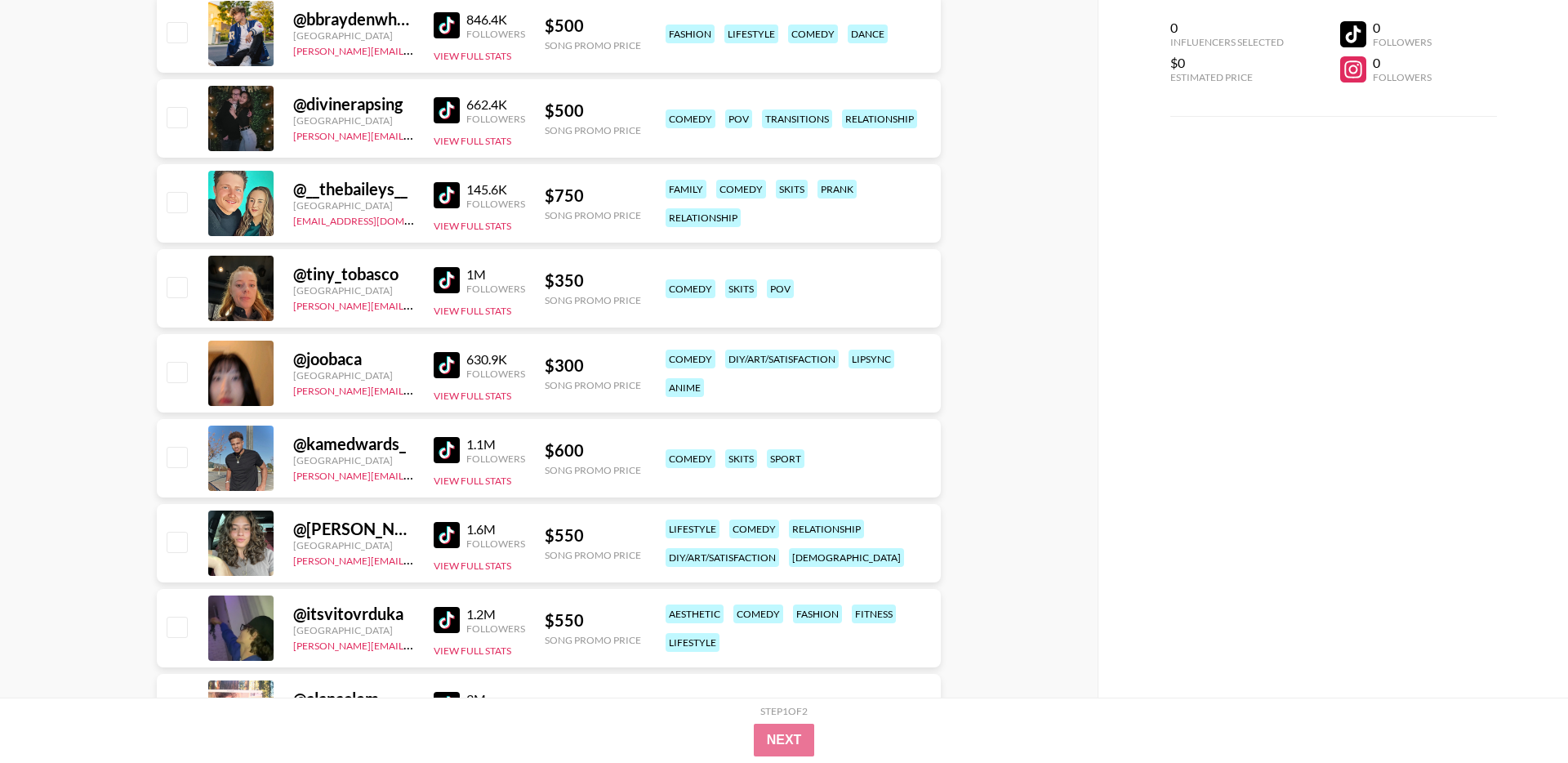
click at [449, 271] on img at bounding box center [447, 280] width 26 height 26
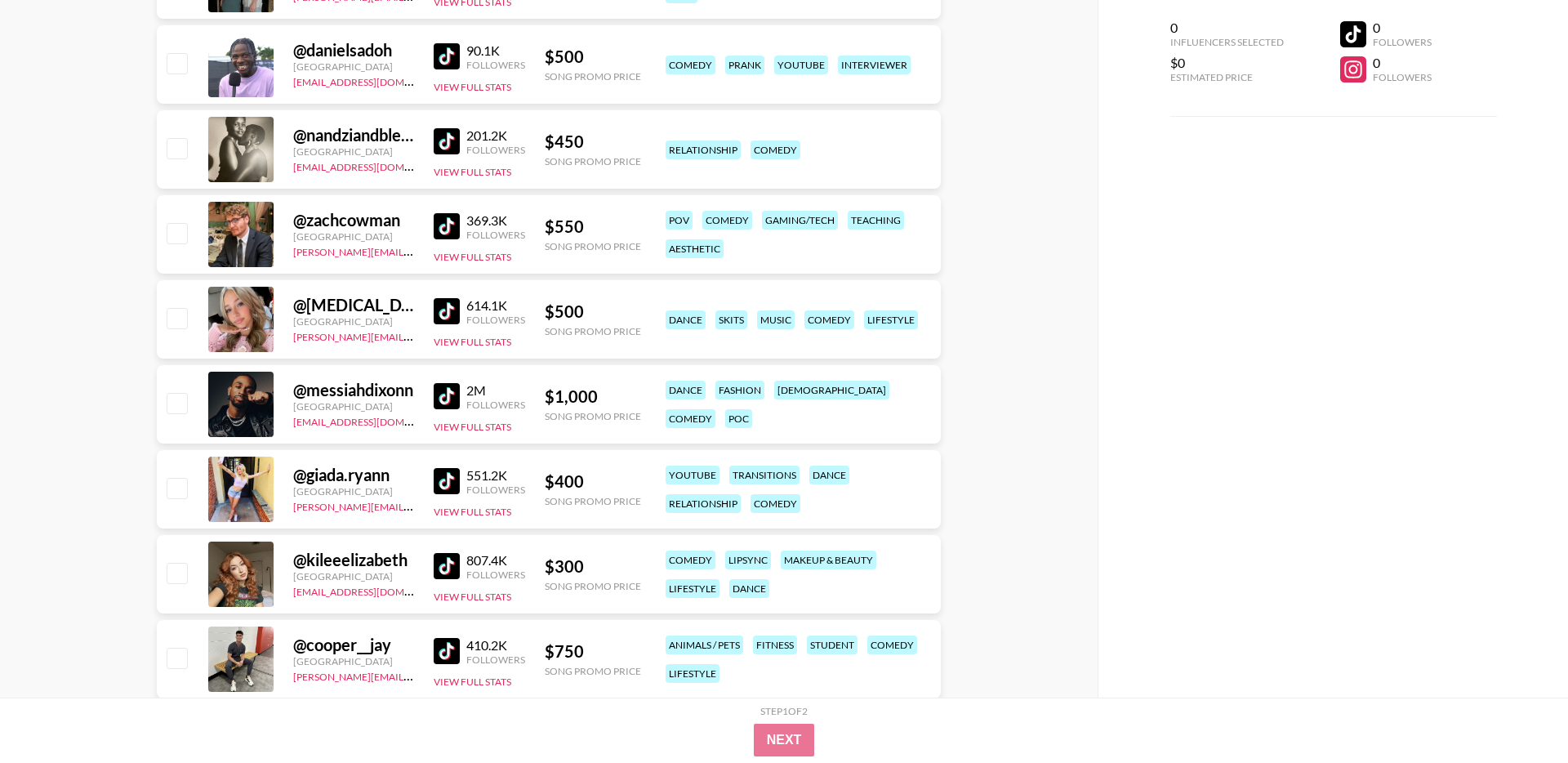
scroll to position [15082, 0]
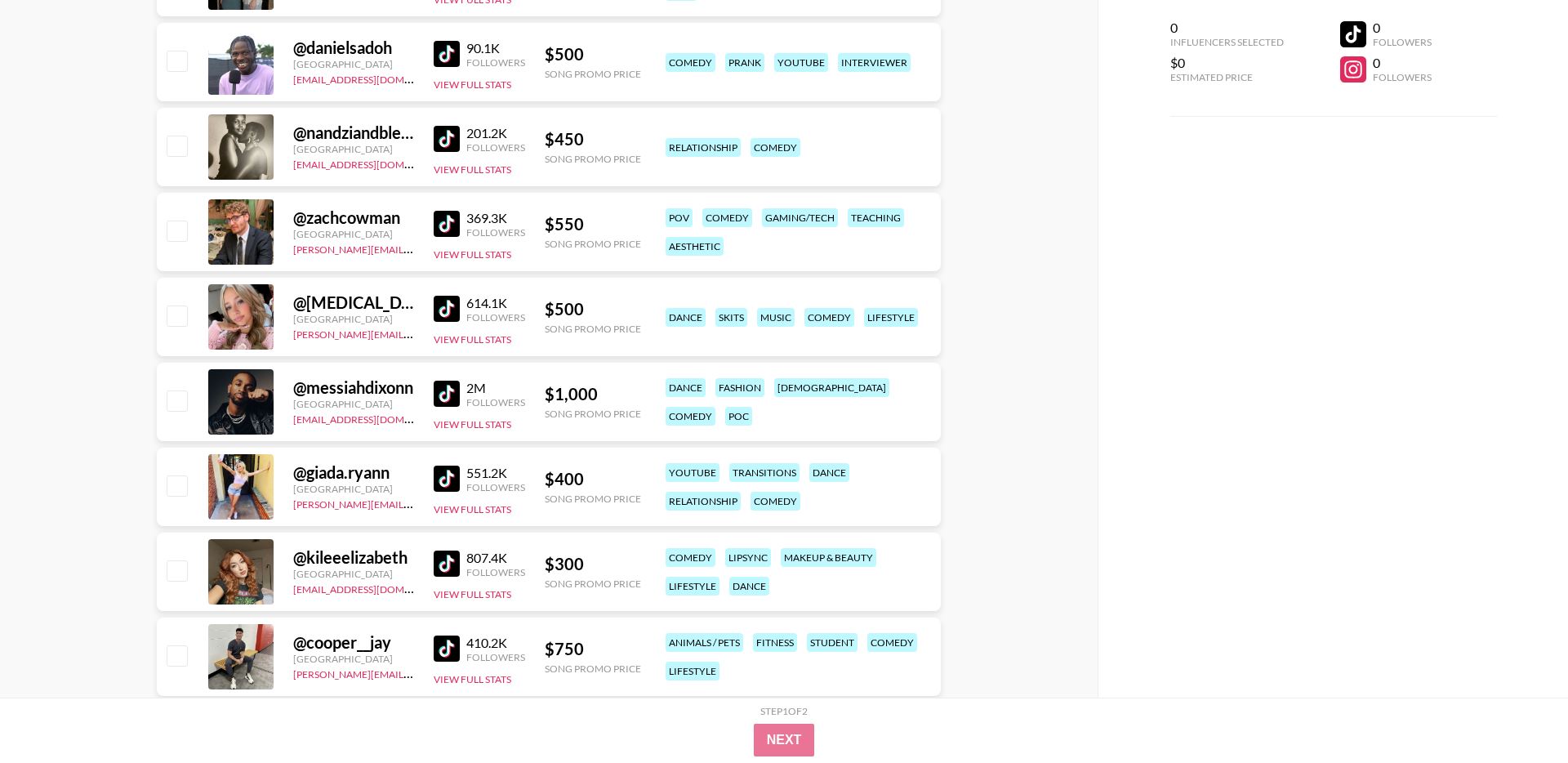
click at [434, 485] on img at bounding box center [447, 478] width 26 height 26
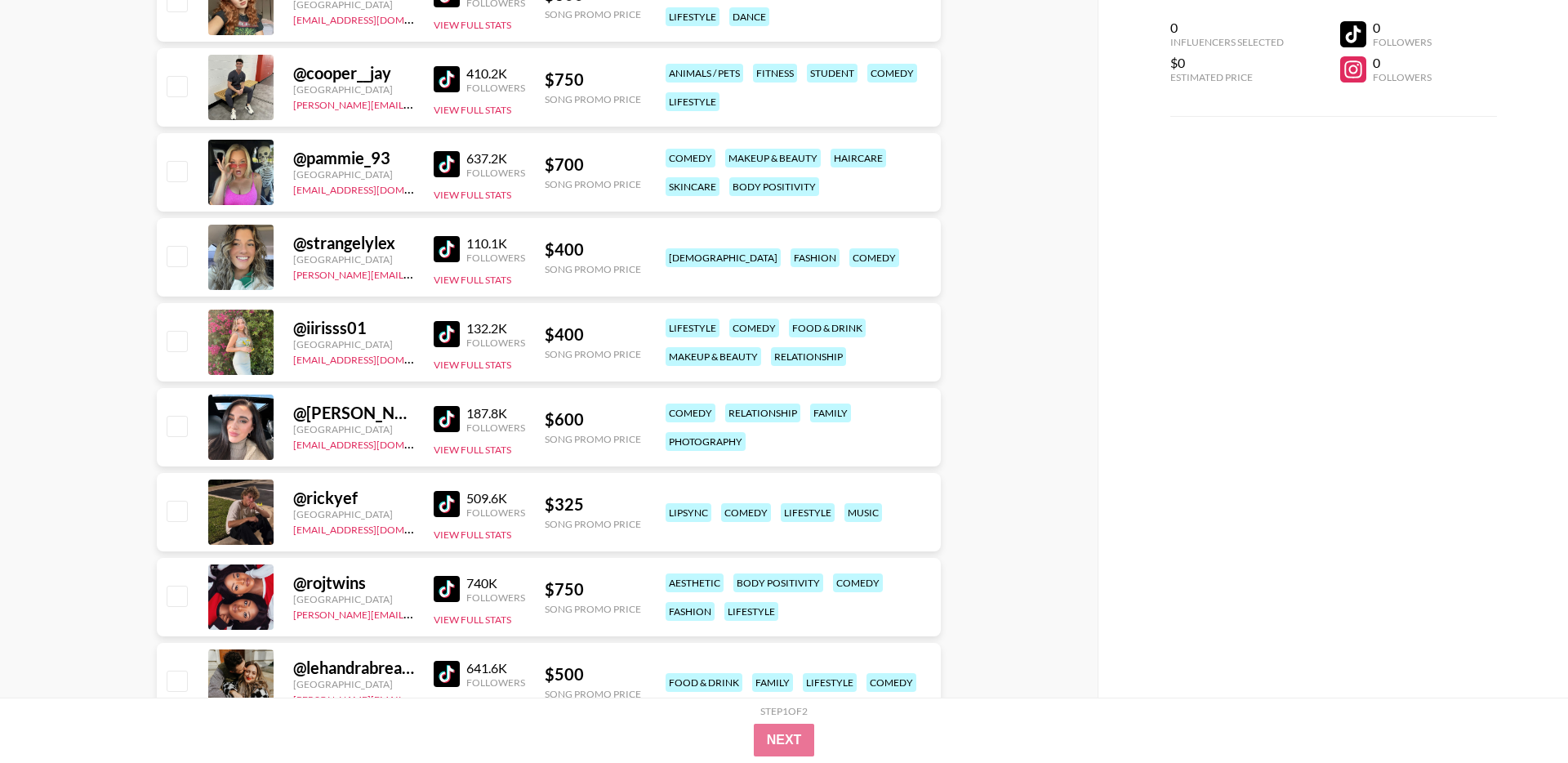
scroll to position [15652, 0]
click at [443, 247] on img at bounding box center [447, 248] width 26 height 26
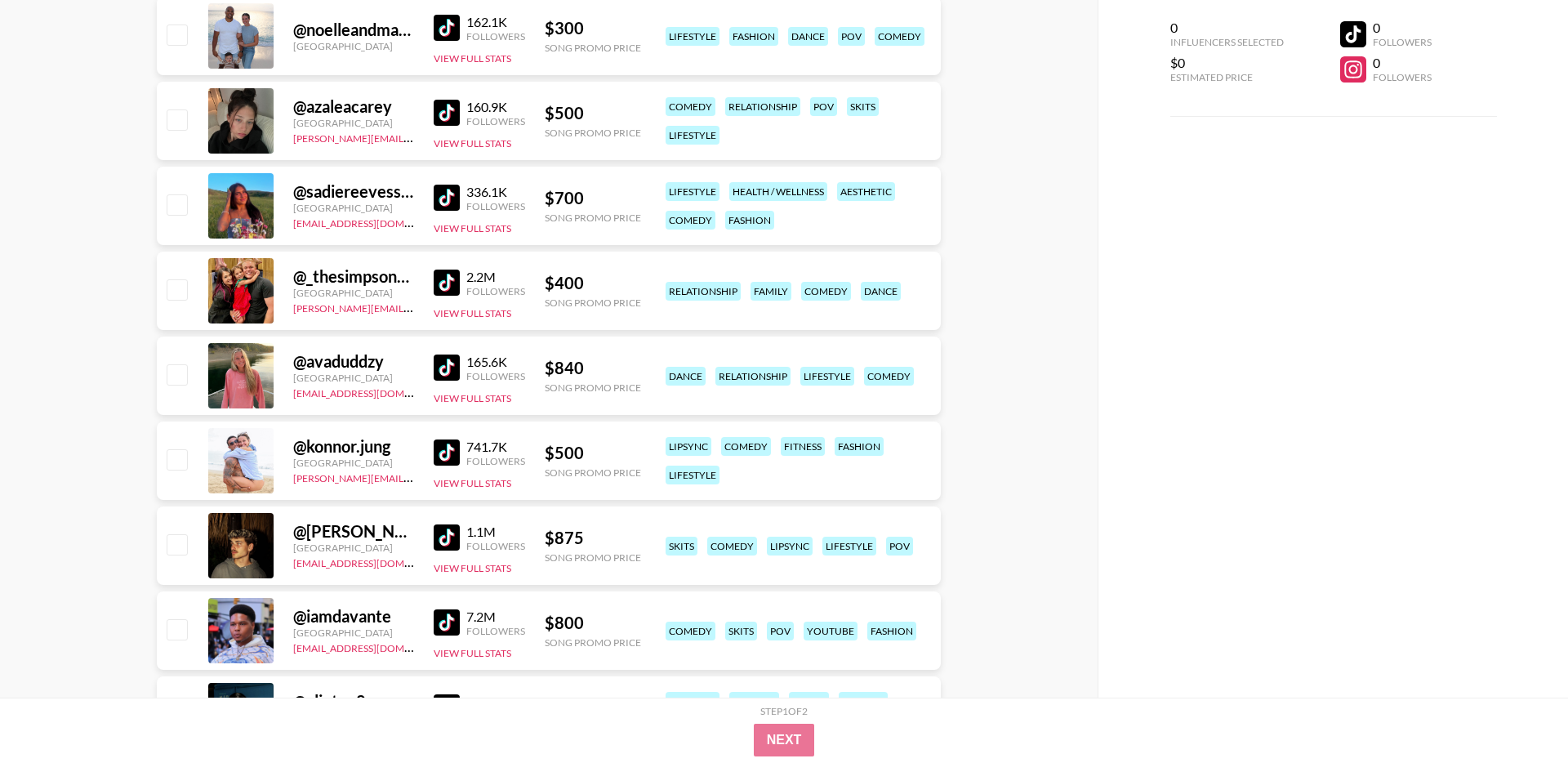
scroll to position [17064, 0]
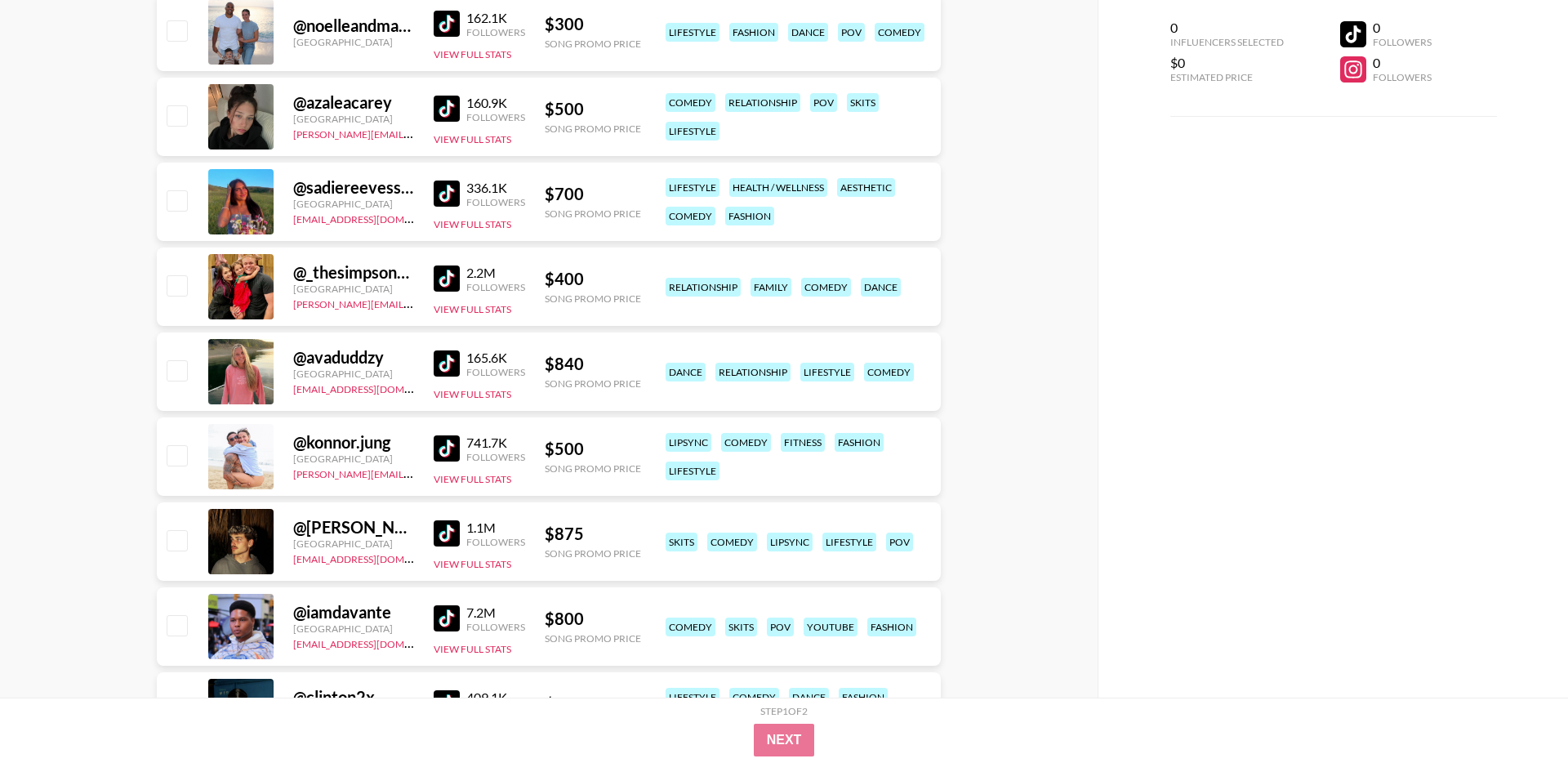
click at [445, 200] on img at bounding box center [447, 193] width 26 height 26
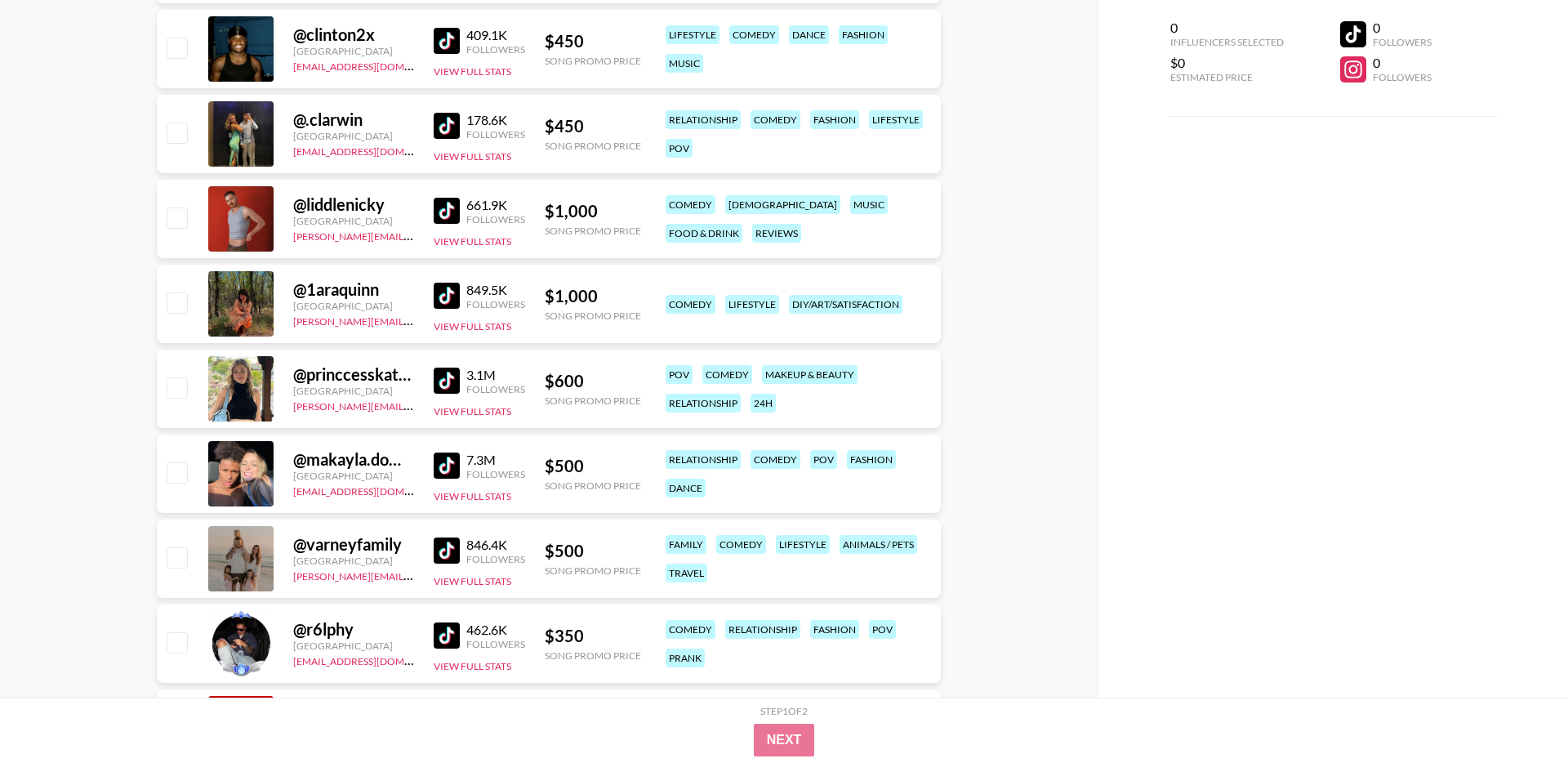
scroll to position [17729, 0]
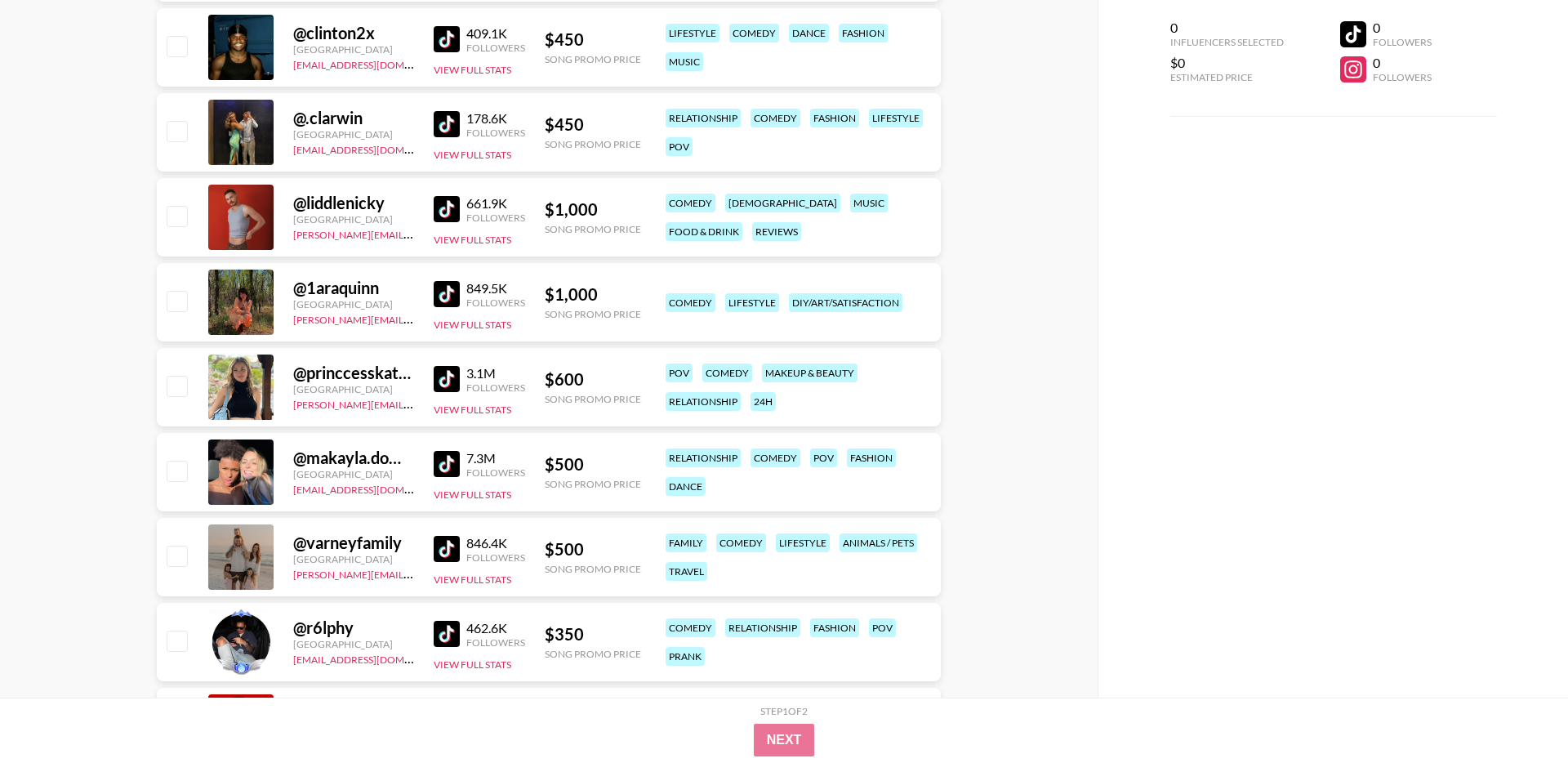
click at [451, 376] on img at bounding box center [447, 379] width 26 height 26
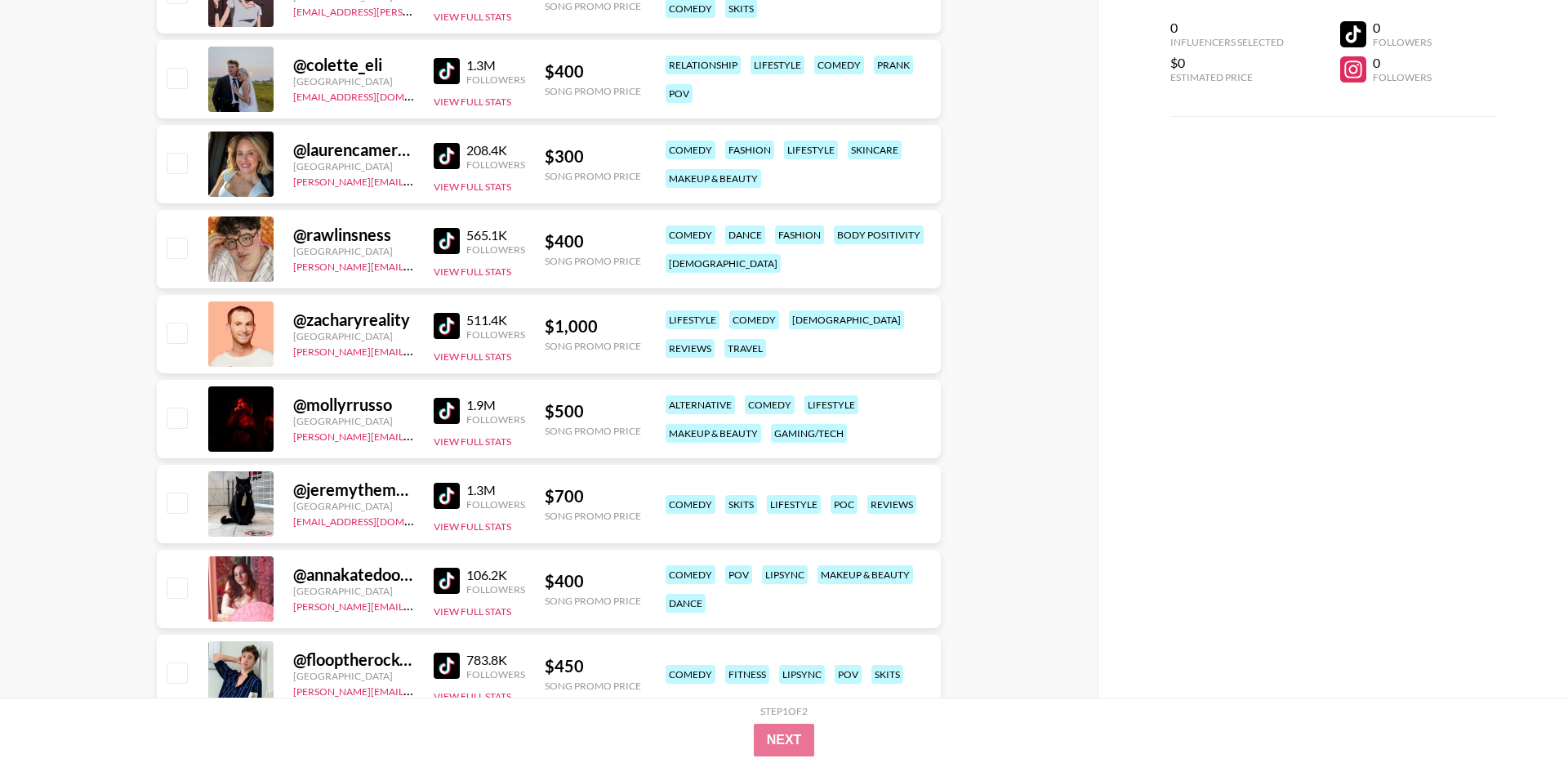
scroll to position [19411, 0]
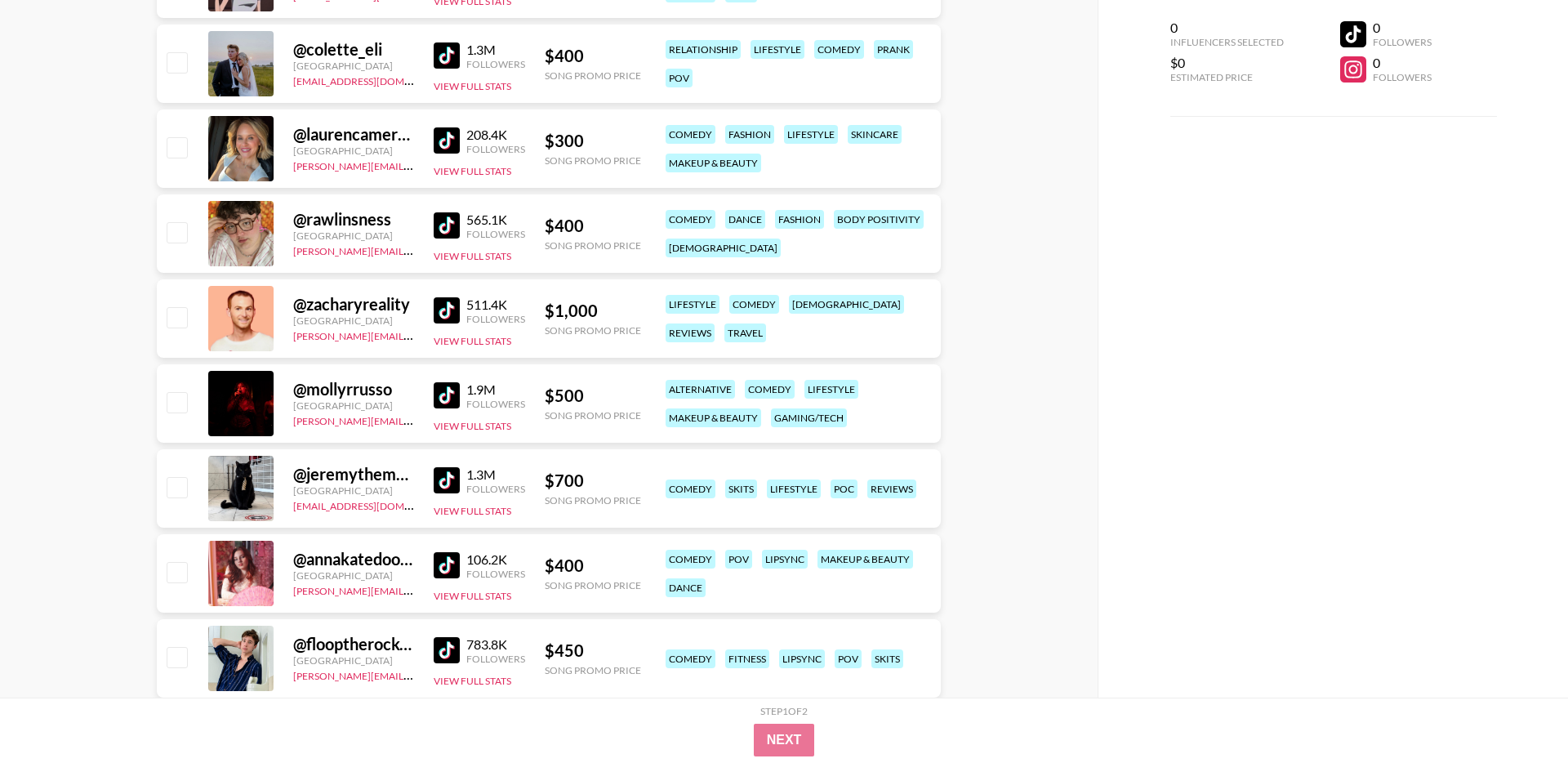
click at [447, 400] on img at bounding box center [447, 395] width 26 height 26
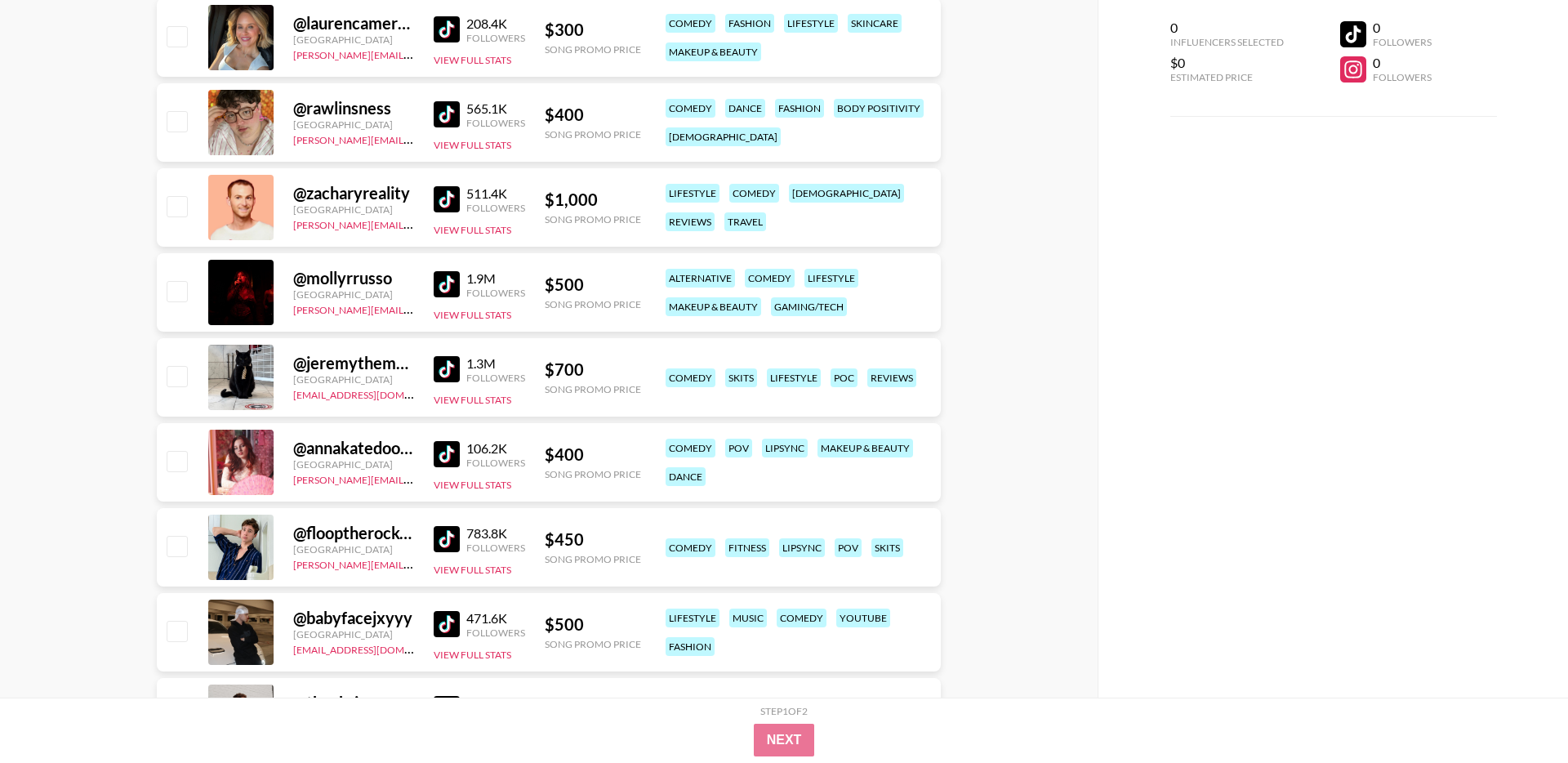
scroll to position [19525, 0]
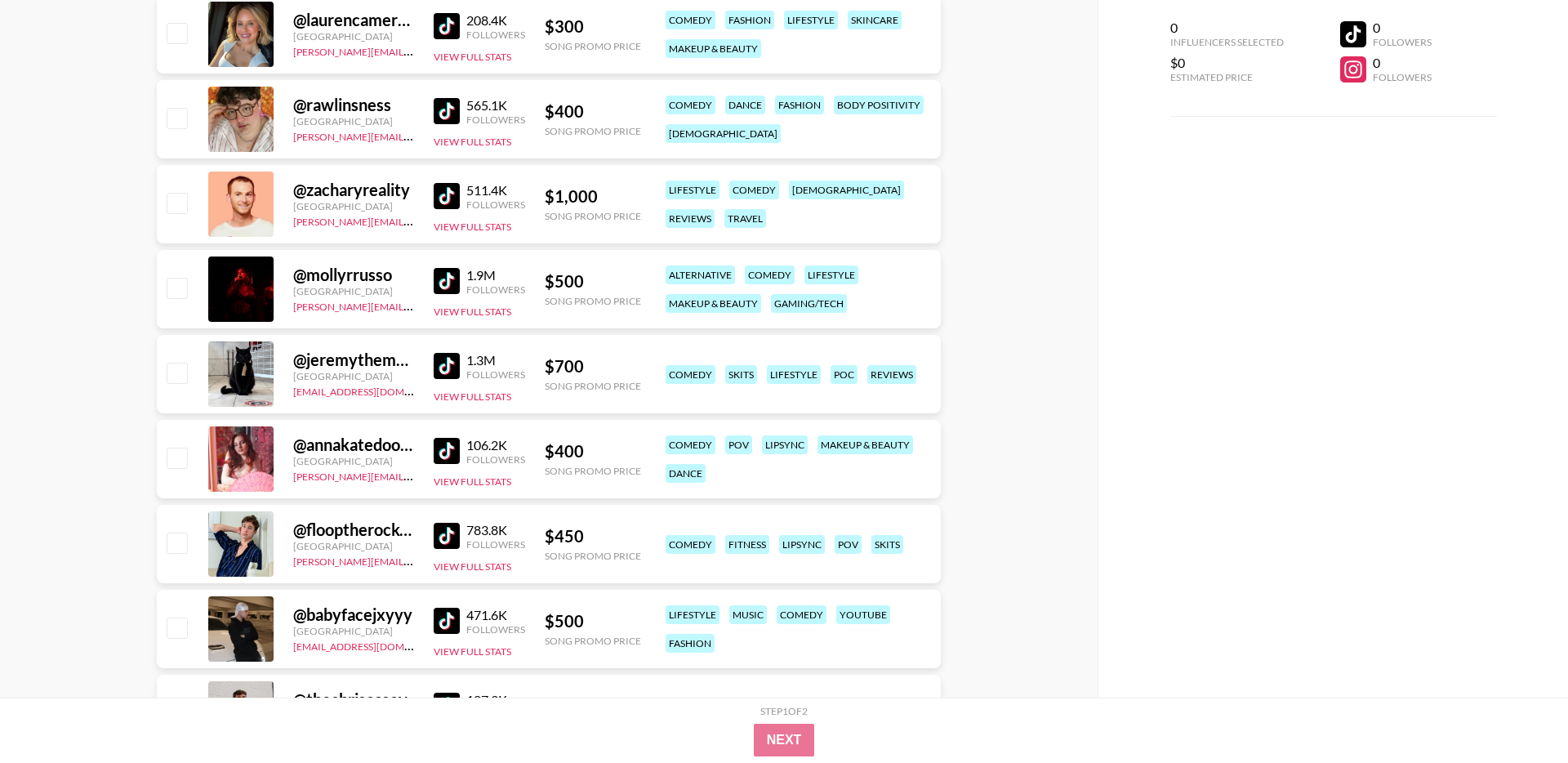
click at [450, 456] on img at bounding box center [447, 451] width 26 height 26
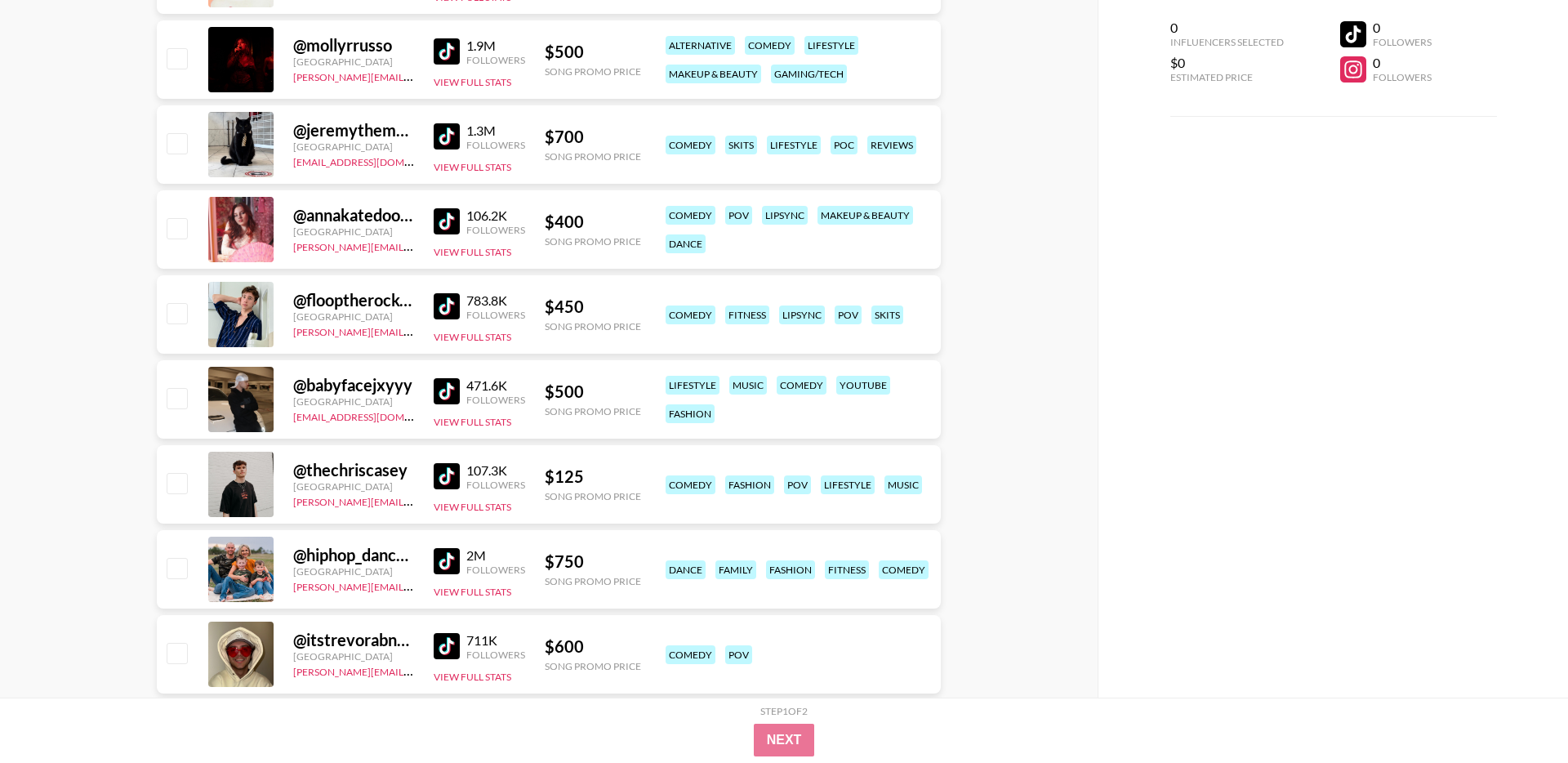
scroll to position [19759, 0]
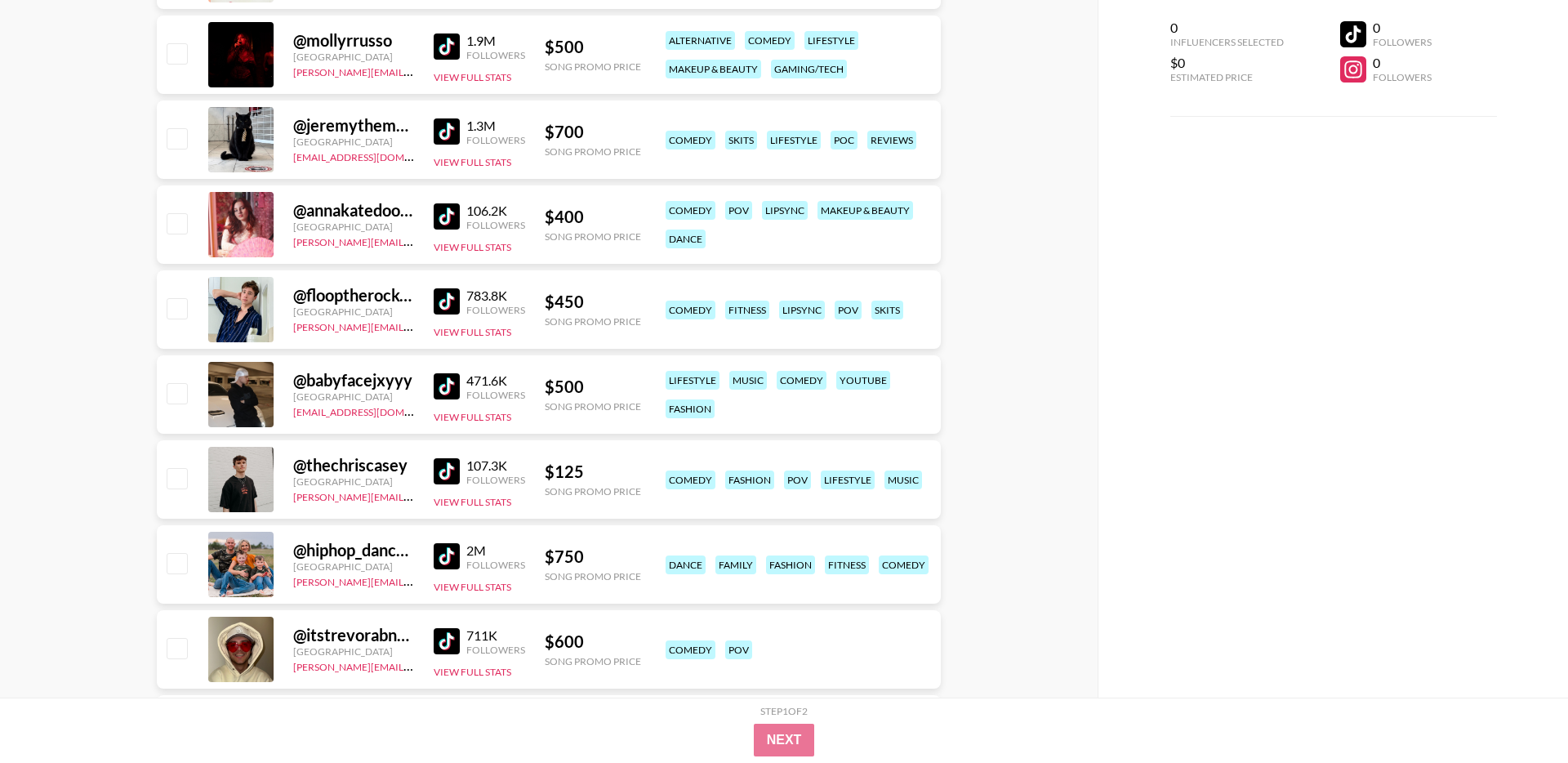
click at [447, 302] on img at bounding box center [447, 302] width 26 height 26
drag, startPoint x: 415, startPoint y: 330, endPoint x: 291, endPoint y: 333, distance: 124.0
click at [291, 333] on div "@ flooptherocket [GEOGRAPHIC_DATA] [PERSON_NAME][EMAIL_ADDRESS][DOMAIN_NAME] 78…" at bounding box center [549, 309] width 784 height 78
copy link "[PERSON_NAME][EMAIL_ADDRESS][DOMAIN_NAME]"
click at [446, 475] on img at bounding box center [447, 472] width 26 height 26
